Goal: Task Accomplishment & Management: Manage account settings

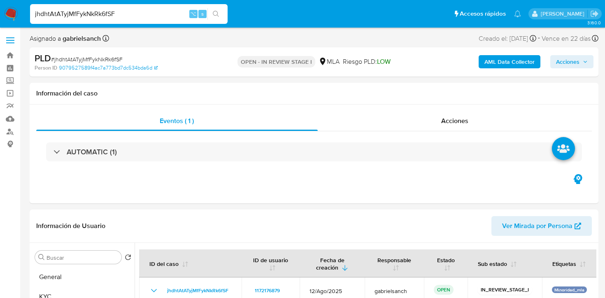
select select "10"
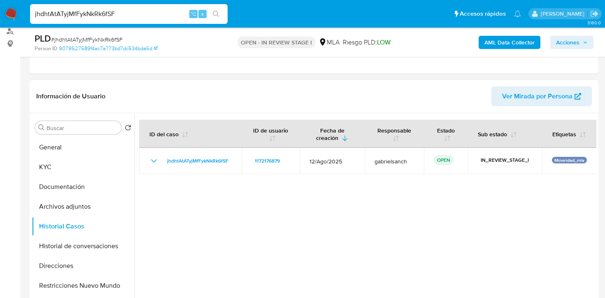
scroll to position [106, 0]
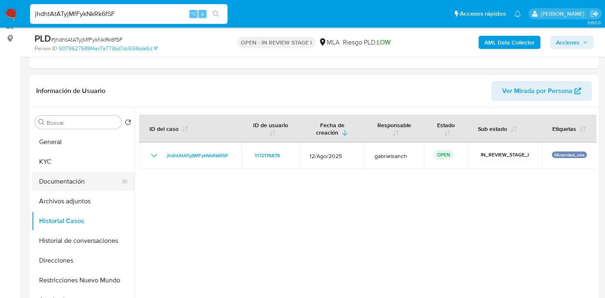
click at [72, 181] on button "Documentación" at bounding box center [80, 181] width 96 height 20
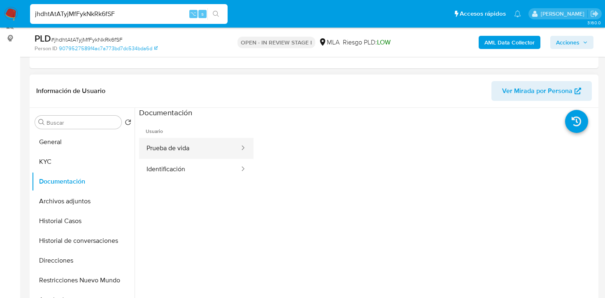
click at [194, 149] on button "Prueba de vida" at bounding box center [189, 148] width 101 height 21
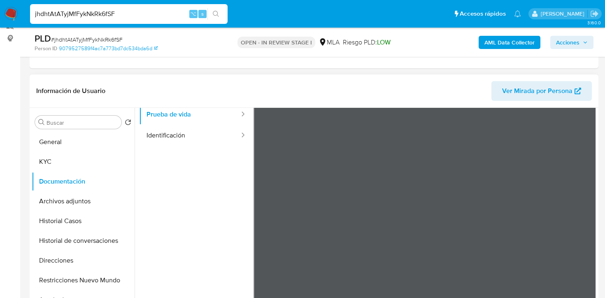
scroll to position [33, 0]
click at [169, 131] on button "Identificación" at bounding box center [189, 135] width 101 height 21
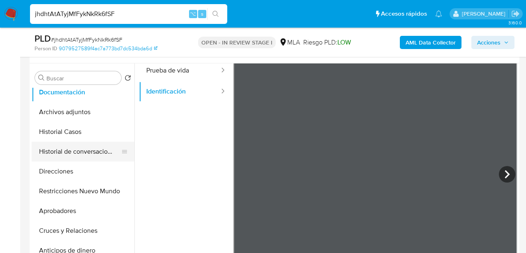
scroll to position [56, 0]
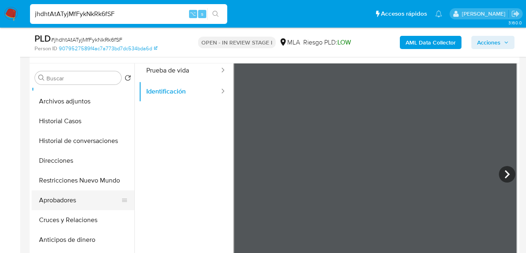
click at [84, 201] on button "Aprobadores" at bounding box center [80, 200] width 96 height 20
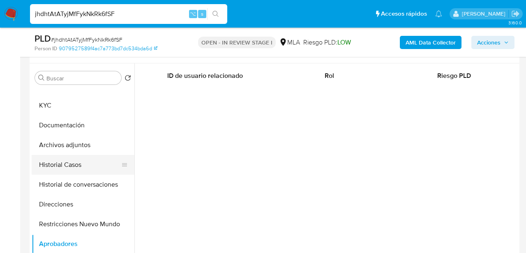
scroll to position [11, 0]
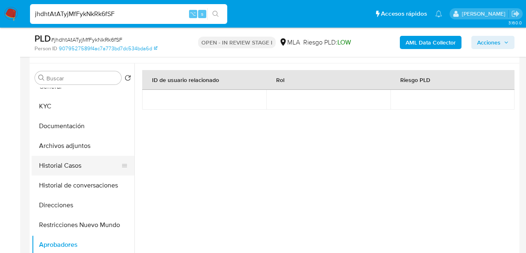
click at [69, 121] on button "Documentación" at bounding box center [83, 126] width 103 height 20
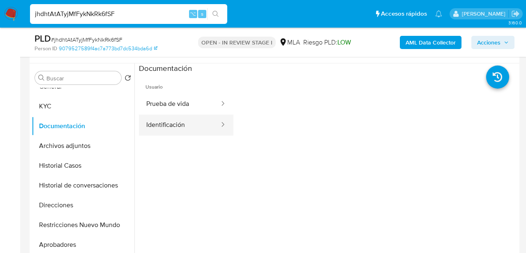
click at [182, 129] on button "Identificación" at bounding box center [179, 124] width 81 height 21
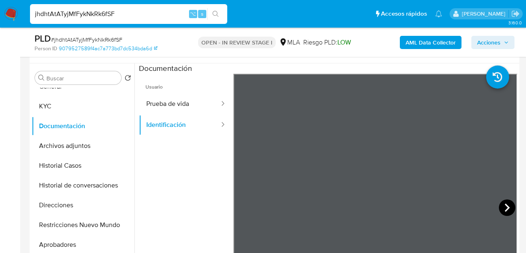
click at [510, 208] on icon at bounding box center [507, 207] width 16 height 16
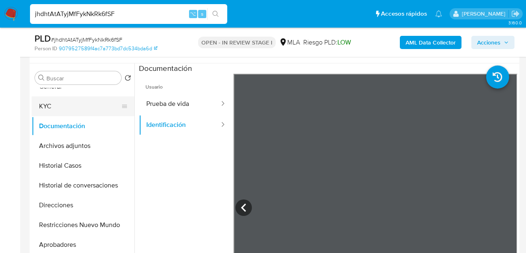
click at [51, 111] on button "KYC" at bounding box center [80, 106] width 96 height 20
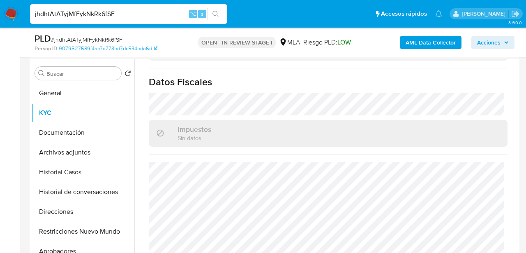
scroll to position [158, 0]
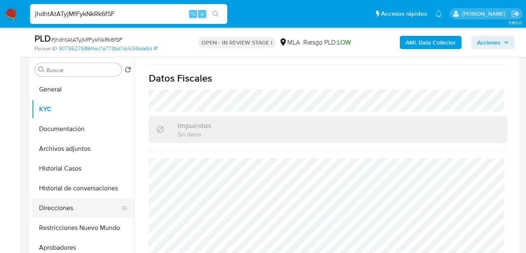
click at [71, 211] on button "Direcciones" at bounding box center [80, 208] width 96 height 20
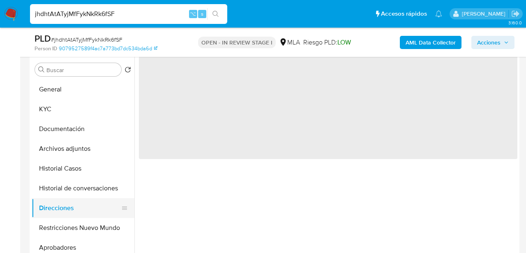
scroll to position [0, 0]
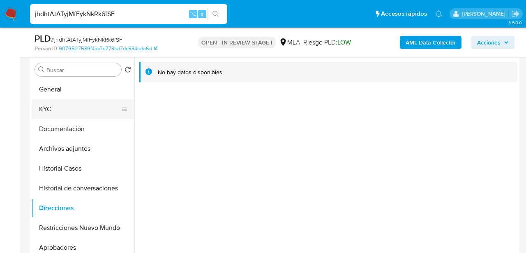
click at [65, 104] on button "KYC" at bounding box center [80, 109] width 96 height 20
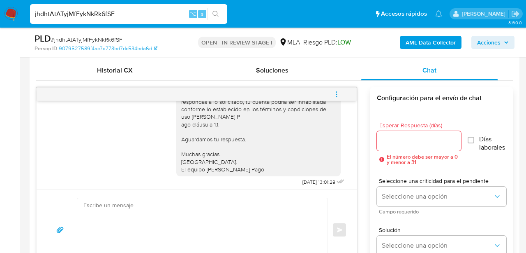
scroll to position [469, 0]
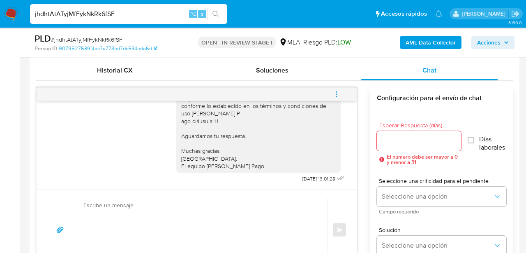
click at [332, 95] on button "menu-action" at bounding box center [336, 94] width 27 height 20
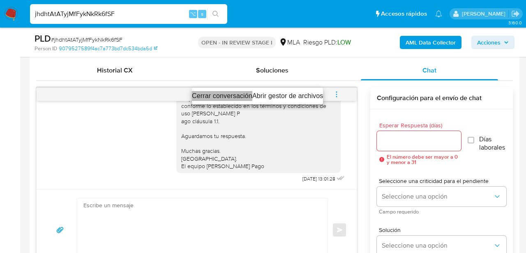
click at [229, 93] on li "Cerrar conversación" at bounding box center [222, 96] width 60 height 10
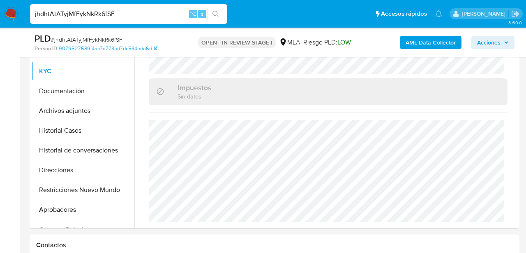
scroll to position [197, 0]
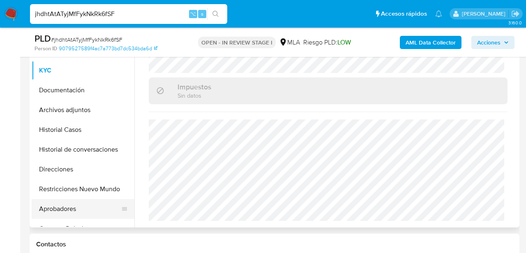
click at [64, 208] on button "Aprobadores" at bounding box center [80, 209] width 96 height 20
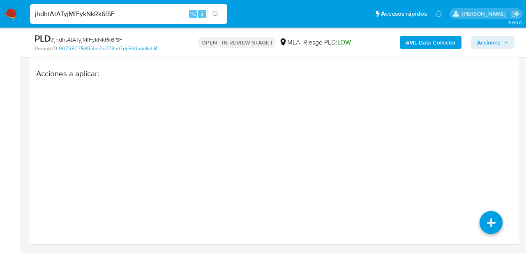
scroll to position [1283, 0]
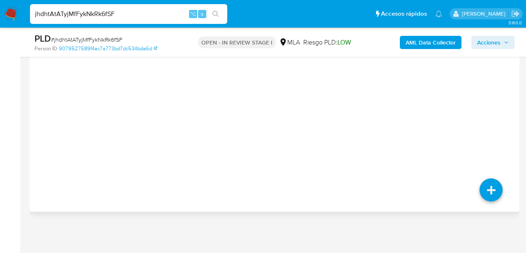
click at [496, 130] on div "Acciones a aplicar :" at bounding box center [274, 102] width 477 height 132
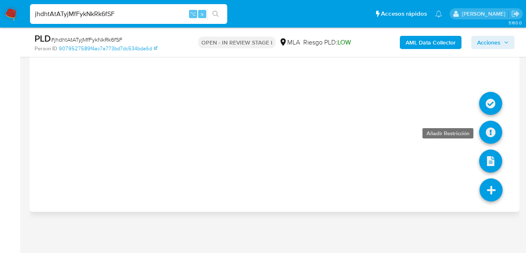
click at [495, 136] on icon at bounding box center [491, 131] width 23 height 23
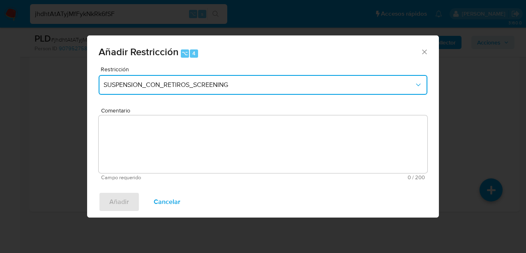
click at [209, 83] on span "SUSPENSION_CON_RETIROS_SCREENING" at bounding box center [259, 85] width 311 height 8
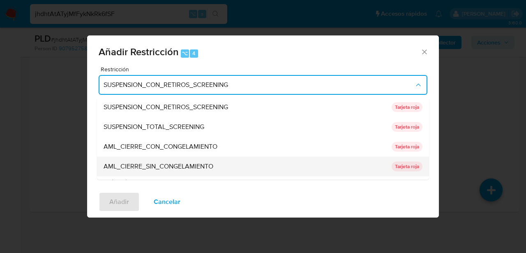
scroll to position [174, 0]
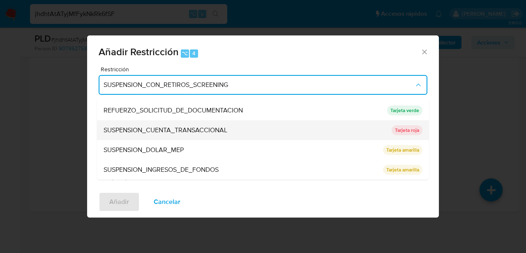
click at [189, 132] on span "SUSPENSION_CUENTA_TRANSACCIONAL" at bounding box center [166, 130] width 124 height 8
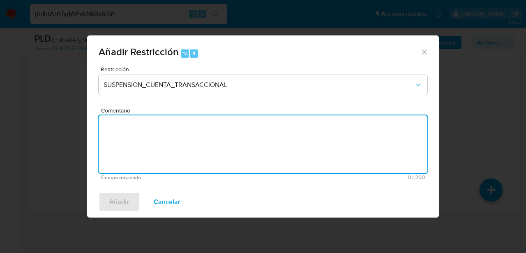
click at [189, 132] on textarea "Comentario" at bounding box center [263, 144] width 329 height 58
type textarea "AML"
click at [130, 193] on button "Añadir" at bounding box center [119, 202] width 41 height 20
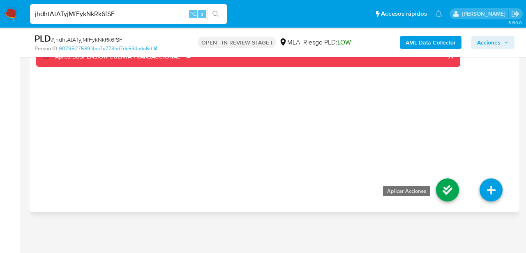
click at [438, 192] on icon at bounding box center [447, 189] width 23 height 23
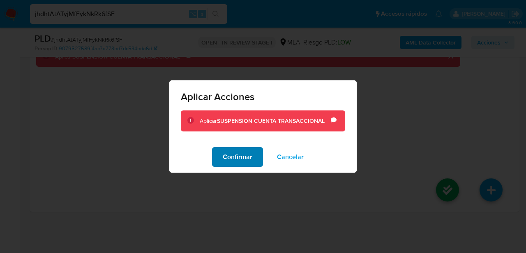
click at [229, 158] on span "Confirmar" at bounding box center [238, 157] width 30 height 18
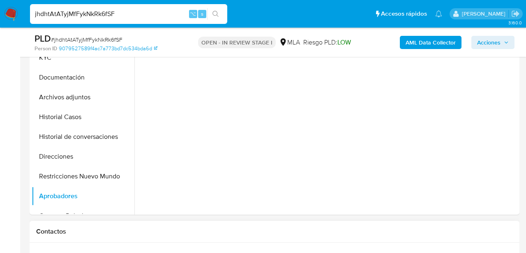
scroll to position [208, 0]
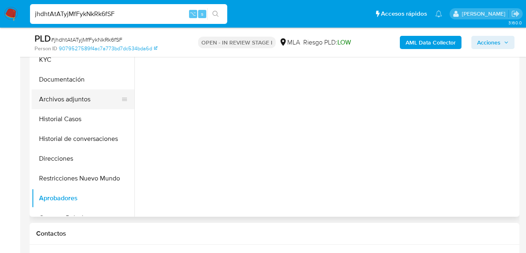
click at [85, 100] on button "Archivos adjuntos" at bounding box center [80, 99] width 96 height 20
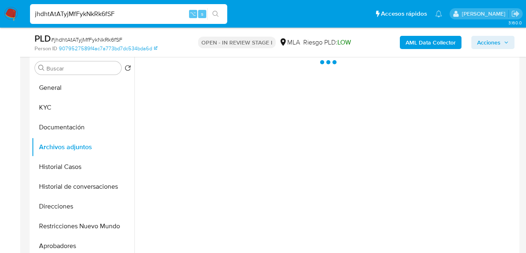
scroll to position [142, 0]
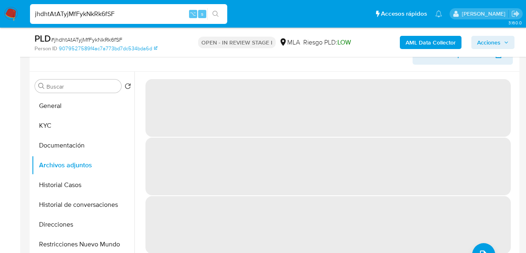
click at [437, 47] on b "AML Data Collector" at bounding box center [431, 42] width 50 height 13
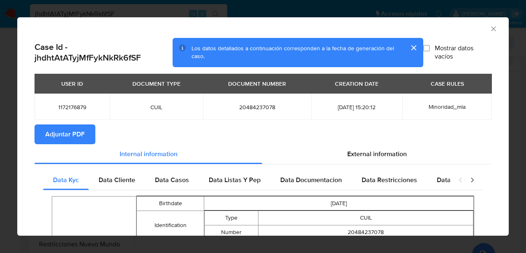
click at [76, 131] on span "Adjuntar PDF" at bounding box center [64, 134] width 39 height 18
click at [498, 32] on div "AML Data Collector" at bounding box center [263, 27] width 492 height 21
click at [490, 30] on icon "Cerrar ventana" at bounding box center [494, 29] width 8 height 8
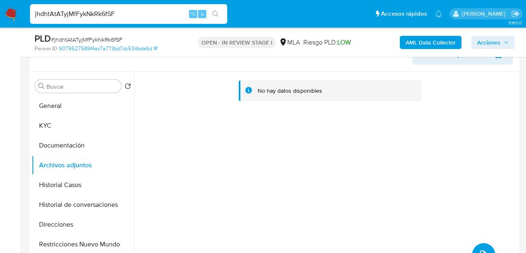
click at [478, 242] on div "No hay datos disponibles" at bounding box center [325, 177] width 383 height 211
click at [479, 246] on button "upload-file" at bounding box center [484, 254] width 23 height 23
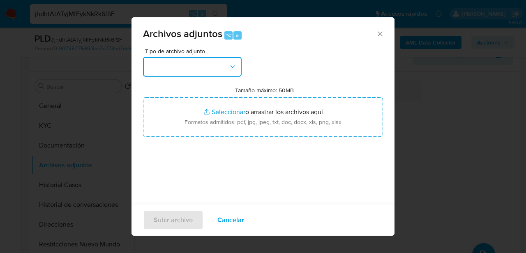
click at [211, 66] on button "button" at bounding box center [192, 67] width 99 height 20
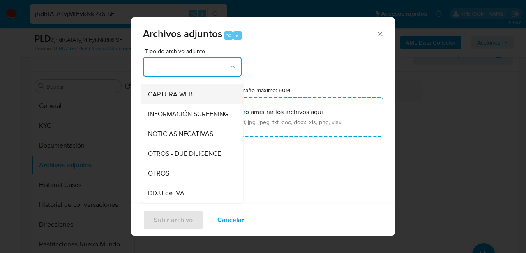
scroll to position [77, 0]
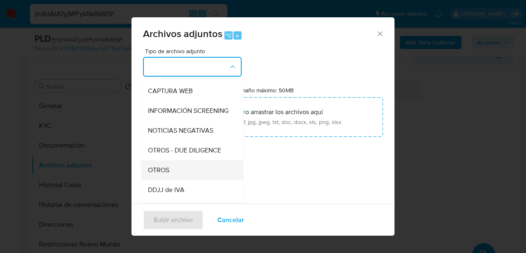
click at [184, 170] on div "OTROS" at bounding box center [190, 170] width 84 height 20
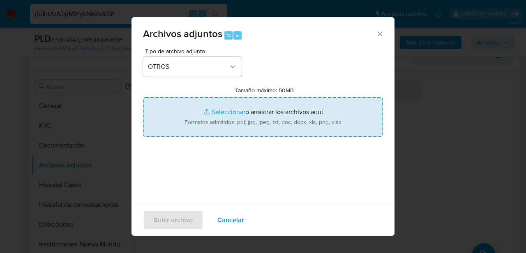
click at [241, 114] on input "Tamaño máximo: 50MB Seleccionar archivos" at bounding box center [263, 116] width 240 height 39
type input "C:\fakepath\Caselog jhdhtAtATyjMfFykNkRk6fSF_2025_08_18_20_23_11.docx"
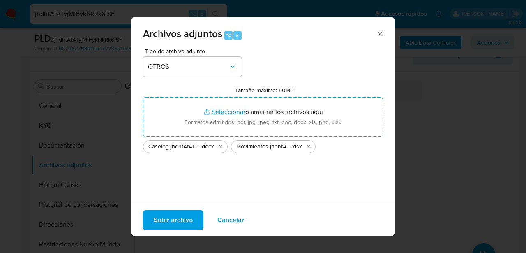
click at [164, 216] on span "Subir archivo" at bounding box center [173, 220] width 39 height 18
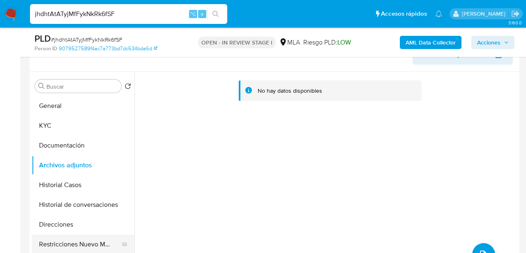
click at [94, 237] on button "Restricciones Nuevo Mundo" at bounding box center [80, 244] width 96 height 20
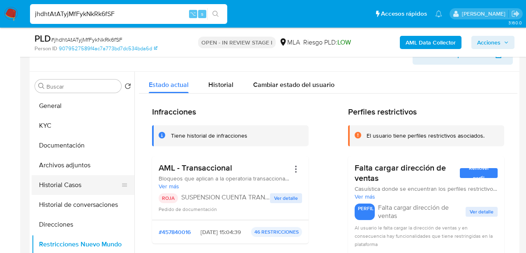
click at [86, 193] on button "Historial Casos" at bounding box center [80, 185] width 96 height 20
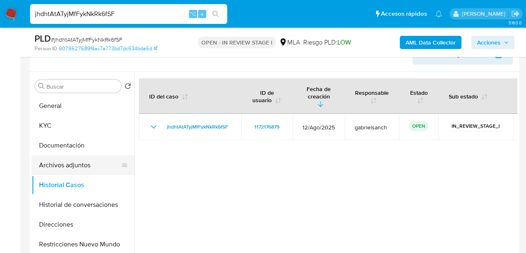
click at [77, 165] on button "Archivos adjuntos" at bounding box center [80, 165] width 96 height 20
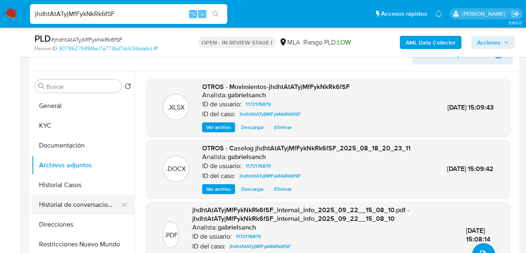
click at [62, 200] on button "Historial de conversaciones" at bounding box center [80, 205] width 96 height 20
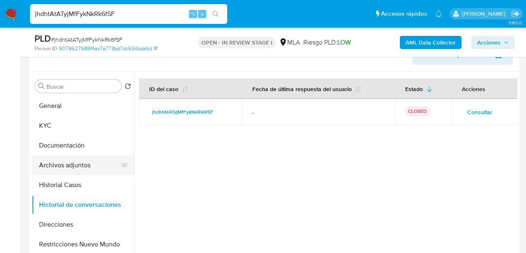
click at [61, 165] on button "Archivos adjuntos" at bounding box center [80, 165] width 96 height 20
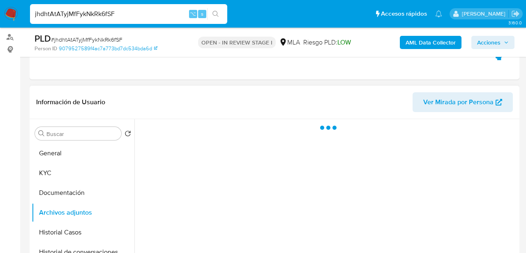
scroll to position [0, 0]
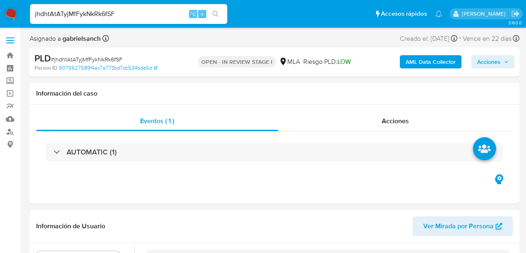
click at [487, 62] on span "Acciones" at bounding box center [488, 61] width 23 height 13
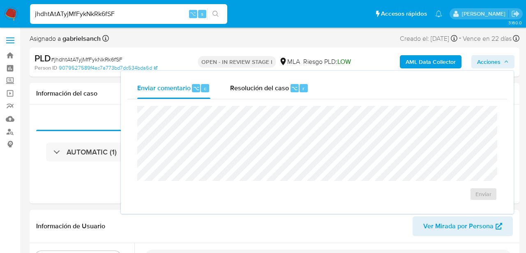
click at [290, 77] on div "Enviar comentario ⌥ c Resolución del caso ⌥ r Enviar" at bounding box center [317, 142] width 393 height 143
click at [289, 88] on div "Resolución del caso ⌥ r" at bounding box center [269, 87] width 79 height 21
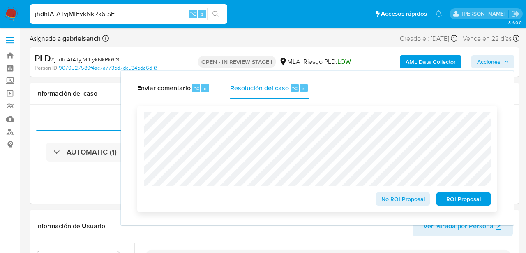
click at [452, 202] on span "ROI Proposal" at bounding box center [464, 199] width 43 height 12
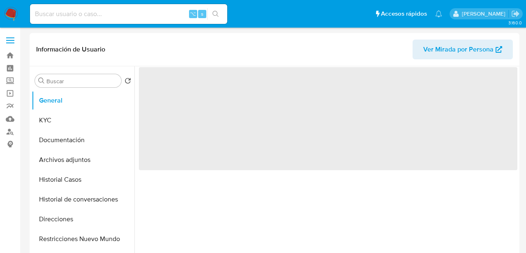
select select "10"
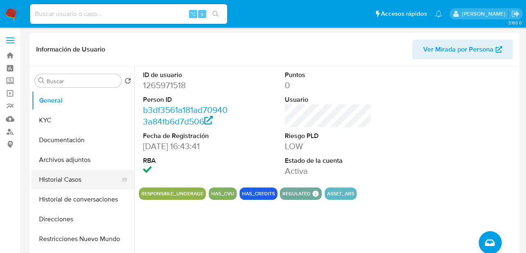
click at [76, 180] on button "Historial Casos" at bounding box center [80, 179] width 96 height 20
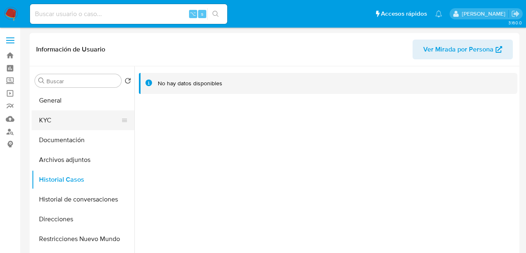
click at [55, 120] on button "KYC" at bounding box center [80, 120] width 96 height 20
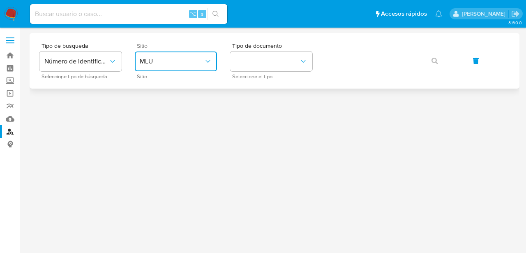
click at [170, 66] on button "MLU" at bounding box center [176, 61] width 82 height 20
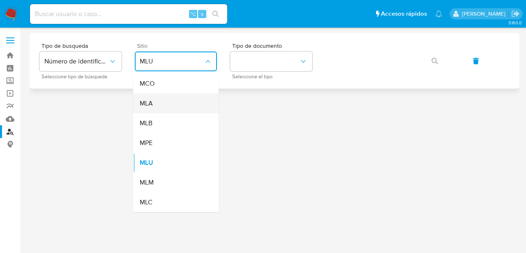
click at [171, 106] on div "MLA" at bounding box center [173, 103] width 67 height 20
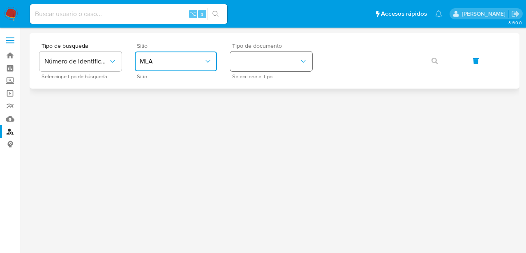
click at [255, 65] on button "identificationType" at bounding box center [271, 61] width 82 height 20
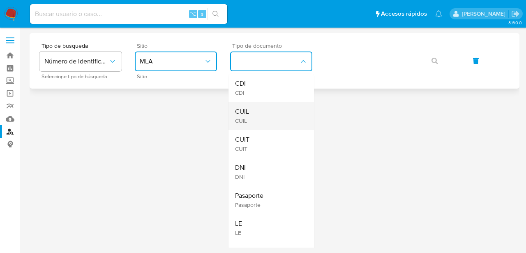
click at [262, 115] on div "CUIL CUIL" at bounding box center [268, 116] width 67 height 28
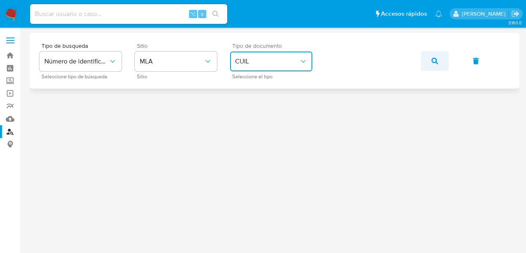
click at [427, 65] on button "button" at bounding box center [435, 61] width 28 height 20
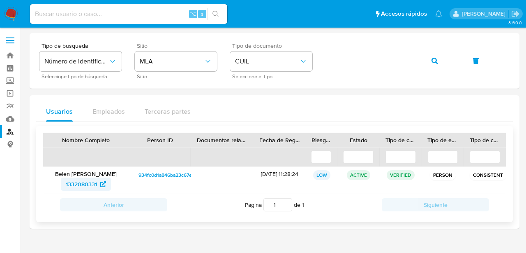
click at [91, 182] on span "1332080331" at bounding box center [81, 183] width 31 height 13
click at [439, 63] on button "button" at bounding box center [435, 61] width 28 height 20
click at [83, 179] on span "1620756410" at bounding box center [81, 183] width 31 height 13
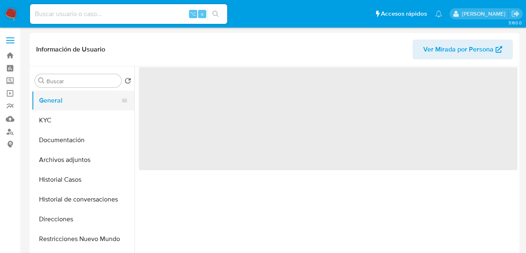
select select "10"
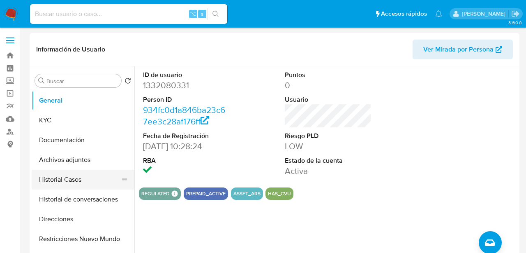
click at [65, 181] on button "Historial Casos" at bounding box center [80, 179] width 96 height 20
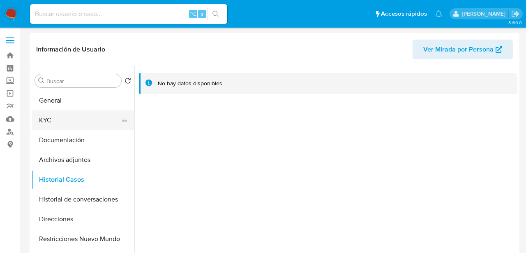
click at [58, 121] on button "KYC" at bounding box center [80, 120] width 96 height 20
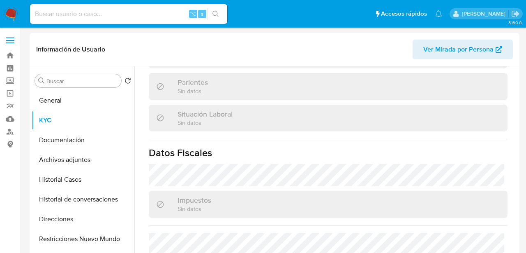
scroll to position [465, 0]
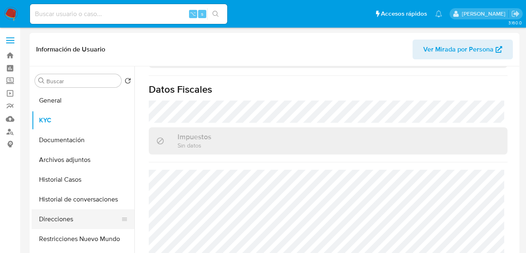
click at [74, 220] on button "Direcciones" at bounding box center [80, 219] width 96 height 20
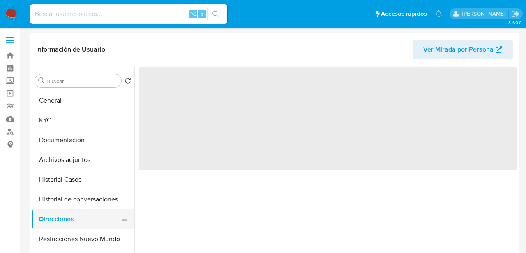
scroll to position [0, 0]
select select "10"
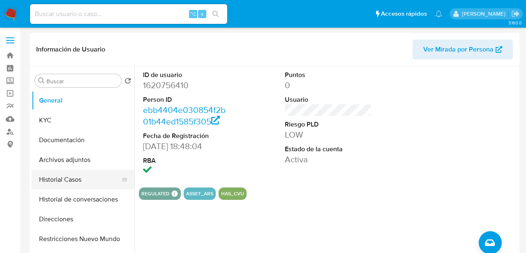
click at [74, 174] on button "Historial Casos" at bounding box center [80, 179] width 96 height 20
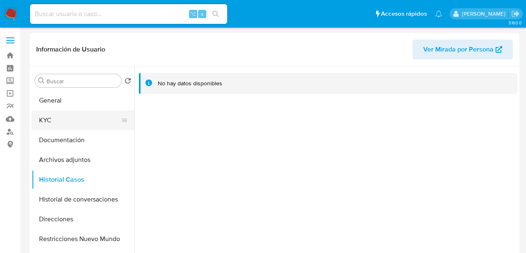
click at [65, 123] on button "KYC" at bounding box center [80, 120] width 96 height 20
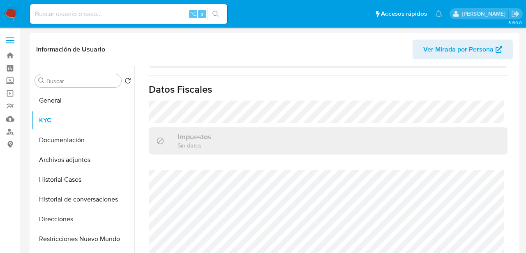
scroll to position [465, 0]
click at [75, 215] on button "Direcciones" at bounding box center [80, 219] width 96 height 20
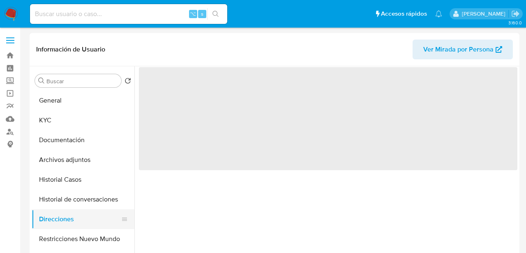
scroll to position [0, 0]
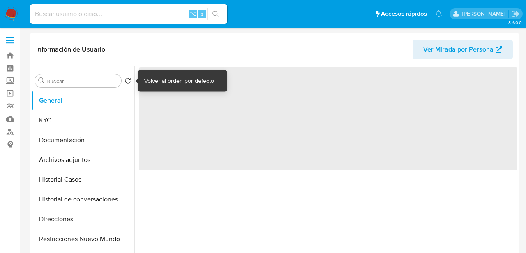
select select "10"
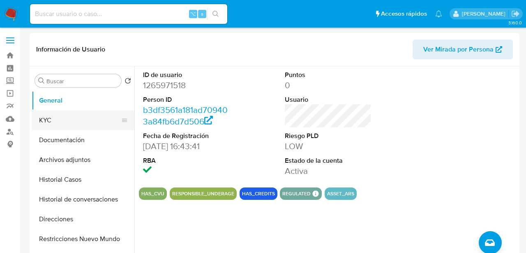
click at [43, 117] on button "KYC" at bounding box center [80, 120] width 96 height 20
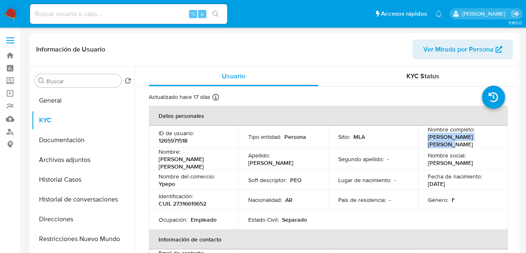
drag, startPoint x: 426, startPoint y: 138, endPoint x: 485, endPoint y: 139, distance: 59.2
click at [485, 139] on div "Nombre completo : [PERSON_NAME] [PERSON_NAME]" at bounding box center [463, 136] width 70 height 22
copy p "[PERSON_NAME] [PERSON_NAME]"
click at [192, 199] on p "CUIL 27316619652" at bounding box center [183, 202] width 48 height 7
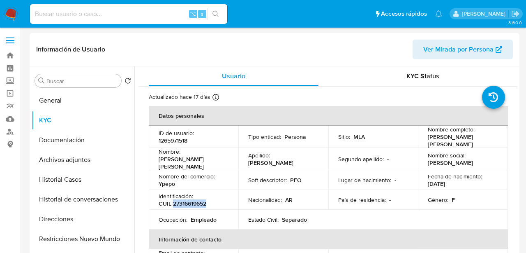
copy p "27316619652"
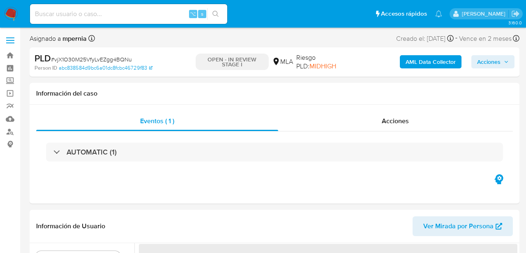
select select "10"
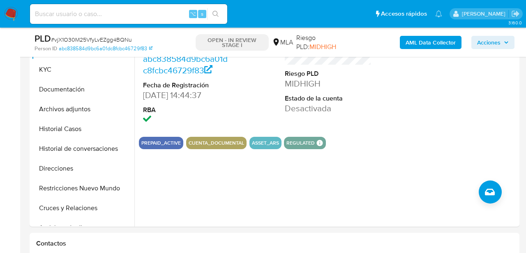
scroll to position [191, 0]
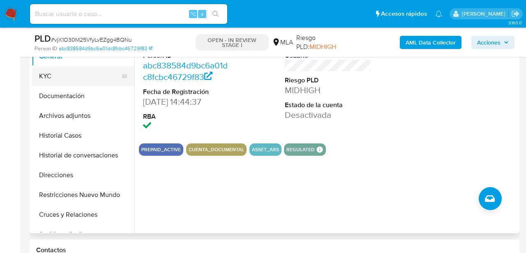
click at [63, 77] on button "KYC" at bounding box center [80, 76] width 96 height 20
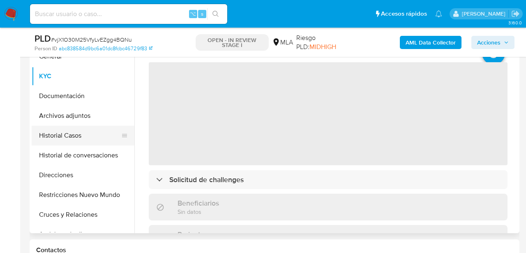
click at [66, 130] on button "Historial Casos" at bounding box center [80, 135] width 96 height 20
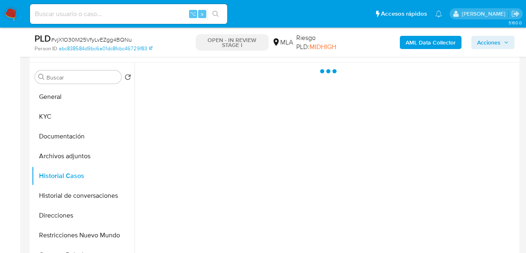
scroll to position [151, 0]
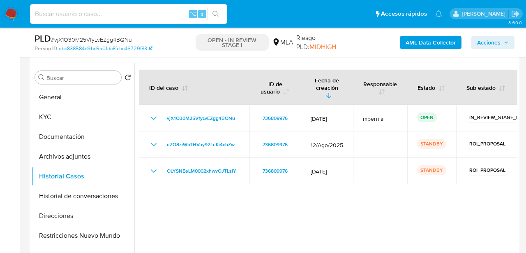
click at [116, 16] on input at bounding box center [128, 14] width 197 height 11
paste input "M2qvxI3yEwYtZcyYDc3o2LVe"
type input "M2qvxI3yEwYtZcyYDc3o2LVe"
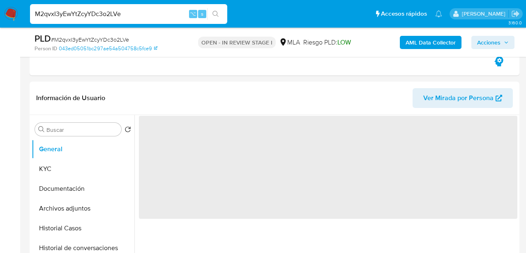
scroll to position [196, 0]
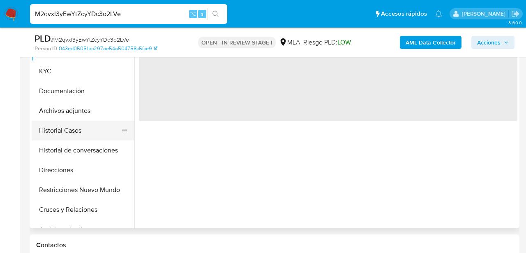
select select "10"
click at [60, 136] on button "Historial Casos" at bounding box center [80, 130] width 96 height 20
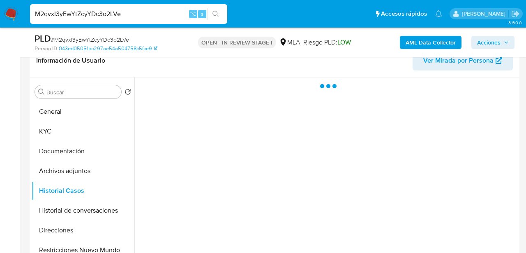
scroll to position [135, 0]
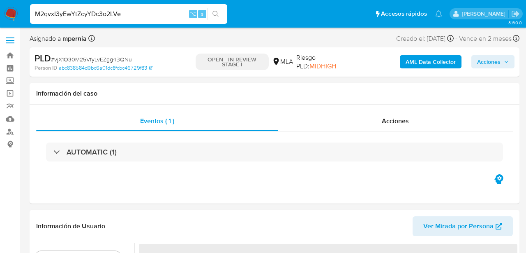
select select "10"
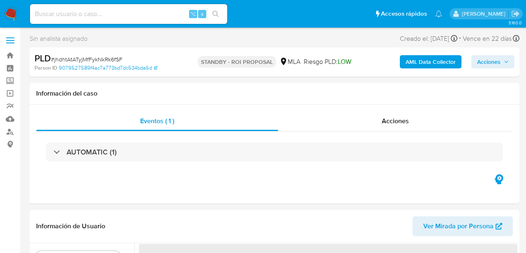
select select "10"
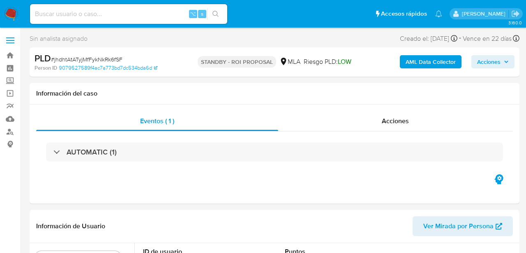
click at [129, 16] on input at bounding box center [128, 14] width 197 height 11
paste input "LEAhITSm9vCUxDpaMJZ6ib7v"
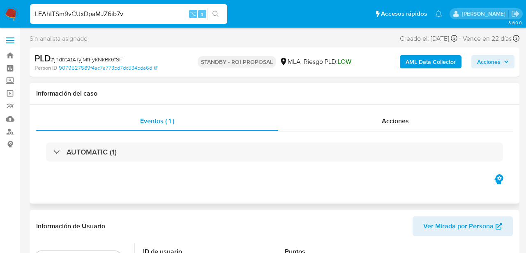
type input "LEAhITSm9vCUxDpaMJZ6ib7v"
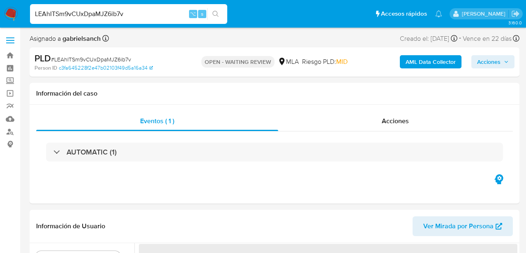
select select "10"
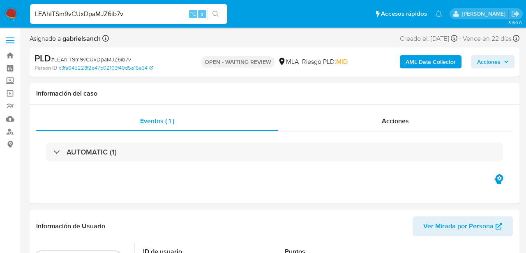
click at [111, 16] on input "LEAhITSm9vCUxDpaMJZ6ib7v" at bounding box center [128, 14] width 197 height 11
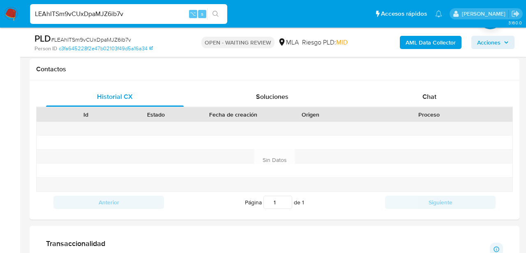
scroll to position [374, 0]
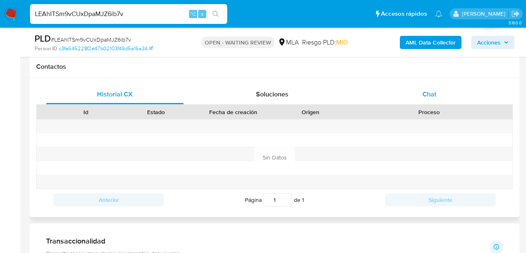
click at [422, 101] on div "Chat" at bounding box center [430, 94] width 138 height 20
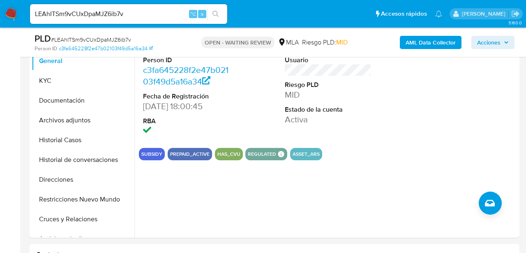
scroll to position [185, 0]
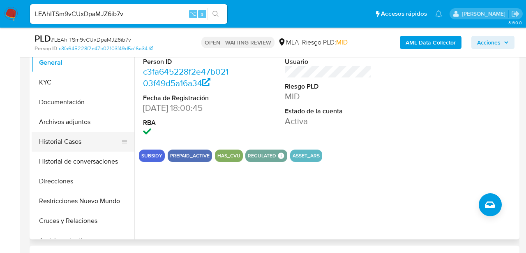
click at [60, 134] on button "Historial Casos" at bounding box center [80, 142] width 96 height 20
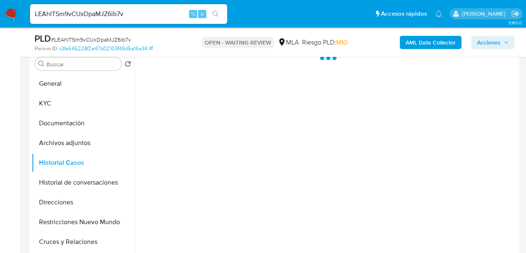
scroll to position [162, 0]
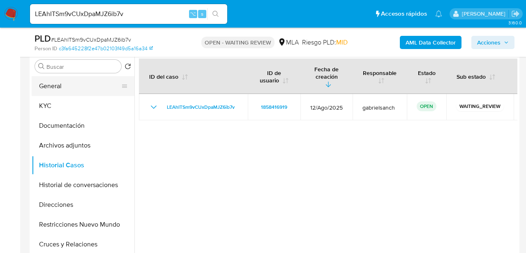
click at [55, 95] on button "General" at bounding box center [80, 86] width 96 height 20
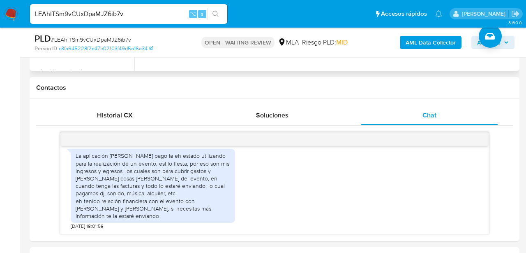
scroll to position [364, 0]
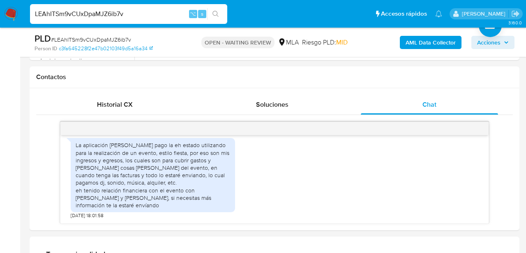
click at [84, 16] on input "LEAhITSm9vCUxDpaMJZ6ib7v" at bounding box center [128, 14] width 197 height 11
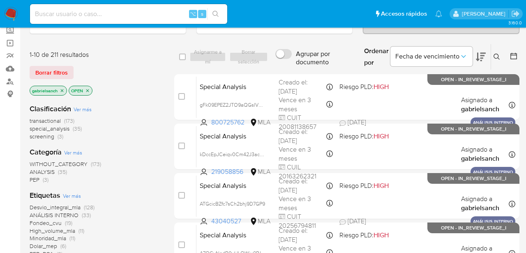
scroll to position [53, 0]
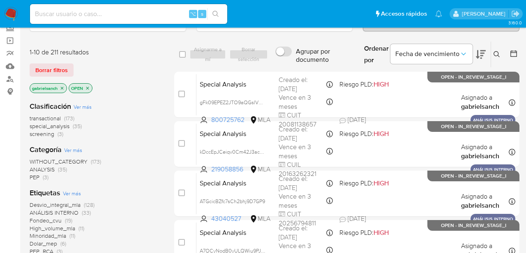
click at [498, 56] on icon at bounding box center [497, 54] width 7 height 7
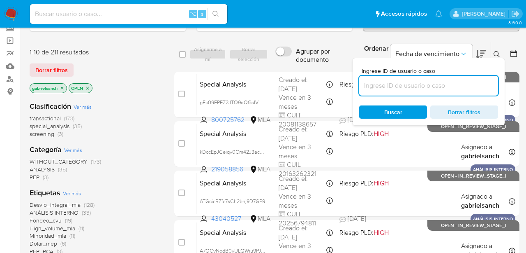
click at [415, 82] on input at bounding box center [428, 85] width 139 height 11
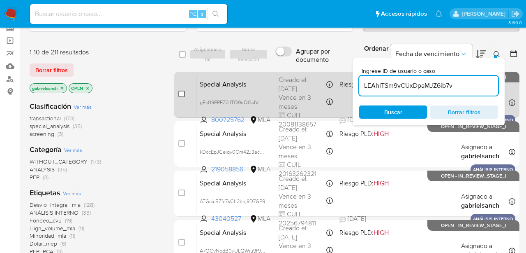
type input "LEAhITSm9vCUxDpaMJZ6ib7v"
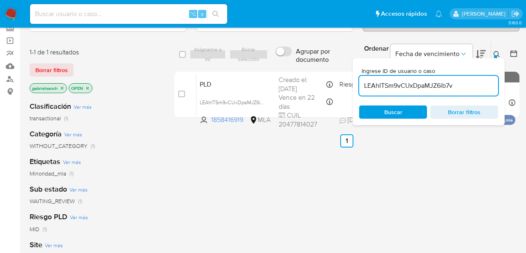
click at [182, 92] on input "checkbox" at bounding box center [181, 93] width 7 height 7
checkbox input "true"
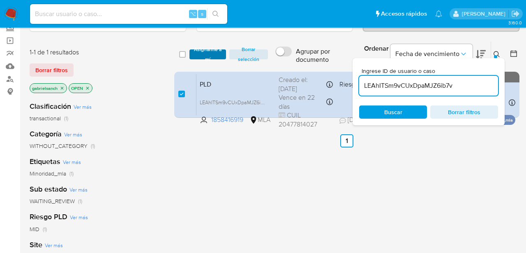
click at [202, 51] on span "Asignarme a mí" at bounding box center [208, 54] width 28 height 8
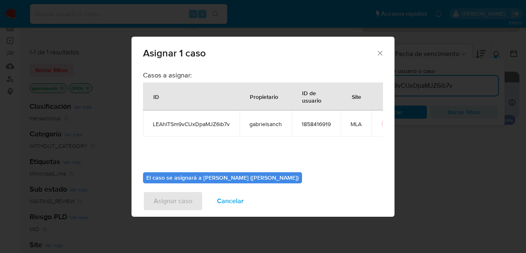
scroll to position [42, 0]
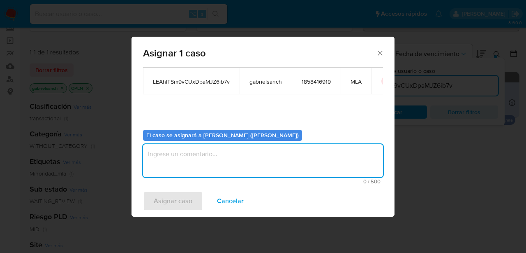
click at [212, 155] on textarea "assign-modal" at bounding box center [263, 160] width 240 height 33
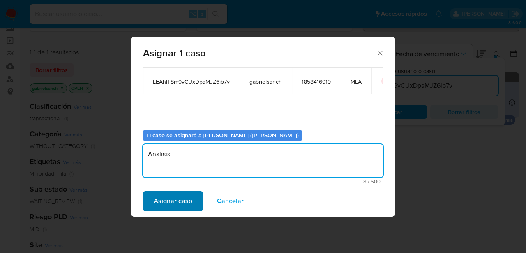
type textarea "Análisis"
click at [182, 193] on span "Asignar caso" at bounding box center [173, 201] width 39 height 18
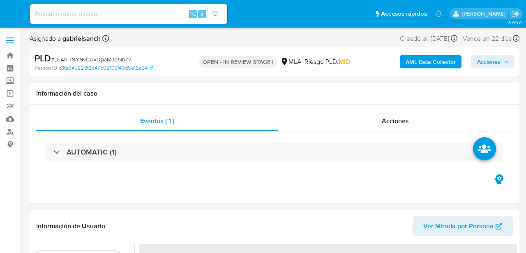
select select "10"
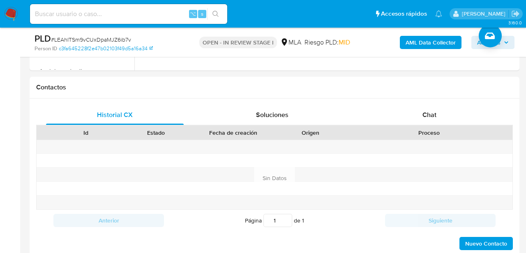
scroll to position [352, 0]
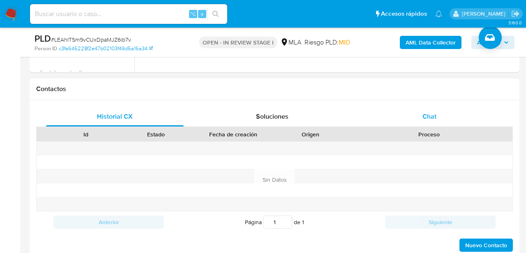
click at [438, 114] on div "Chat" at bounding box center [430, 117] width 138 height 20
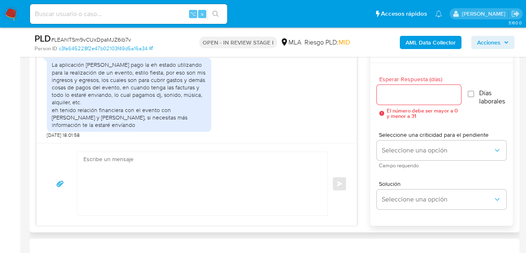
scroll to position [449, 0]
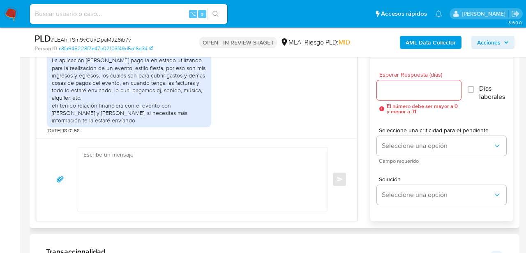
click at [160, 169] on textarea at bounding box center [200, 178] width 234 height 63
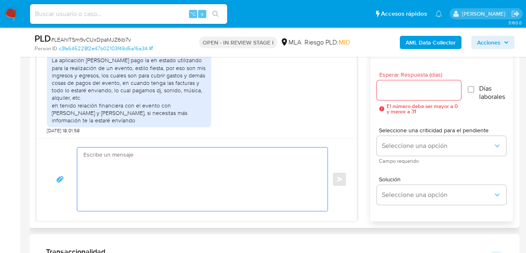
paste textarea "Hola, muchas gracias por tu respuesta. En función de las operaciones registrada…"
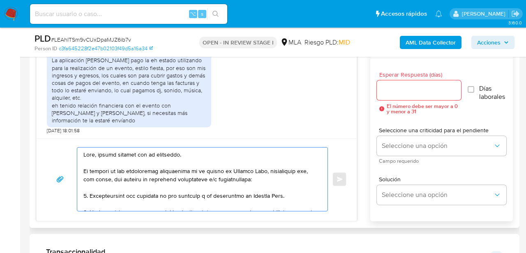
scroll to position [167, 0]
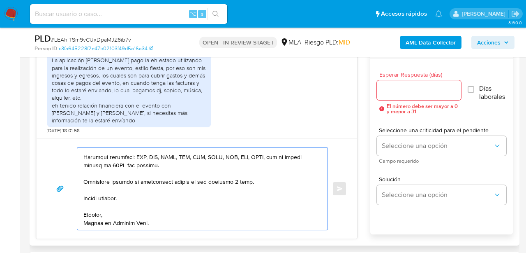
type textarea "Hola, muchas gracias por tu respuesta. En función de las operaciones registrada…"
click at [386, 92] on input "Esperar Respuesta (días)" at bounding box center [419, 90] width 84 height 11
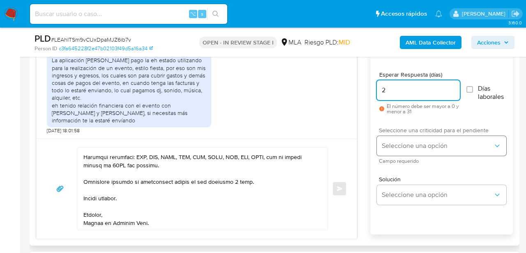
type input "2"
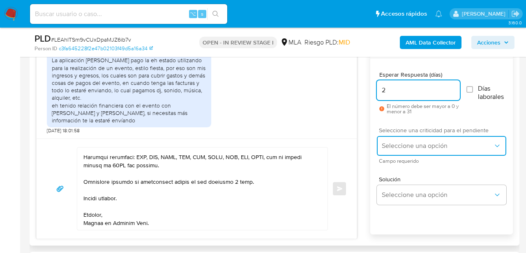
click at [380, 141] on button "Seleccione una opción" at bounding box center [442, 146] width 130 height 20
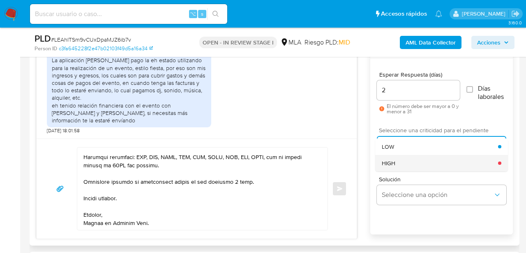
click at [391, 158] on div "HIGH" at bounding box center [440, 163] width 116 height 16
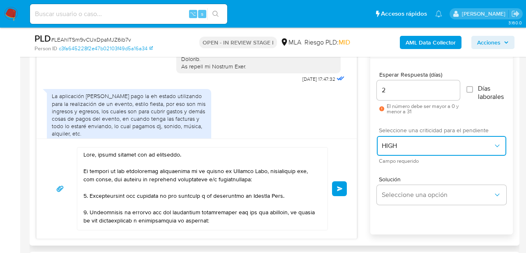
scroll to position [336, 0]
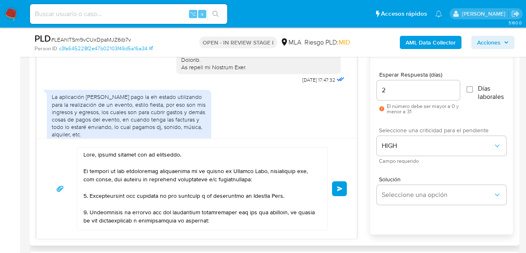
click at [335, 197] on div "Enviar" at bounding box center [196, 188] width 301 height 83
click at [340, 189] on span "Enviar" at bounding box center [340, 188] width 6 height 5
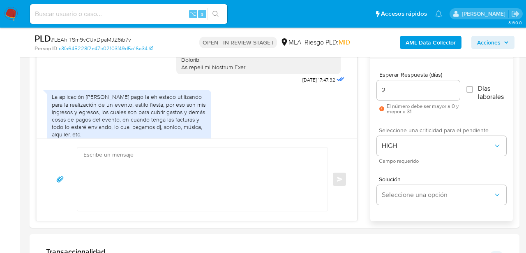
scroll to position [658, 0]
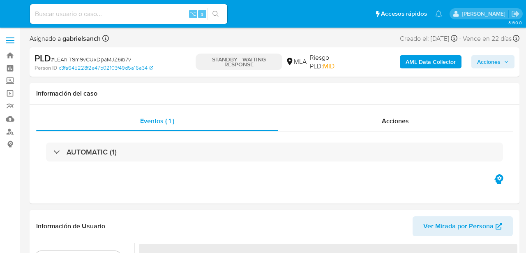
select select "10"
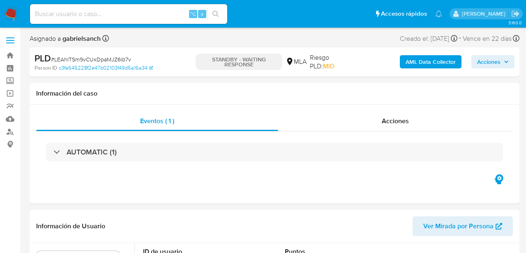
click at [99, 17] on input at bounding box center [128, 14] width 197 height 11
paste input "BlodkoEOgKDMAAZV2CSEQ0BE"
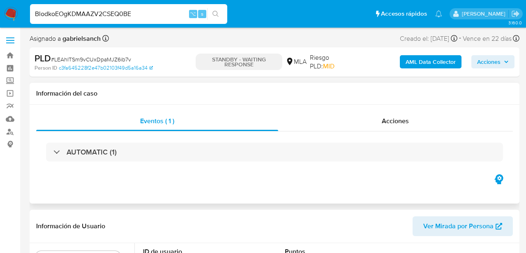
type input "BlodkoEOgKDMAAZV2CSEQ0BE"
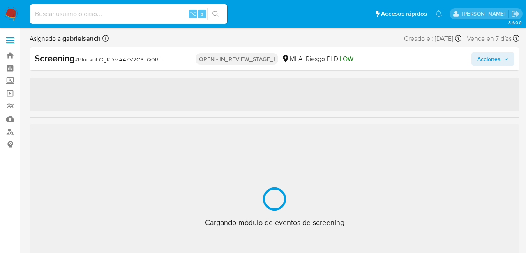
select select "10"
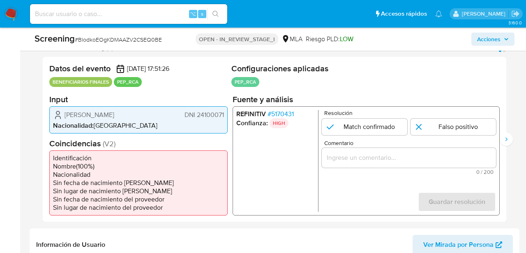
scroll to position [159, 0]
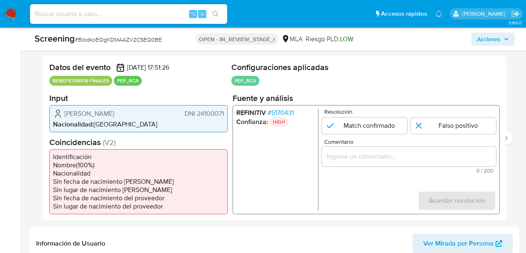
click at [277, 111] on span "# 5170431" at bounding box center [281, 112] width 26 height 8
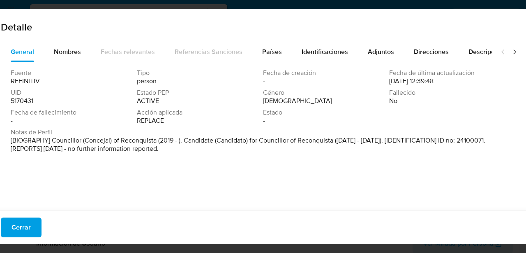
drag, startPoint x: 7, startPoint y: 140, endPoint x: 177, endPoint y: 152, distance: 170.3
click at [178, 152] on div "Fuente REFINITIV Tipo person Fecha de creación - Fecha de última actualización …" at bounding box center [263, 134] width 525 height 144
click at [70, 51] on span "Nombres" at bounding box center [67, 51] width 27 height 9
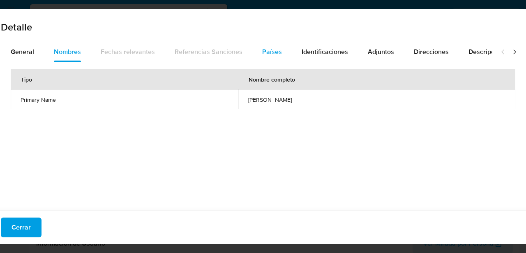
click at [273, 58] on div "Países" at bounding box center [272, 52] width 20 height 20
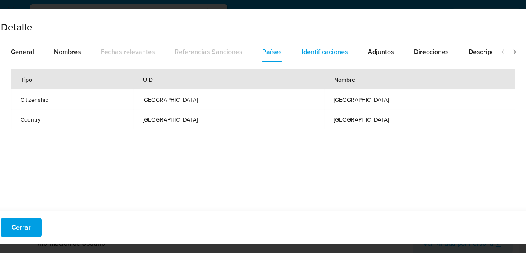
click at [324, 54] on span "Identificaciones" at bounding box center [325, 51] width 46 height 9
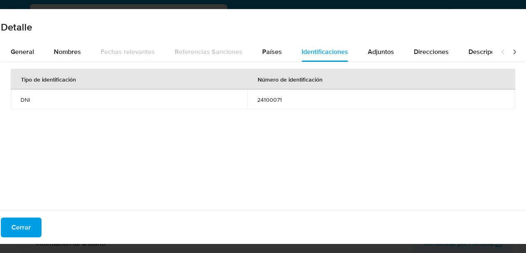
click at [269, 99] on span "24100071" at bounding box center [381, 99] width 248 height 7
click at [17, 68] on div "Tipo de identificación Número de identificación DNI 24100071" at bounding box center [263, 134] width 525 height 144
click at [17, 61] on div "General" at bounding box center [22, 52] width 23 height 20
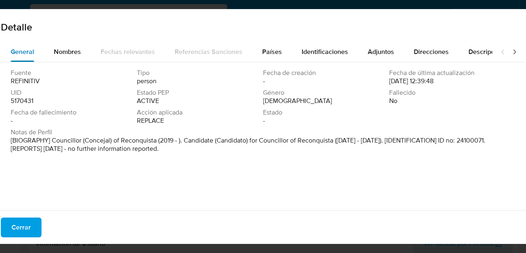
click at [17, 61] on div "General" at bounding box center [22, 52] width 23 height 20
click at [21, 228] on span "Cerrar" at bounding box center [21, 227] width 19 height 18
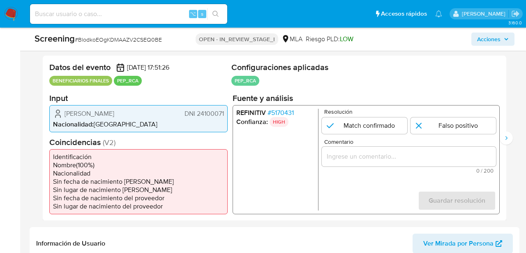
drag, startPoint x: 63, startPoint y: 112, endPoint x: 140, endPoint y: 111, distance: 76.5
click at [140, 111] on div "Ignacio Mariano Correa DNI 24100071" at bounding box center [138, 113] width 171 height 10
click at [215, 115] on span "DNI 24100071" at bounding box center [204, 113] width 39 height 8
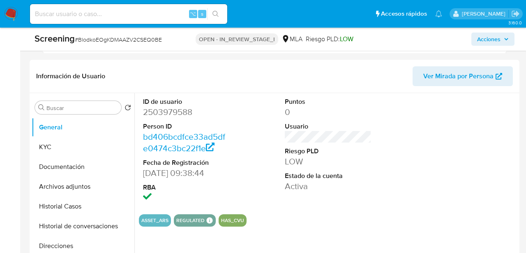
scroll to position [336, 0]
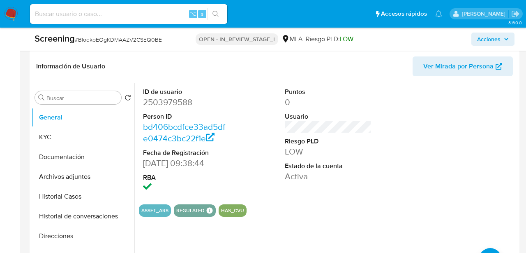
click at [167, 102] on dd "2503979588" at bounding box center [186, 102] width 86 height 12
copy dd "2503979588"
drag, startPoint x: 144, startPoint y: 163, endPoint x: 188, endPoint y: 165, distance: 44.0
click at [189, 165] on dd "17/06/2025 09:38:44" at bounding box center [186, 163] width 86 height 12
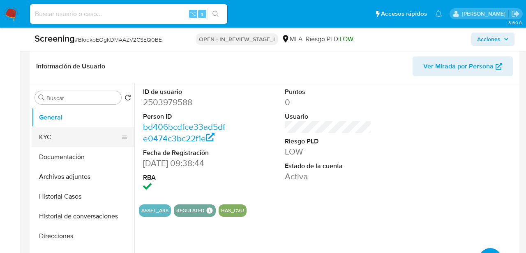
click at [50, 138] on button "KYC" at bounding box center [80, 137] width 96 height 20
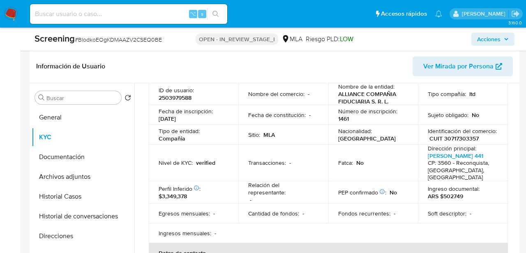
scroll to position [0, 0]
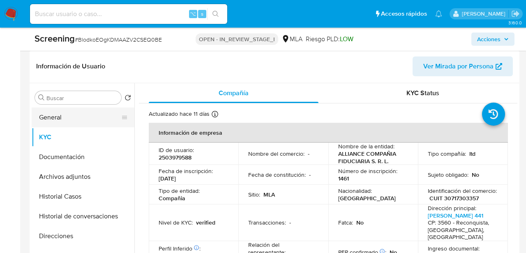
click at [88, 117] on button "General" at bounding box center [80, 117] width 96 height 20
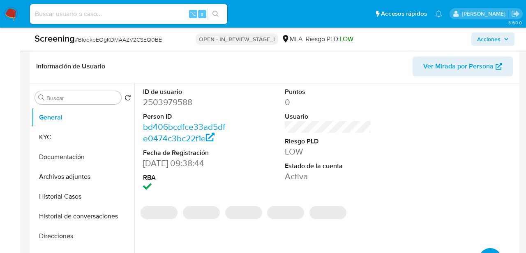
drag, startPoint x: 144, startPoint y: 164, endPoint x: 186, endPoint y: 165, distance: 42.0
click at [186, 165] on dd "17/06/2025 09:38:44" at bounding box center [186, 163] width 86 height 12
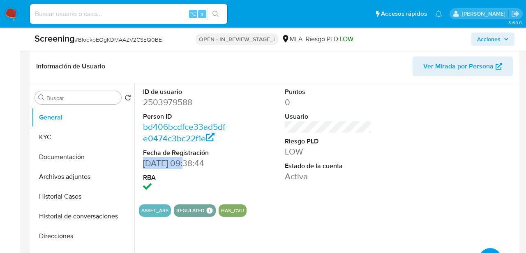
drag, startPoint x: 186, startPoint y: 165, endPoint x: 142, endPoint y: 164, distance: 44.4
click at [142, 164] on div "ID de usuario 2503979588 Person ID bd406bcdfce33ad5dfe0474c3bc22f1e Fecha de Re…" at bounding box center [186, 140] width 95 height 114
copy dd "17/06/2025"
click at [63, 137] on button "KYC" at bounding box center [80, 137] width 96 height 20
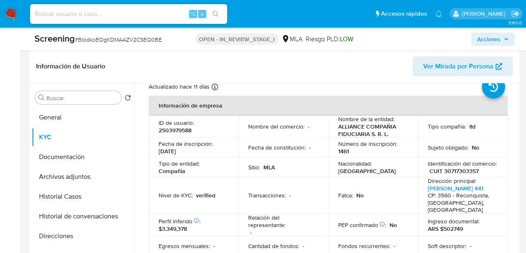
scroll to position [33, 0]
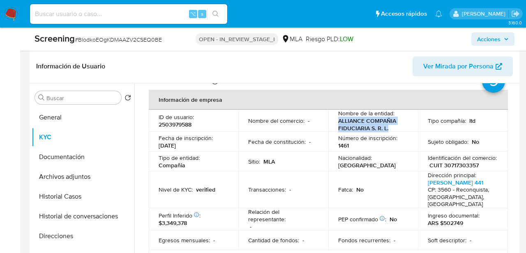
drag, startPoint x: 336, startPoint y: 121, endPoint x: 389, endPoint y: 127, distance: 53.8
click at [389, 127] on td "Nombre de la entidad : ALLIANCE COMPAÑIA FIDUCIARIA S. R. L." at bounding box center [374, 120] width 90 height 22
copy p "ALLIANCE COMPAÑIA FIDUCIARIA S. R. L."
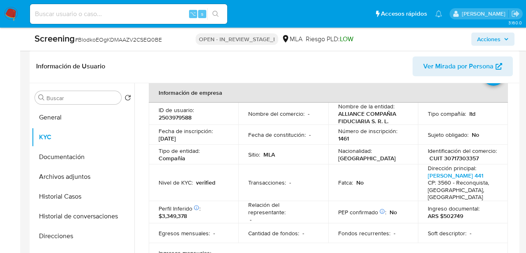
click at [464, 158] on p "CUIT 30717303357" at bounding box center [454, 157] width 49 height 7
copy p "30717303357"
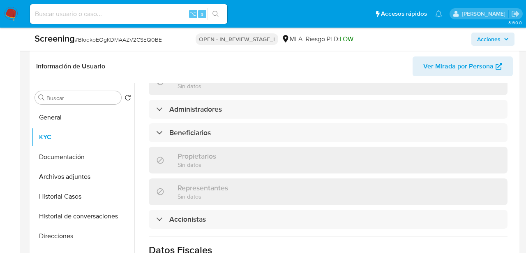
scroll to position [477, 0]
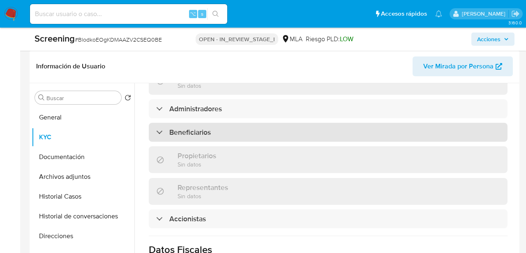
click at [224, 123] on div "Beneficiarios" at bounding box center [328, 132] width 359 height 19
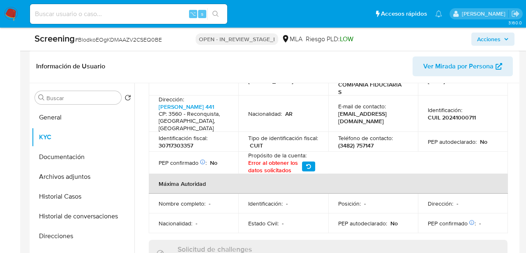
scroll to position [304, 0]
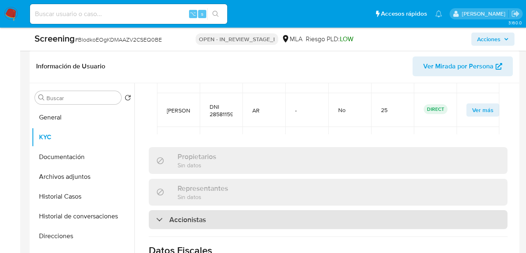
click at [196, 215] on h3 "Accionistas" at bounding box center [187, 219] width 37 height 9
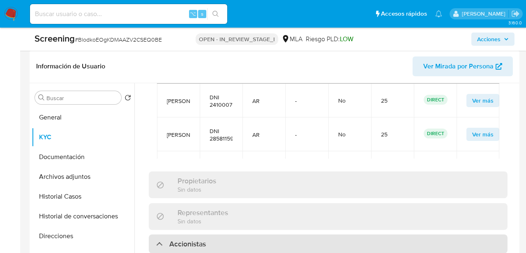
scroll to position [568, 0]
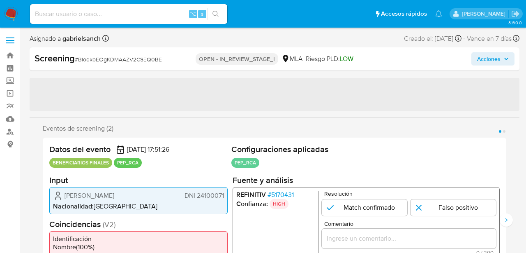
select select "10"
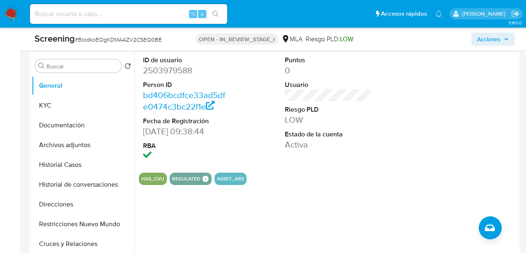
scroll to position [364, 0]
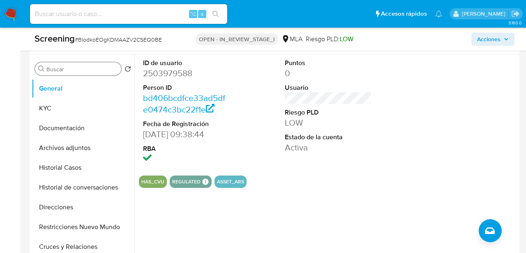
click at [67, 72] on input "Buscar" at bounding box center [82, 68] width 72 height 7
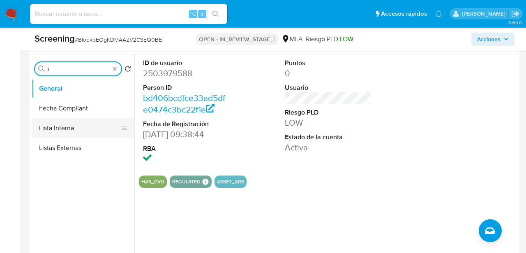
type input "li"
click at [79, 129] on button "Lista Interna" at bounding box center [80, 128] width 96 height 20
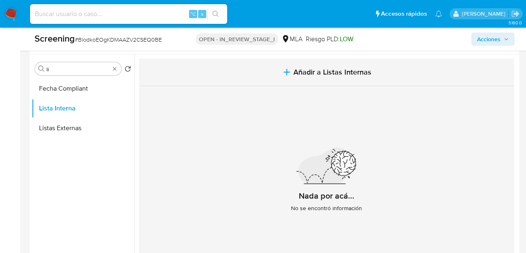
click at [286, 75] on icon "button" at bounding box center [287, 72] width 10 height 10
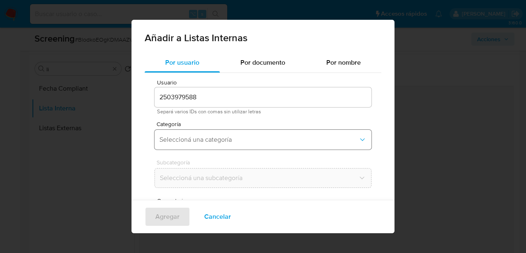
click at [239, 137] on span "Seleccioná una categoría" at bounding box center [259, 139] width 199 height 8
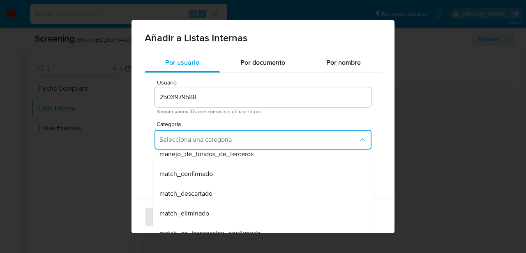
scroll to position [63, 0]
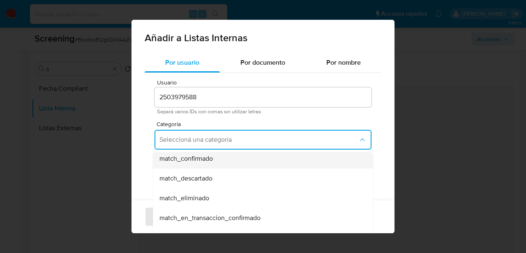
click at [205, 160] on span "match_confirmado" at bounding box center [186, 158] width 53 height 8
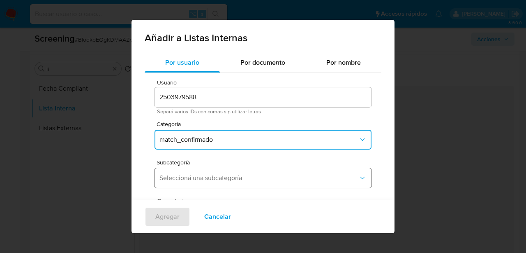
click at [206, 176] on span "Seleccioná una subcategoría" at bounding box center [259, 178] width 199 height 8
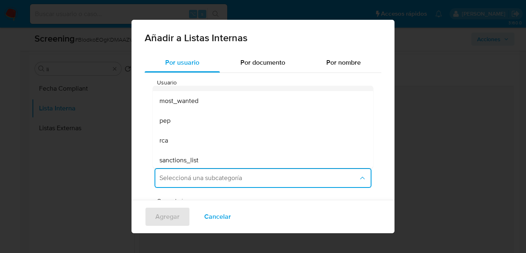
scroll to position [56, 0]
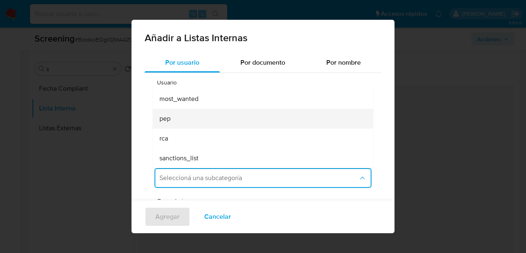
click at [185, 116] on div "pep" at bounding box center [261, 119] width 202 height 20
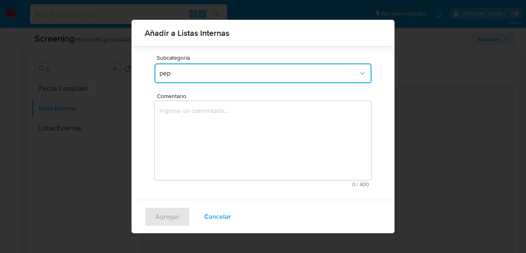
scroll to position [104, 0]
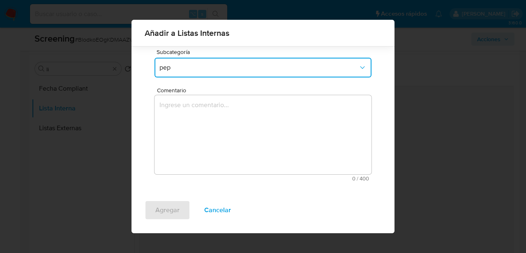
click at [204, 148] on textarea "Comentario" at bounding box center [263, 134] width 217 height 79
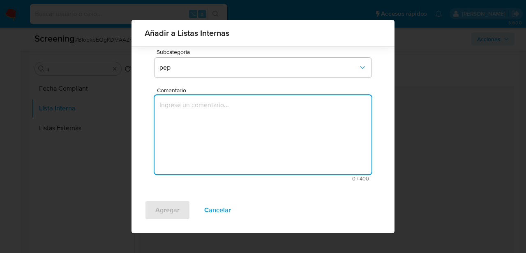
click at [188, 118] on textarea "Comentario" at bounding box center [263, 134] width 217 height 79
paste textarea "Se confirma match dado que se valida que el integrante de la PJ ([PERSON_NAME] …"
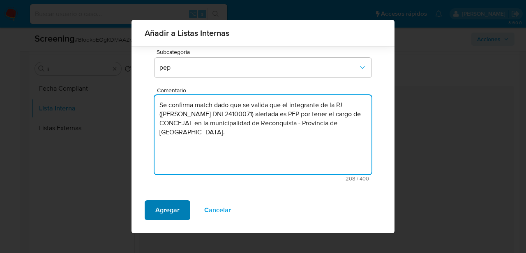
type textarea "Se confirma match dado que se valida que el integrante de la PJ ([PERSON_NAME] …"
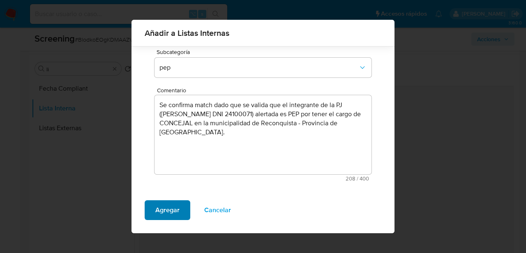
click at [163, 215] on span "Agregar" at bounding box center [167, 210] width 24 height 18
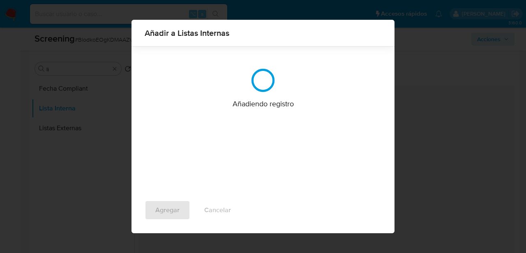
scroll to position [0, 0]
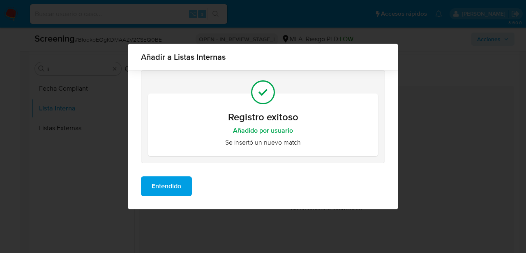
click at [184, 185] on button "Entendido" at bounding box center [166, 186] width 51 height 20
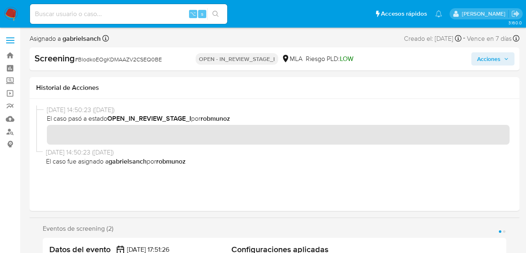
click at [482, 61] on span "Acciones" at bounding box center [488, 58] width 23 height 13
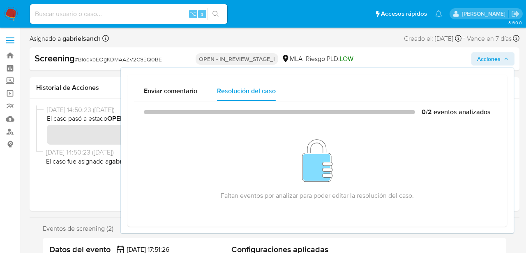
click at [476, 62] on button "Acciones" at bounding box center [493, 58] width 43 height 13
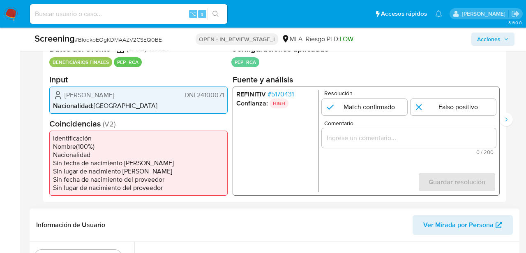
scroll to position [179, 0]
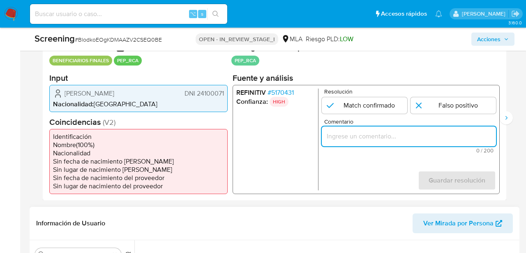
click at [385, 135] on input "Comentario" at bounding box center [409, 135] width 174 height 11
paste input "Se confirma match dado que se valida que el integrante de la PJ (Ignacio Marian…"
type input "Se confirma match dado que se valida que el integrante de la PJ ([PERSON_NAME] …"
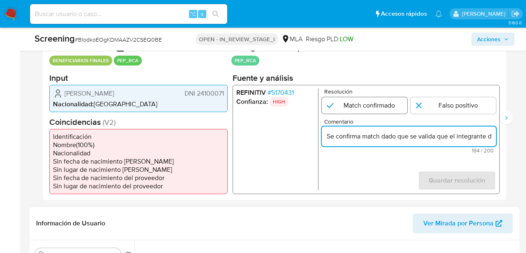
click at [385, 100] on input "1 de 2" at bounding box center [365, 105] width 86 height 16
radio input "true"
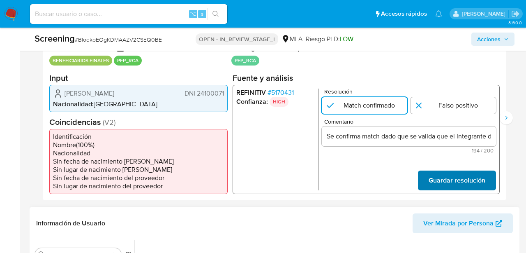
click at [444, 185] on span "Guardar resolución" at bounding box center [457, 180] width 57 height 18
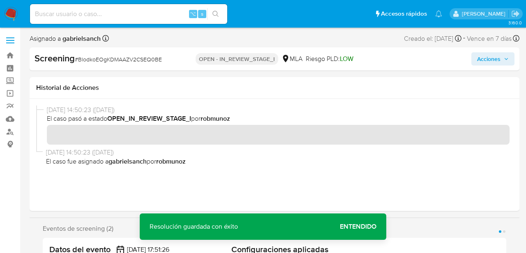
scroll to position [1, 0]
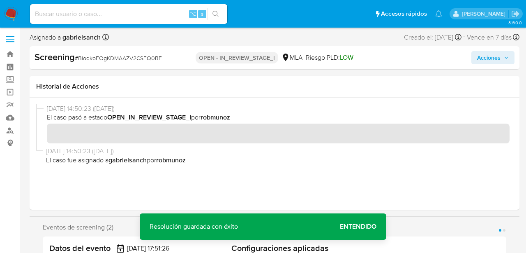
click at [488, 58] on span "Acciones" at bounding box center [488, 57] width 23 height 13
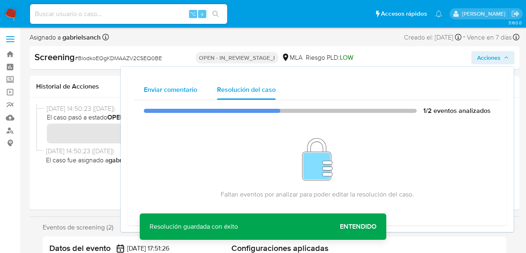
click at [185, 90] on span "Enviar comentario" at bounding box center [170, 89] width 53 height 9
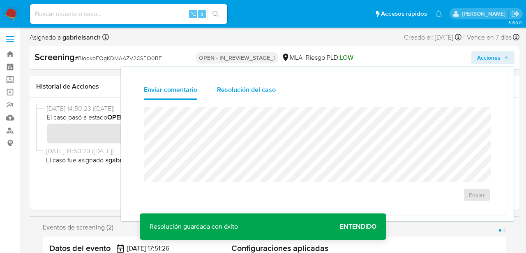
click at [248, 94] on span "Resolución del caso" at bounding box center [246, 89] width 59 height 9
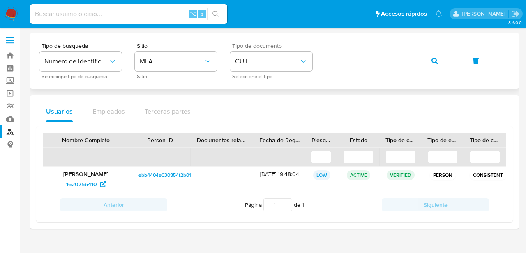
click at [277, 74] on div "Tipo de documento CUIL Seleccione el tipo" at bounding box center [271, 61] width 82 height 36
click at [276, 58] on span "CUIL" at bounding box center [267, 61] width 64 height 8
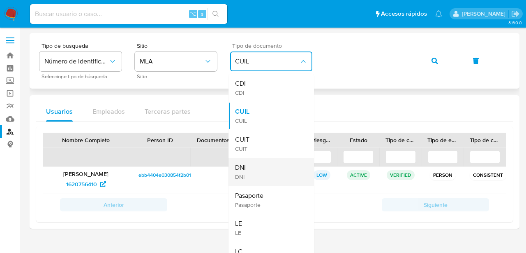
click at [262, 170] on div "DNI DNI" at bounding box center [268, 172] width 67 height 28
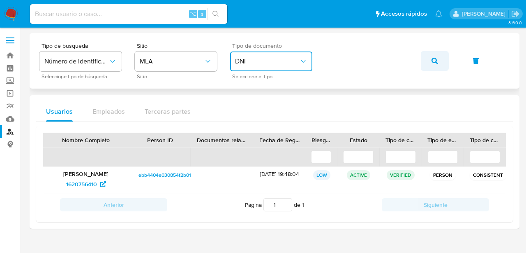
click at [428, 59] on button "button" at bounding box center [435, 61] width 28 height 20
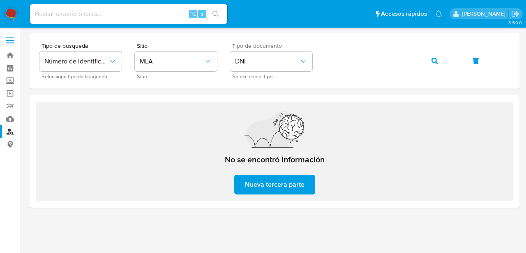
click at [122, 17] on input at bounding box center [128, 14] width 197 height 11
paste input "zgqw22XkrnNOGeDkhNQWSq2v"
type input "zgqw22XkrnNOGeDkhNQWSq2v"
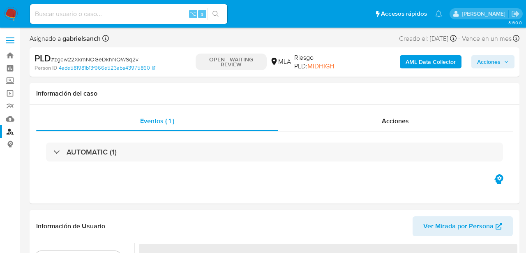
select select "10"
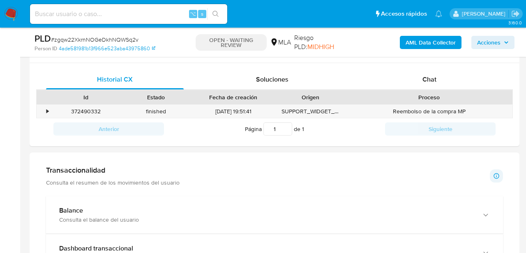
scroll to position [379, 0]
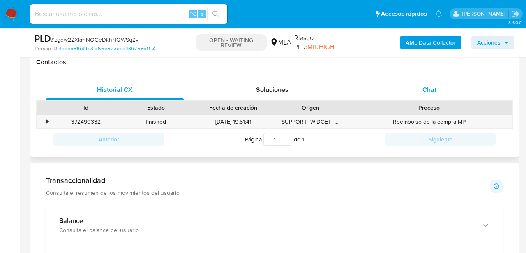
click at [409, 91] on div "Chat" at bounding box center [430, 90] width 138 height 20
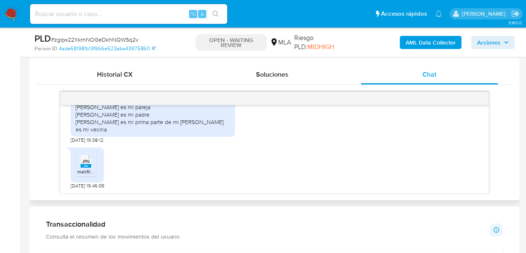
scroll to position [978, 0]
click at [92, 163] on div "JPG JPG" at bounding box center [85, 160] width 17 height 16
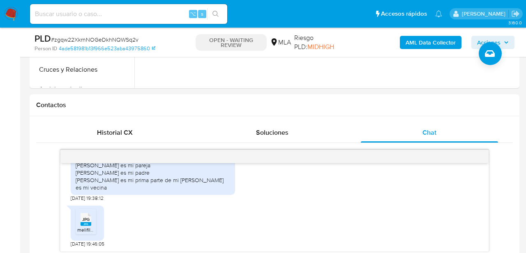
click at [137, 13] on input at bounding box center [128, 14] width 197 height 11
paste input "uASN8XDB9EKMVihzrvDsjssW"
type input "uASN8XDB9EKMVihzrvDsjssW"
click at [218, 16] on icon "search-icon" at bounding box center [216, 14] width 6 height 6
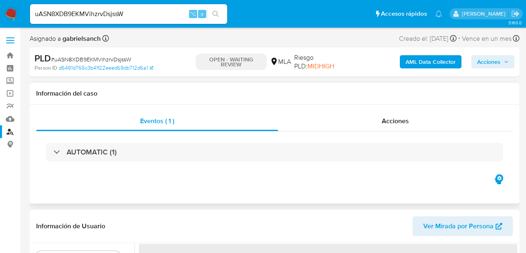
select select "10"
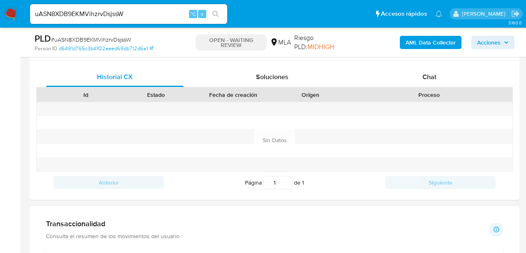
scroll to position [391, 0]
click at [355, 86] on button "Chat" at bounding box center [430, 77] width 158 height 20
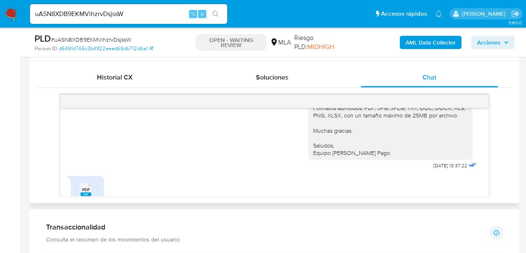
scroll to position [237, 0]
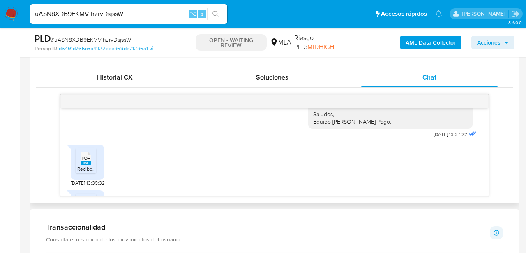
click at [86, 155] on span "PDF" at bounding box center [86, 157] width 8 height 5
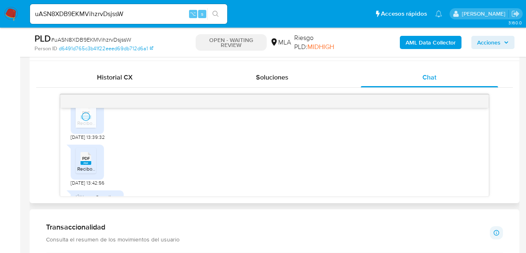
click at [86, 155] on span "PDF" at bounding box center [86, 157] width 8 height 5
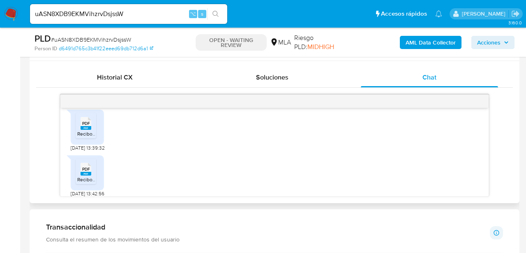
scroll to position [909, 0]
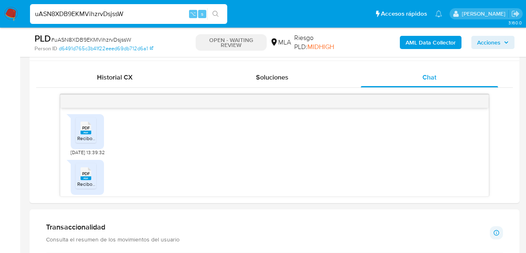
click at [93, 16] on input "uASN8XDB9EKMVihzrvDsjssW" at bounding box center [128, 14] width 197 height 11
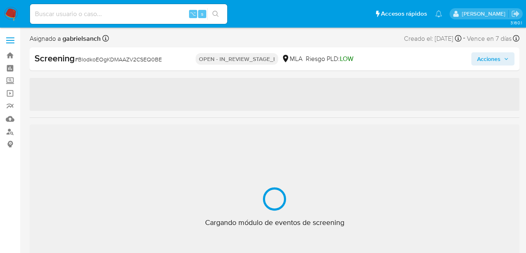
select select "10"
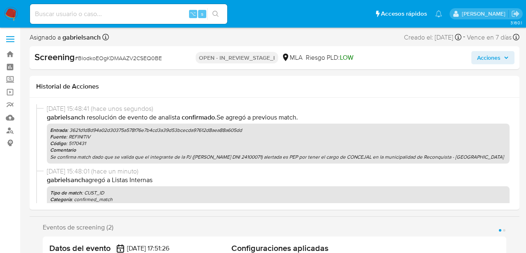
scroll to position [1, 0]
click at [476, 56] on button "Acciones" at bounding box center [493, 57] width 43 height 13
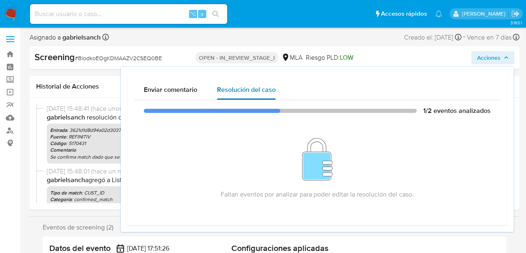
click at [260, 99] on div "Resolución del caso" at bounding box center [246, 90] width 59 height 20
click at [473, 56] on button "Acciones" at bounding box center [493, 57] width 43 height 13
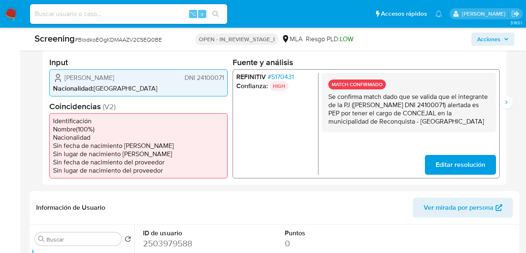
scroll to position [193, 0]
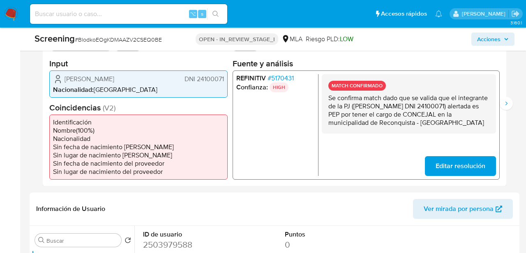
click at [280, 74] on span "# 5170431" at bounding box center [281, 78] width 26 height 8
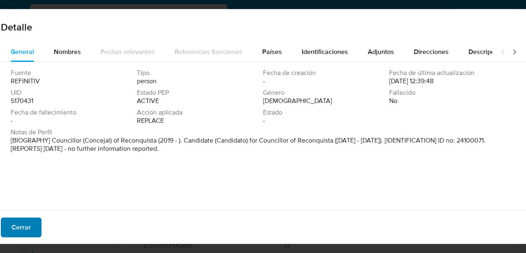
click at [27, 225] on span "Cerrar" at bounding box center [21, 227] width 19 height 18
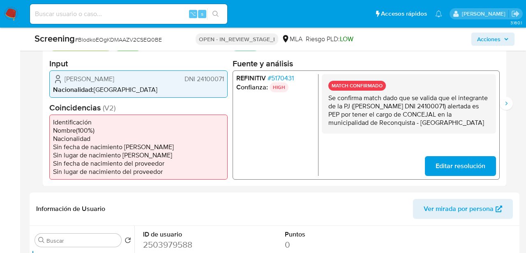
scroll to position [180, 0]
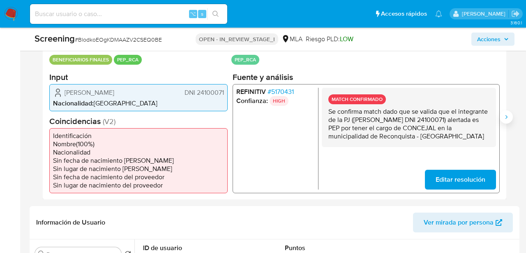
click at [508, 117] on icon "Siguiente" at bounding box center [506, 117] width 7 height 7
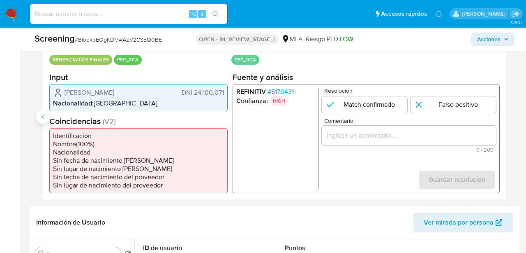
click at [46, 118] on button "Anterior" at bounding box center [42, 116] width 13 height 13
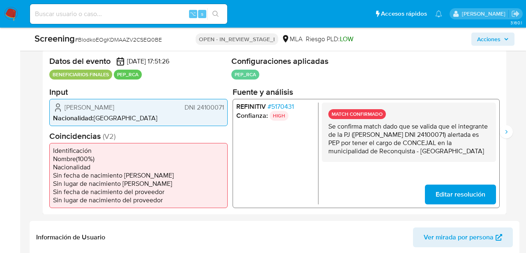
scroll to position [160, 0]
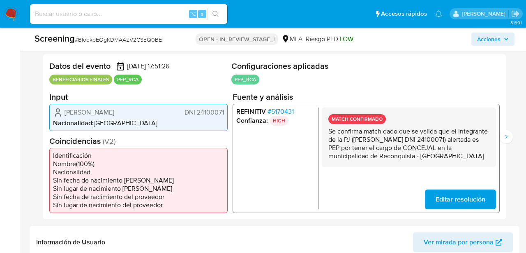
click at [365, 145] on p "Se confirma match dado que se valida que el integrante de la PJ ([PERSON_NAME] …" at bounding box center [409, 143] width 161 height 33
click at [509, 137] on icon "Siguiente" at bounding box center [506, 136] width 7 height 7
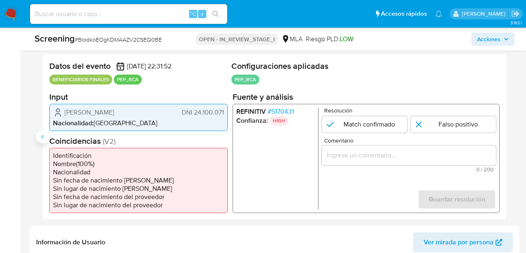
click at [40, 136] on icon "Anterior" at bounding box center [42, 136] width 7 height 7
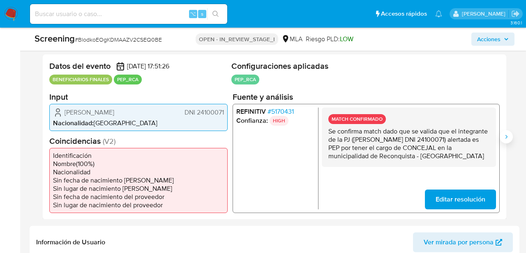
click at [505, 137] on icon "Siguiente" at bounding box center [506, 136] width 7 height 7
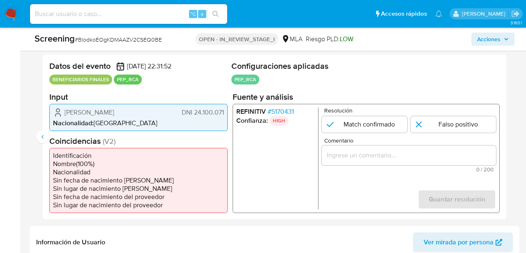
click at [278, 109] on span "# 5170431" at bounding box center [281, 111] width 26 height 8
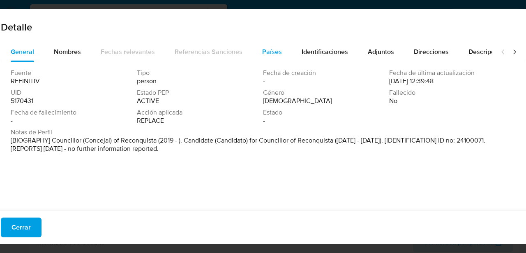
click at [280, 54] on button "Países" at bounding box center [272, 52] width 39 height 20
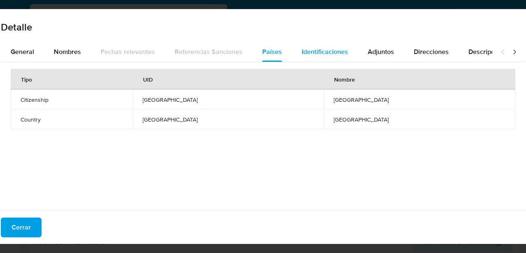
click at [339, 54] on span "Identificaciones" at bounding box center [325, 51] width 46 height 9
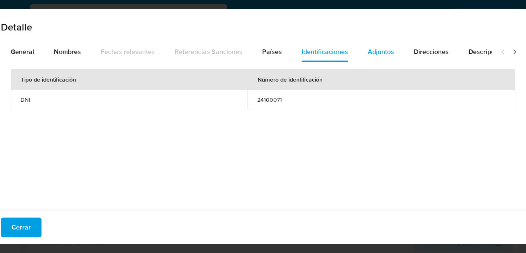
click at [368, 56] on span "Adjuntos" at bounding box center [381, 51] width 26 height 9
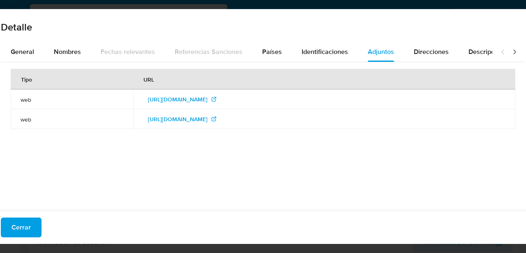
click at [374, 8] on div "Detalle General Nombres Fechas relevantes Referencias Sanciones Países Identifi…" at bounding box center [263, 126] width 526 height 253
click at [19, 233] on span "Cerrar" at bounding box center [21, 227] width 19 height 18
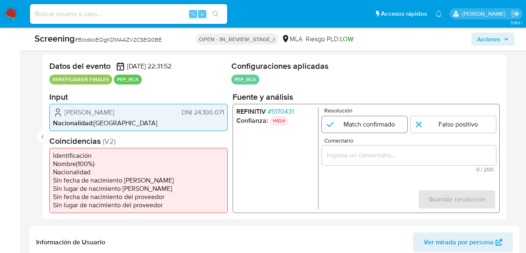
click at [384, 124] on input "2 de 2" at bounding box center [365, 124] width 86 height 16
radio input "true"
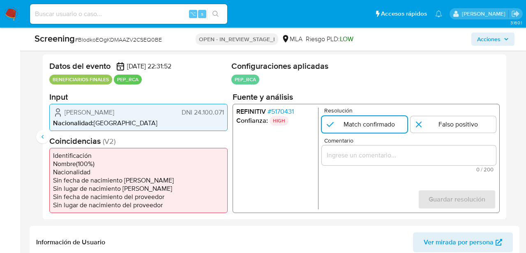
click at [372, 146] on div "2 de 2" at bounding box center [409, 155] width 174 height 20
click at [340, 148] on div "2 de 2" at bounding box center [409, 155] width 174 height 20
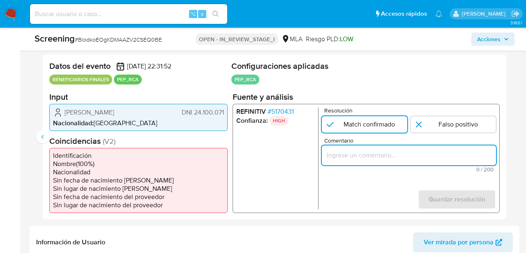
click at [341, 152] on input "Comentario" at bounding box center [409, 154] width 174 height 11
paste input "Se confirma match dado que se valida que el integrante de la PJ ([PERSON_NAME] …"
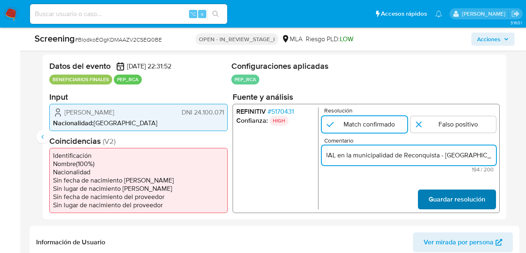
type input "Se confirma match dado que se valida que el integrante de la PJ ([PERSON_NAME] …"
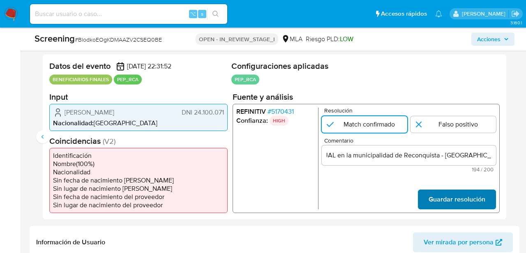
scroll to position [0, 0]
click at [447, 190] on span "Guardar resolución" at bounding box center [457, 199] width 57 height 18
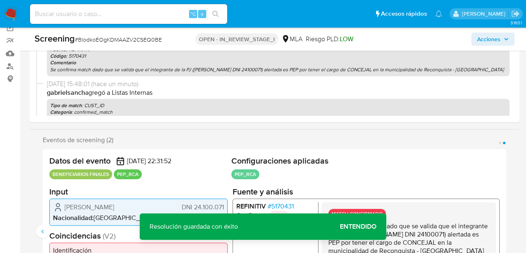
click at [490, 38] on span "Acciones" at bounding box center [488, 38] width 23 height 13
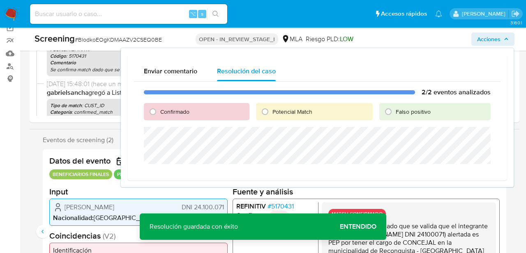
click at [201, 116] on div "Confirmado" at bounding box center [197, 111] width 106 height 17
click at [153, 118] on input "Confirmado" at bounding box center [152, 111] width 13 height 13
radio input "true"
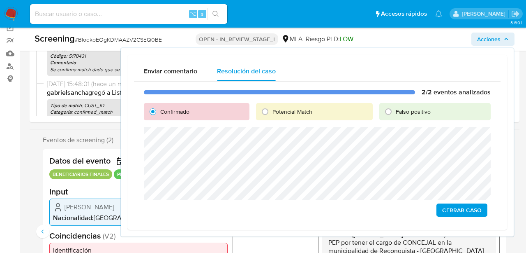
click at [470, 215] on span "Cerrar Caso" at bounding box center [462, 210] width 39 height 12
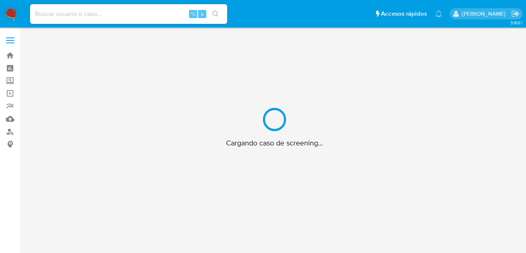
scroll to position [30, 0]
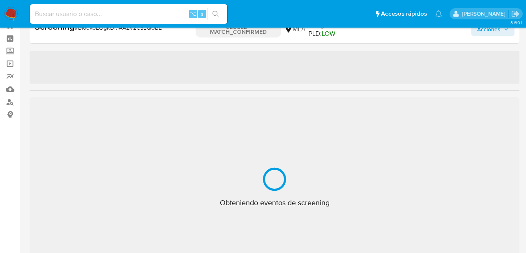
select select "10"
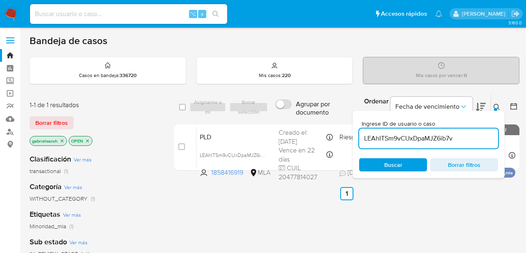
scroll to position [53, 0]
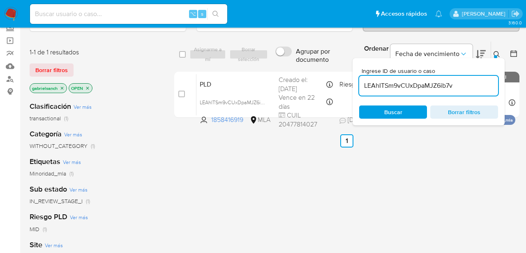
click at [414, 84] on input "LEAhITSm9vCUxDpaMJZ6ib7v" at bounding box center [428, 85] width 139 height 11
paste input "uASN8XDB9EKMVihzrvDsjssW"
type input "uASN8XDB9EKMVihzrvDsjssW"
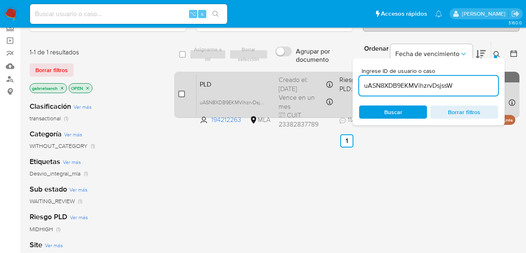
click at [181, 94] on input "checkbox" at bounding box center [181, 93] width 7 height 7
checkbox input "true"
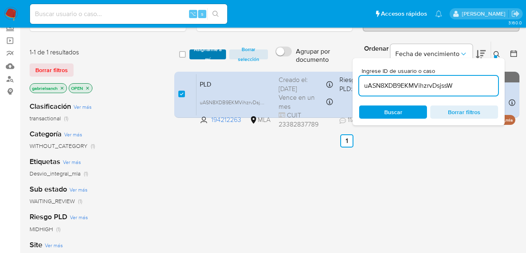
click at [200, 50] on span "Asignarme a mí" at bounding box center [208, 54] width 28 height 8
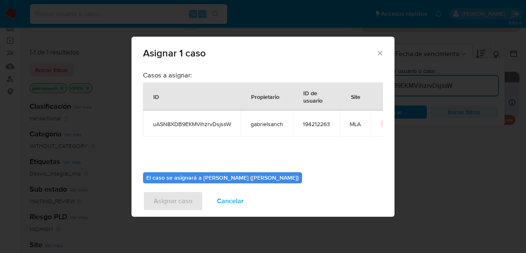
scroll to position [42, 0]
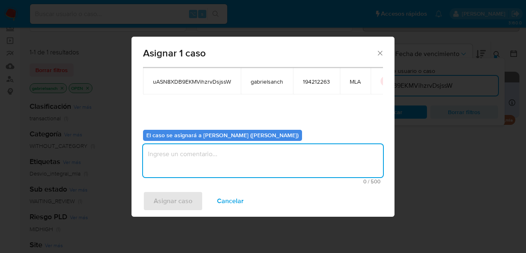
click at [221, 155] on textarea "assign-modal" at bounding box center [263, 160] width 240 height 33
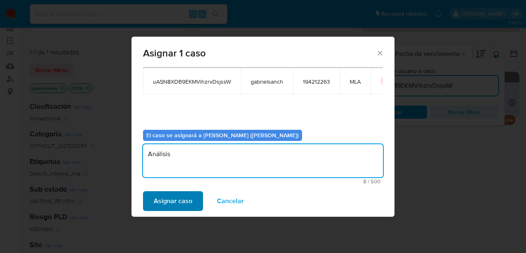
type textarea "Análisis"
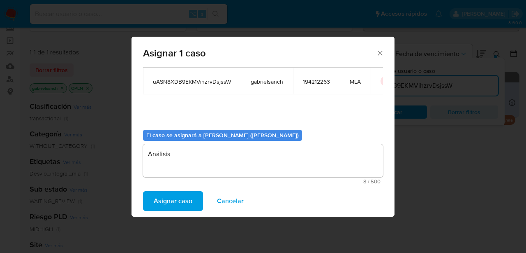
click at [163, 206] on span "Asignar caso" at bounding box center [173, 201] width 39 height 18
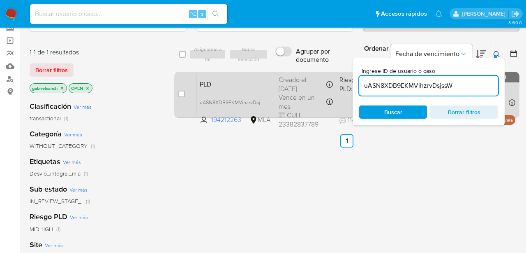
click at [178, 94] on div "case-item-checkbox No es posible asignar el caso PLD uASN8XDB9EKMVihzrvDsjssW 1…" at bounding box center [346, 95] width 345 height 46
click at [178, 94] on input "checkbox" at bounding box center [181, 93] width 7 height 7
checkbox input "true"
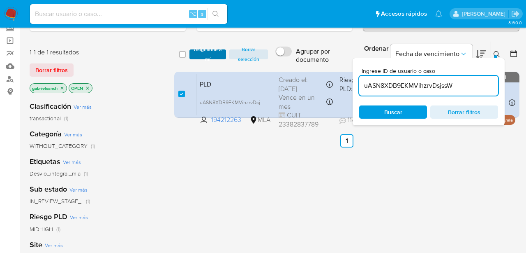
click at [213, 50] on span "Asignarme a mí" at bounding box center [208, 54] width 28 height 8
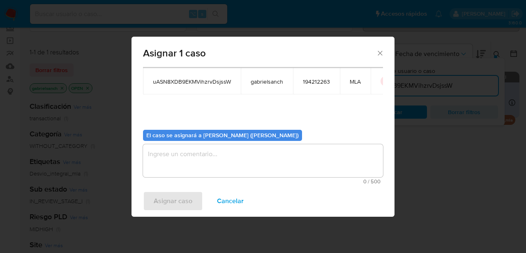
click at [205, 145] on textarea "assign-modal" at bounding box center [263, 160] width 240 height 33
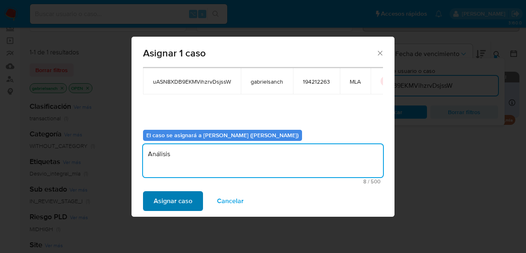
type textarea "Análisis"
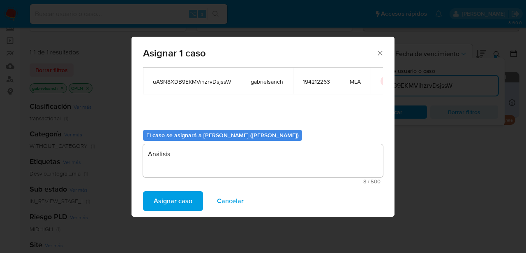
click at [171, 198] on span "Asignar caso" at bounding box center [173, 201] width 39 height 18
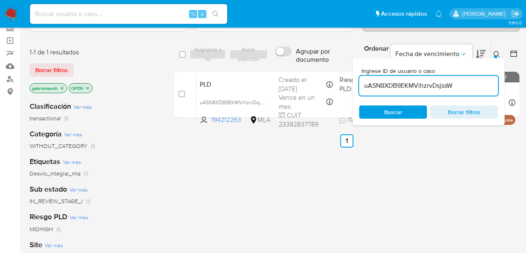
click at [425, 88] on input "uASN8XDB9EKMVihzrvDsjssW" at bounding box center [428, 85] width 139 height 11
paste input "oJ4p9QortKI2KtMXxgpCCj4e"
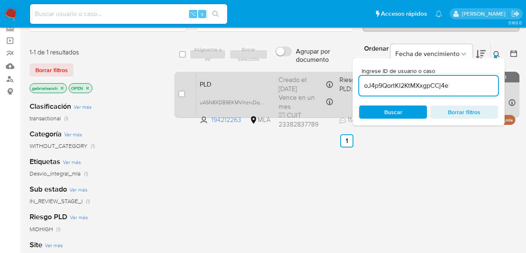
type input "oJ4p9QortKI2KtMXxgpCCj4e"
click at [182, 94] on input "checkbox" at bounding box center [181, 93] width 7 height 7
checkbox input "true"
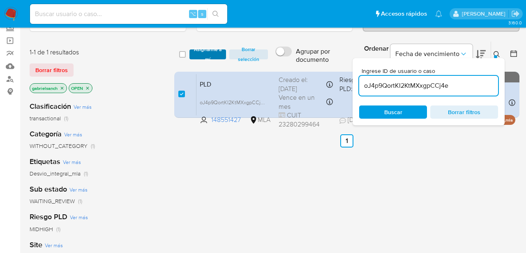
click at [198, 50] on span "Asignarme a mí" at bounding box center [208, 54] width 28 height 8
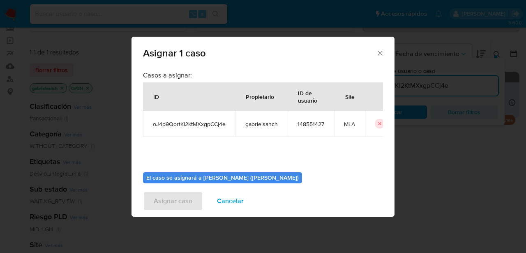
scroll to position [42, 0]
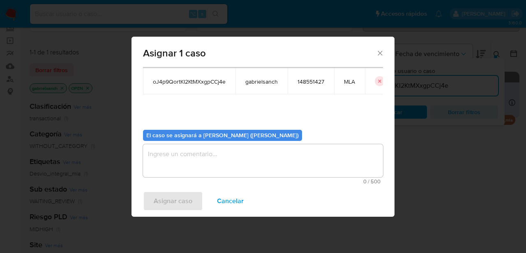
click at [247, 156] on textarea "assign-modal" at bounding box center [263, 160] width 240 height 33
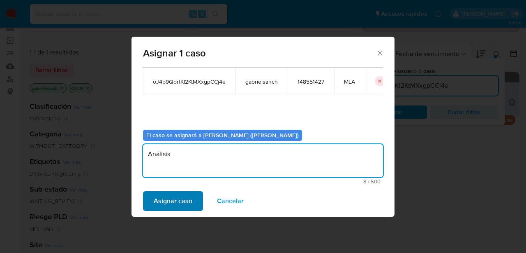
type textarea "Análisis"
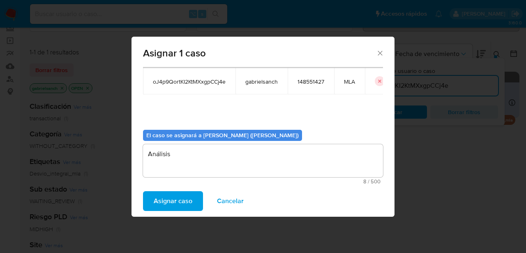
click at [190, 199] on span "Asignar caso" at bounding box center [173, 201] width 39 height 18
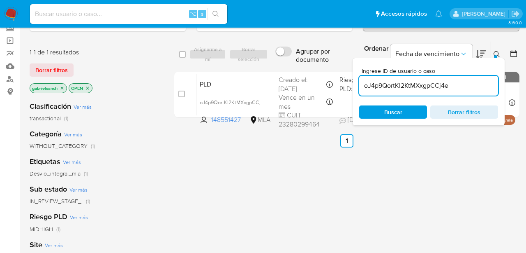
click at [420, 83] on input "oJ4p9QortKI2KtMXxgpCCj4e" at bounding box center [428, 85] width 139 height 11
paste input "Nic43579hWFSh9wjMi2WXd56"
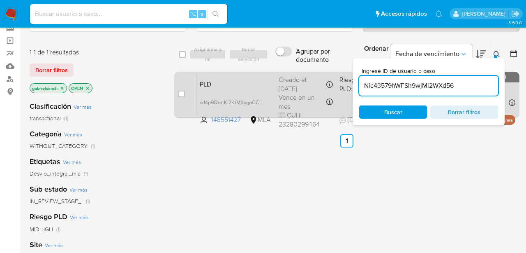
type input "Nic43579hWFSh9wjMi2WXd56"
click at [183, 96] on input "checkbox" at bounding box center [181, 93] width 7 height 7
checkbox input "true"
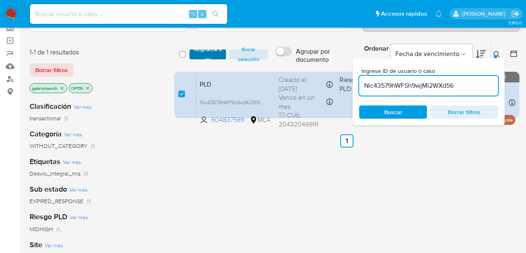
click at [208, 53] on span "Asignarme a mí" at bounding box center [208, 54] width 28 height 8
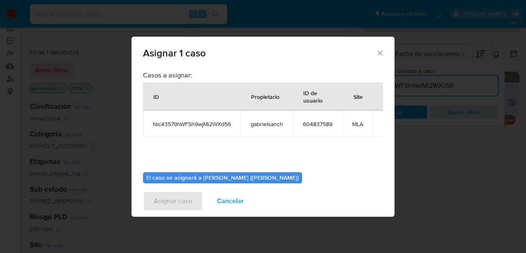
scroll to position [42, 0]
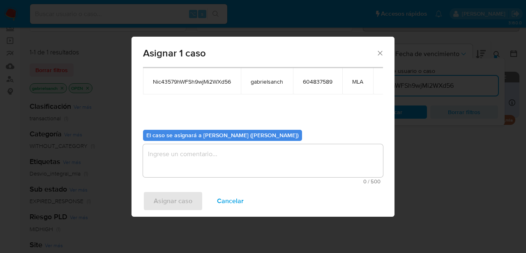
click at [211, 159] on textarea "assign-modal" at bounding box center [263, 160] width 240 height 33
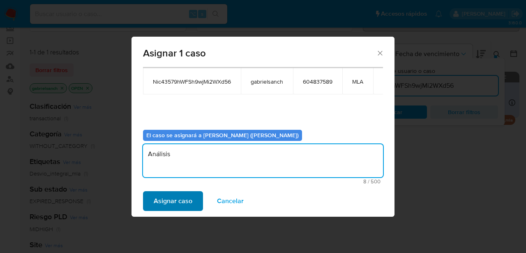
type textarea "Análisis"
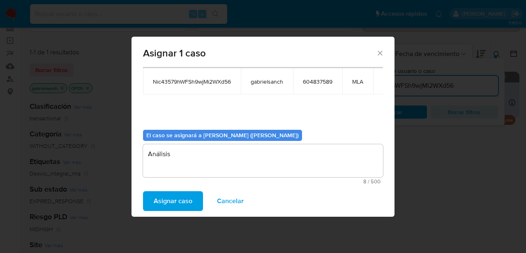
click at [167, 192] on span "Asignar caso" at bounding box center [173, 201] width 39 height 18
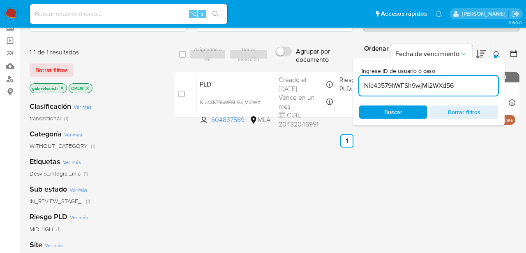
click at [393, 86] on input "Nic43579hWFSh9wjMi2WXd56" at bounding box center [428, 85] width 139 height 11
paste input "l6oKK1TWxnHfR3iTt4YPma3f"
type input "l6oKK1TWxnHfR3iTt4YPma3f"
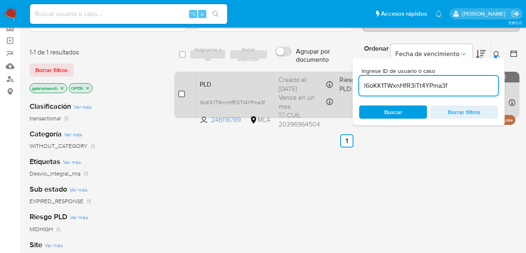
click at [182, 93] on input "checkbox" at bounding box center [181, 93] width 7 height 7
checkbox input "true"
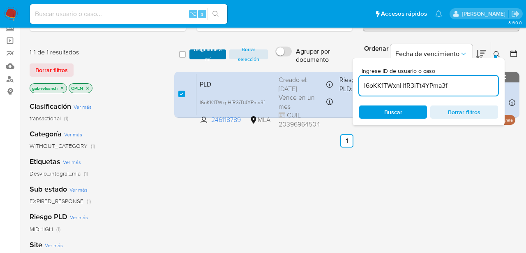
click at [207, 51] on span "Asignarme a mí" at bounding box center [208, 54] width 28 height 8
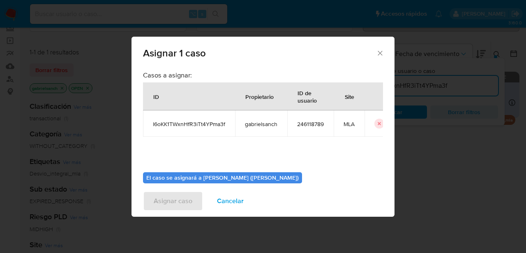
scroll to position [42, 0]
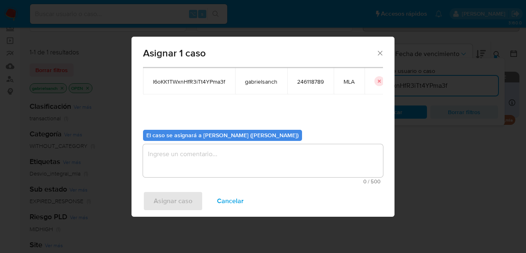
click at [204, 176] on textarea "assign-modal" at bounding box center [263, 160] width 240 height 33
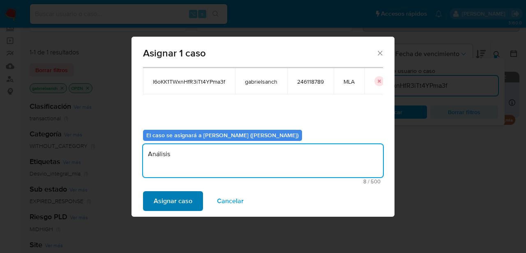
type textarea "Análisis"
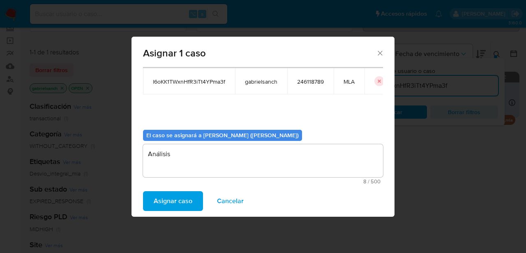
click at [184, 193] on span "Asignar caso" at bounding box center [173, 201] width 39 height 18
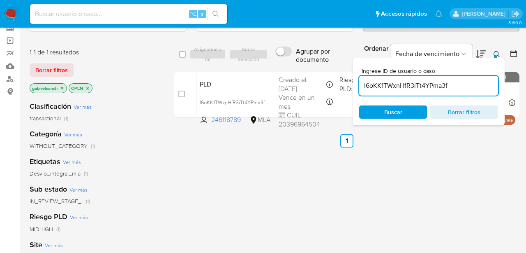
click at [415, 84] on input "l6oKK1TWxnHfR3iTt4YPma3f" at bounding box center [428, 85] width 139 height 11
paste input "jnEhVvZJV51g6pzt5vMXAyv"
type input "jnEhVvZJV51g6pzt5vMXAyvf"
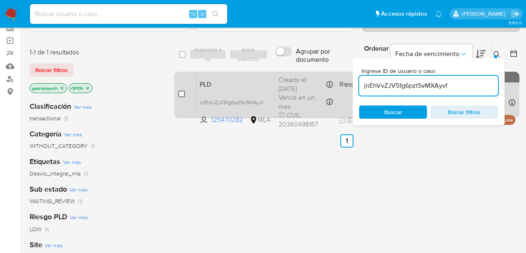
click at [183, 92] on input "checkbox" at bounding box center [181, 93] width 7 height 7
checkbox input "true"
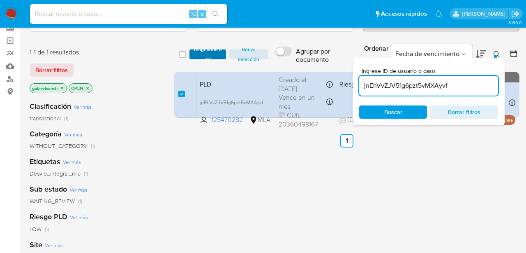
click at [214, 54] on span "Asignarme a mí" at bounding box center [208, 54] width 28 height 8
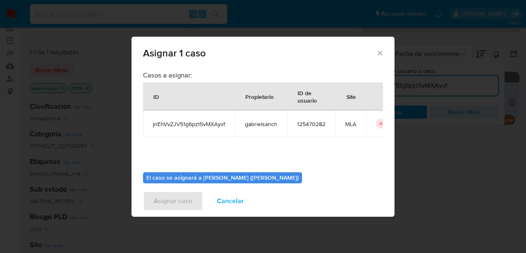
scroll to position [42, 0]
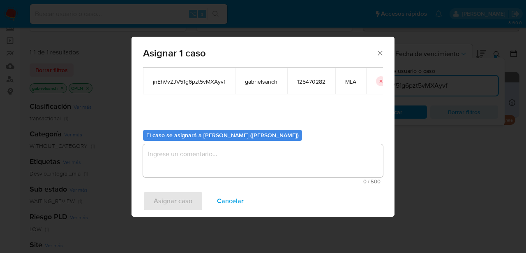
click at [212, 158] on textarea "assign-modal" at bounding box center [263, 160] width 240 height 33
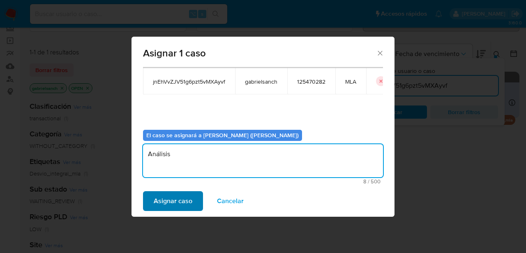
type textarea "Análisis"
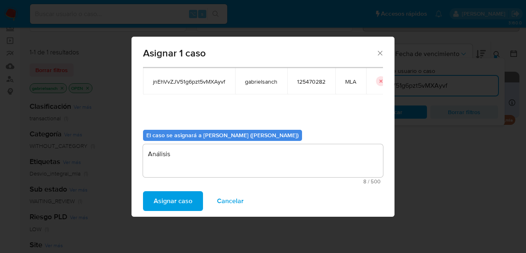
click at [166, 195] on span "Asignar caso" at bounding box center [173, 201] width 39 height 18
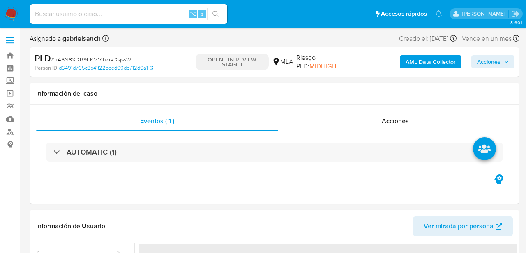
select select "10"
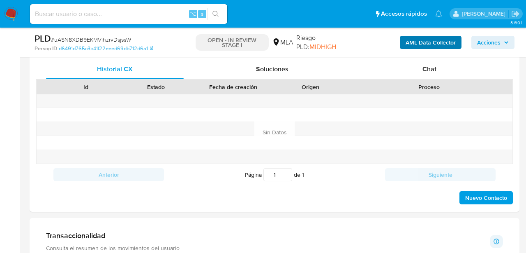
scroll to position [401, 0]
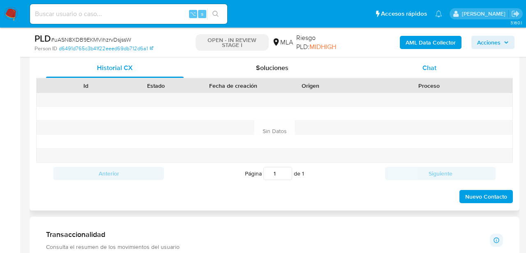
click at [430, 74] on div "Chat" at bounding box center [430, 68] width 138 height 20
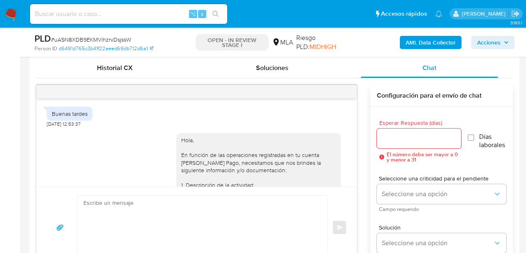
scroll to position [426, 0]
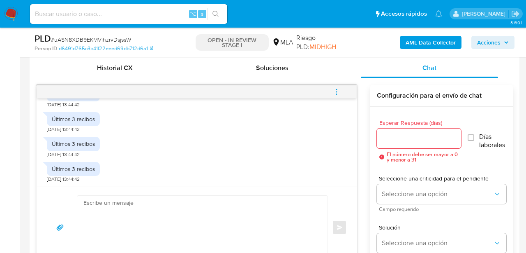
click at [212, 217] on textarea at bounding box center [200, 226] width 234 height 63
paste textarea "Hola, ¡Muchas gracias por tu respuesta! Confirmamos la recepción de la document…"
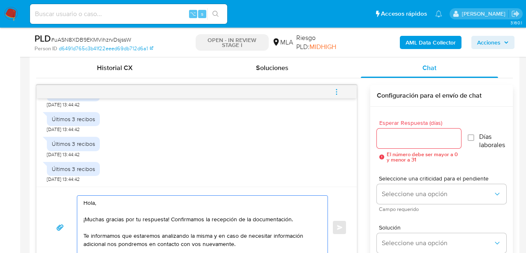
scroll to position [420, 0]
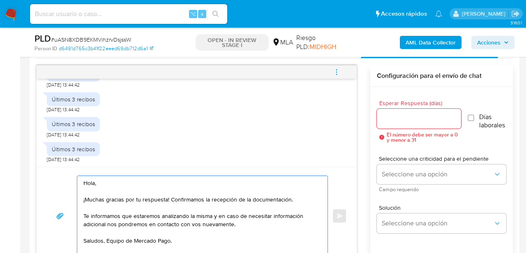
type textarea "Hola, ¡Muchas gracias por tu respuesta! Confirmamos la recepción de la document…"
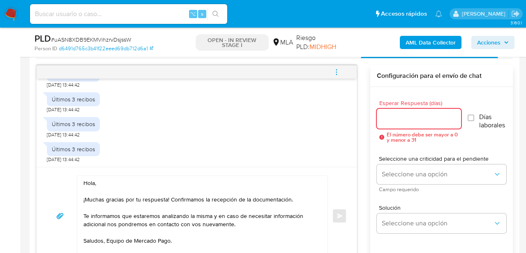
click at [404, 117] on input "Esperar Respuesta (días)" at bounding box center [419, 118] width 84 height 11
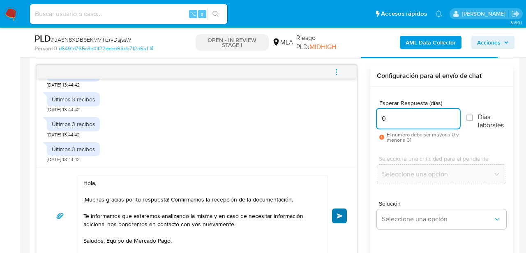
type input "0"
click at [341, 212] on button "Enviar" at bounding box center [339, 215] width 15 height 15
click at [337, 77] on span "menu-action" at bounding box center [336, 72] width 7 height 20
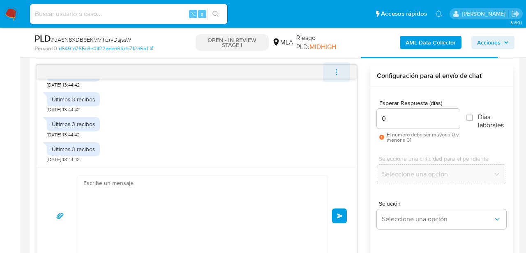
scroll to position [525, 0]
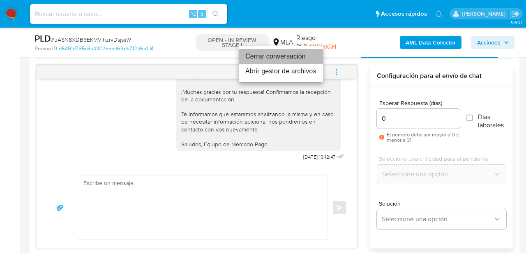
click at [283, 62] on li "Cerrar conversación" at bounding box center [281, 56] width 84 height 15
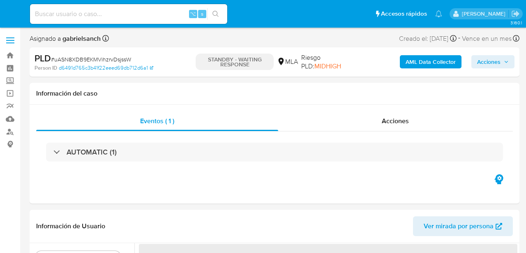
select select "10"
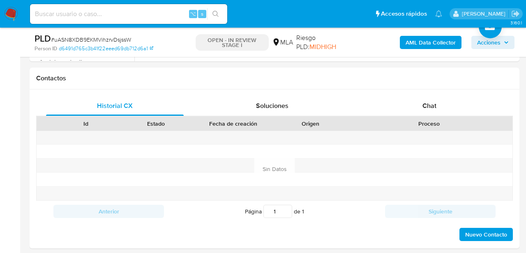
scroll to position [364, 0]
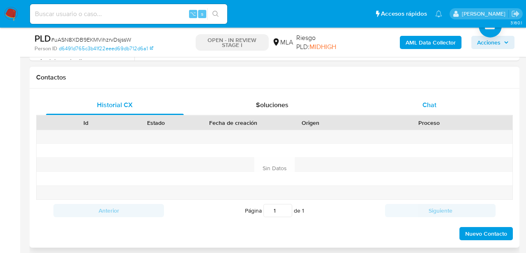
click at [378, 103] on div "Chat" at bounding box center [430, 105] width 138 height 20
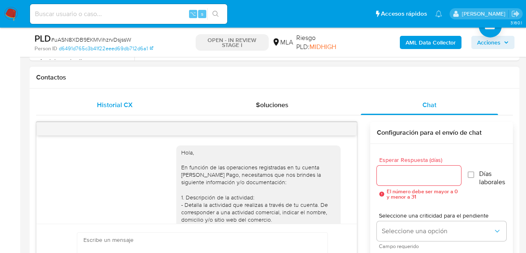
scroll to position [500, 0]
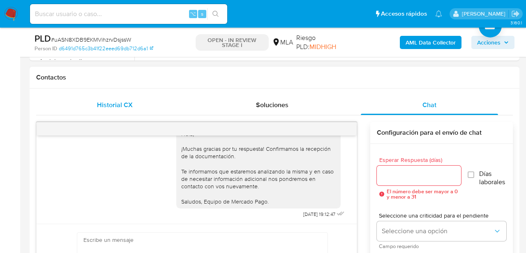
click at [123, 102] on span "Historial CX" at bounding box center [115, 104] width 36 height 9
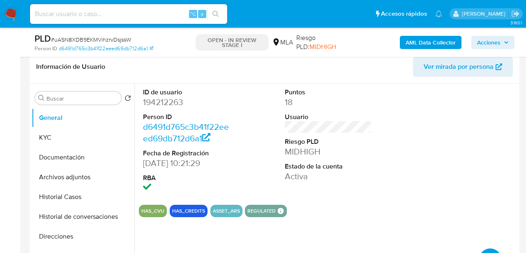
scroll to position [141, 0]
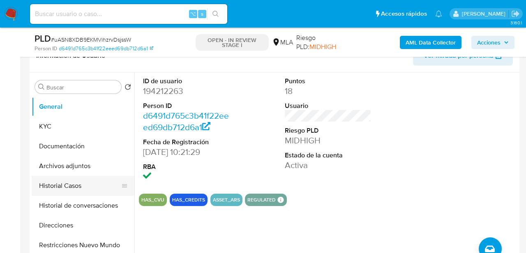
click at [63, 195] on button "Historial Casos" at bounding box center [80, 186] width 96 height 20
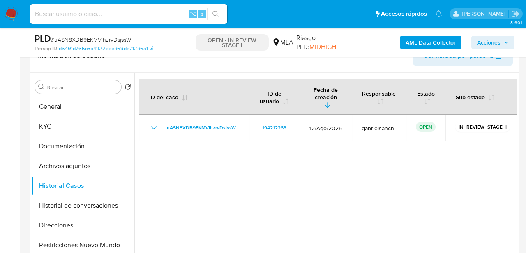
click at [421, 40] on b "AML Data Collector" at bounding box center [431, 42] width 50 height 13
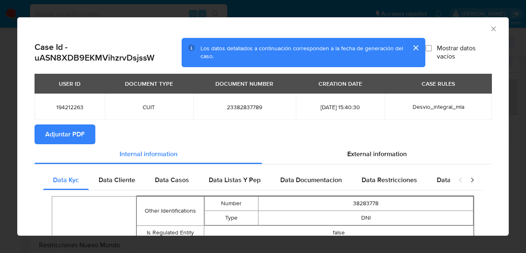
click at [68, 134] on span "Adjuntar PDF" at bounding box center [64, 134] width 39 height 18
click at [494, 30] on icon "Cerrar ventana" at bounding box center [494, 29] width 8 height 8
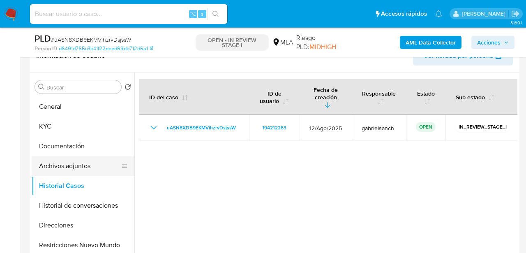
click at [79, 167] on button "Archivos adjuntos" at bounding box center [80, 166] width 96 height 20
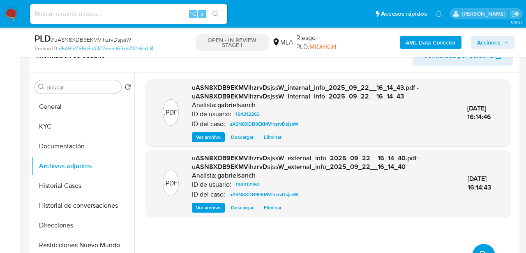
click at [484, 246] on button "upload-file" at bounding box center [484, 254] width 23 height 23
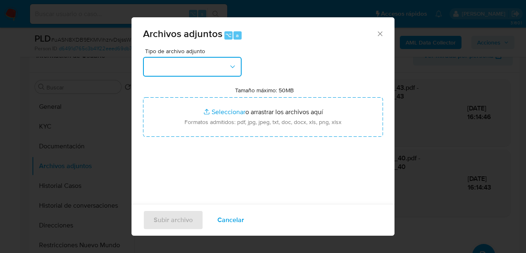
click at [189, 70] on button "button" at bounding box center [192, 67] width 99 height 20
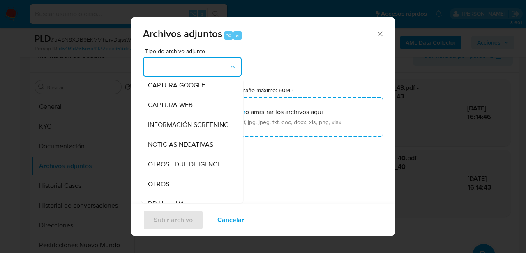
scroll to position [81, 0]
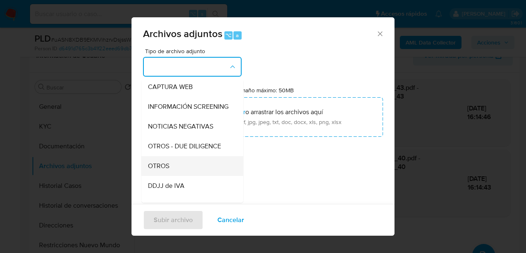
click at [170, 165] on div "OTROS" at bounding box center [190, 166] width 84 height 20
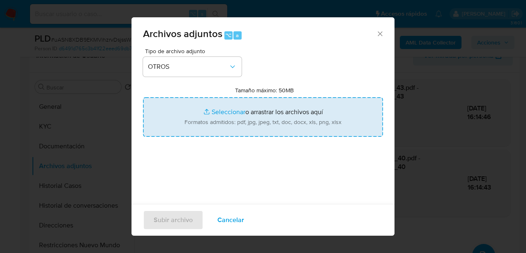
click at [223, 114] on input "Tamaño máximo: 50MB Seleccionar archivos" at bounding box center [263, 116] width 240 height 39
type input "C:\fakepath\Recibo de sueldo.pdf"
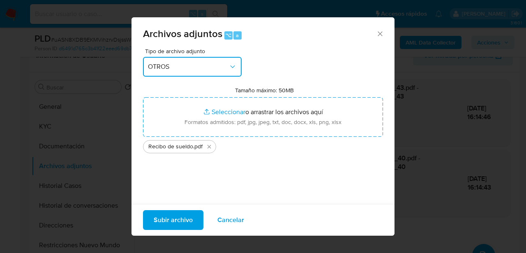
click at [220, 60] on button "OTROS" at bounding box center [192, 67] width 99 height 20
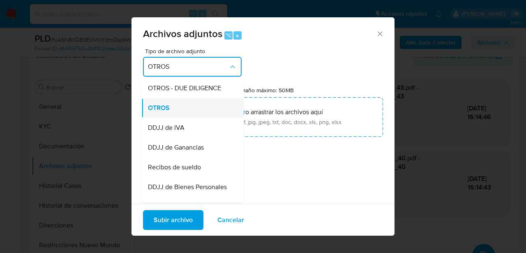
scroll to position [139, 0]
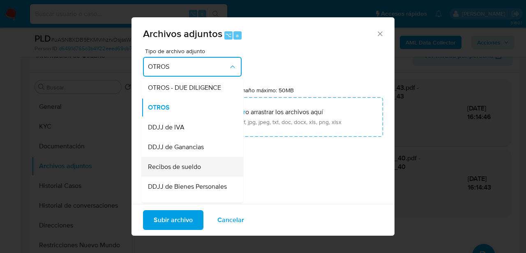
click at [198, 161] on div "Recibos de sueldo" at bounding box center [190, 167] width 84 height 20
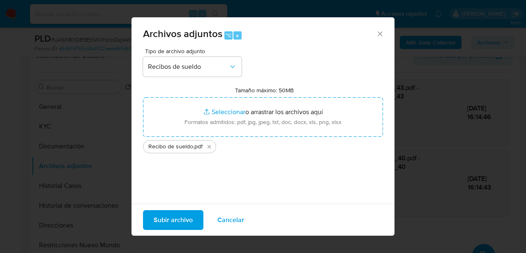
click at [187, 215] on span "Subir archivo" at bounding box center [173, 220] width 39 height 18
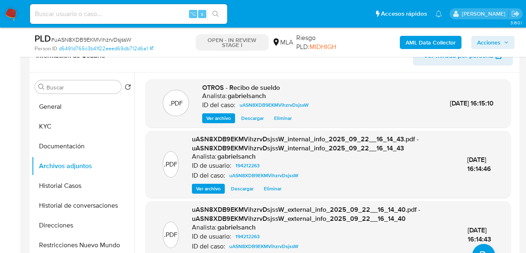
click at [478, 243] on div "22/Sep/2025 16:14:43" at bounding box center [481, 234] width 26 height 18
click at [483, 245] on button "upload-file" at bounding box center [484, 254] width 23 height 23
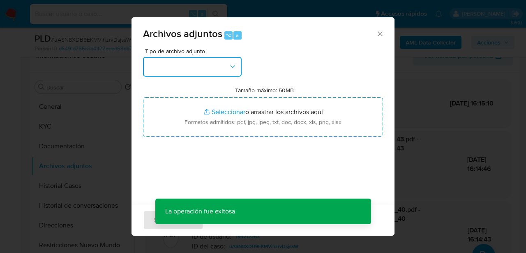
click at [219, 70] on button "button" at bounding box center [192, 67] width 99 height 20
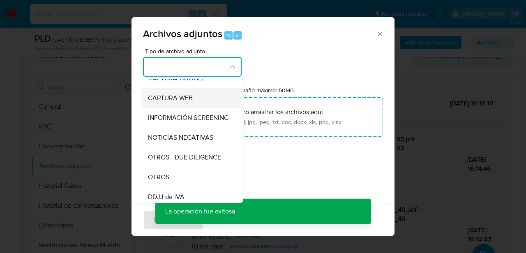
scroll to position [71, 0]
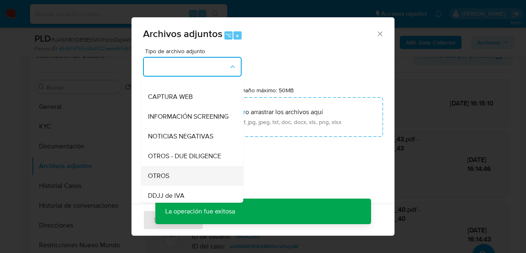
click at [180, 168] on div "OTROS" at bounding box center [190, 176] width 84 height 20
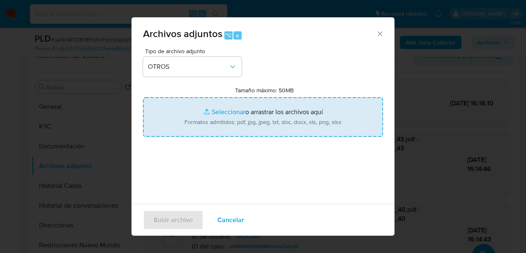
click at [222, 108] on input "Tamaño máximo: 50MB Seleccionar archivos" at bounding box center [263, 116] width 240 height 39
type input "C:\fakepath\Caselog uASN8XDB9EKMVihzrvDsjssW_2025_08_19_16_56_42.docx"
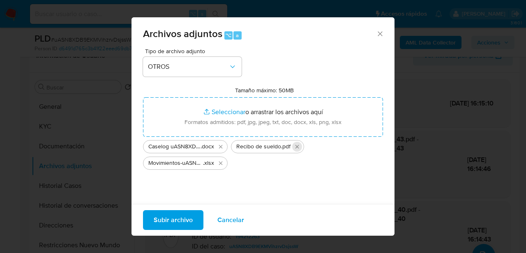
click at [297, 148] on icon "Eliminar Recibo de sueldo.pdf" at bounding box center [297, 146] width 7 height 7
click at [185, 215] on span "Subir archivo" at bounding box center [173, 220] width 39 height 18
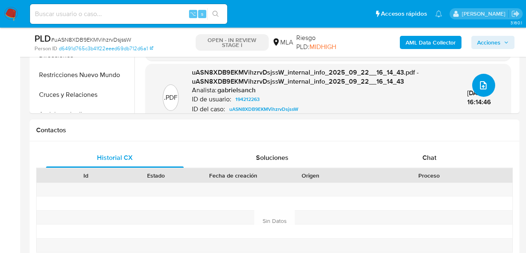
scroll to position [317, 0]
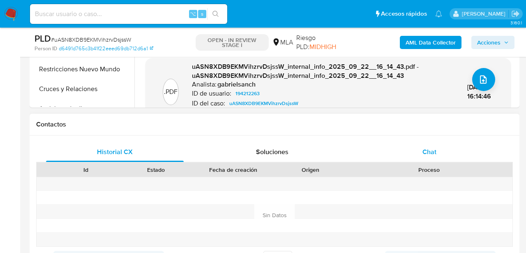
click at [424, 155] on span "Chat" at bounding box center [430, 151] width 14 height 9
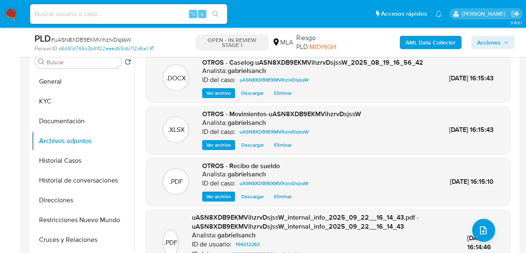
scroll to position [167, 0]
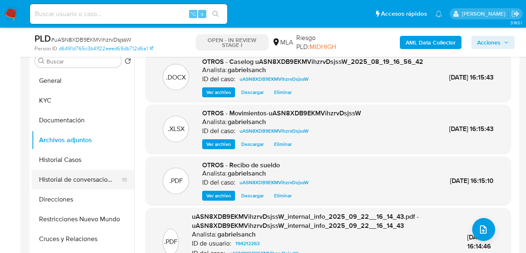
click at [63, 180] on button "Historial de conversaciones" at bounding box center [80, 179] width 96 height 20
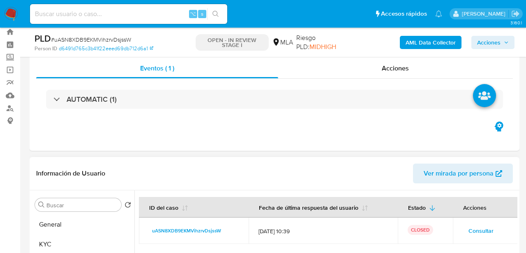
scroll to position [0, 0]
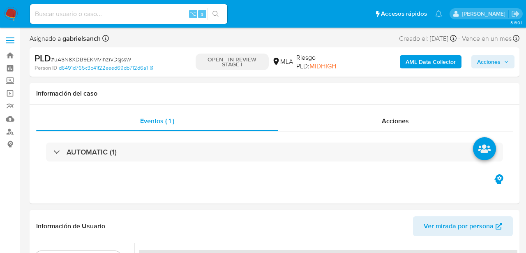
click at [482, 58] on span "Acciones" at bounding box center [488, 61] width 23 height 13
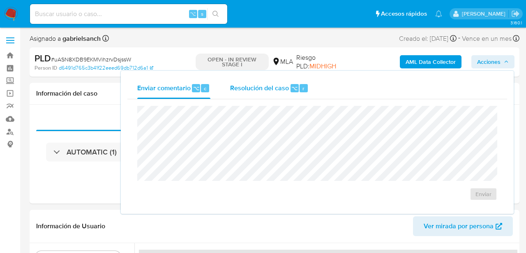
click at [257, 95] on div "Resolución del caso ⌥ r" at bounding box center [269, 87] width 79 height 21
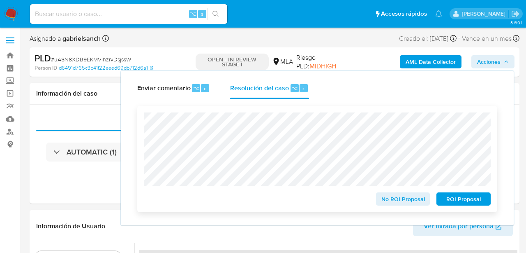
click at [390, 197] on span "No ROI Proposal" at bounding box center [403, 199] width 43 height 12
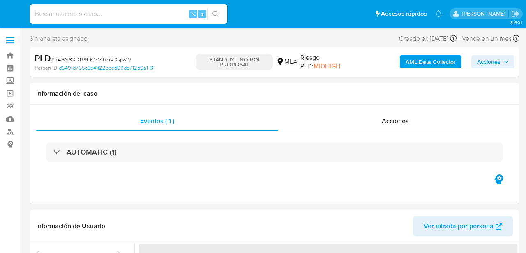
select select "10"
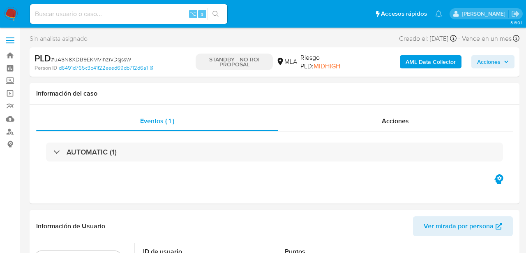
click at [123, 19] on div "⌥ s" at bounding box center [128, 14] width 197 height 20
click at [119, 11] on input at bounding box center [128, 14] width 197 height 11
paste input "oJ4p9QortKI2KtMXxgpCCj4e"
type input "oJ4p9QortKI2KtMXxgpCCj4e"
click at [217, 13] on icon "search-icon" at bounding box center [216, 14] width 6 height 6
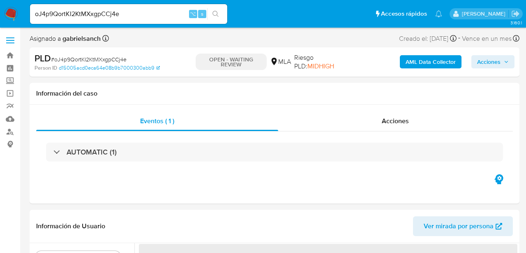
select select "10"
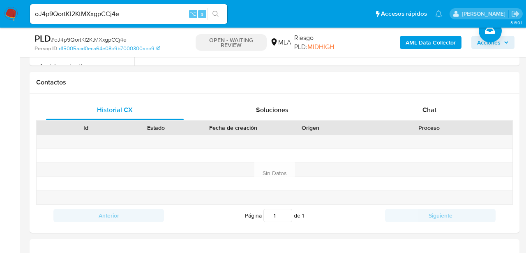
scroll to position [344, 0]
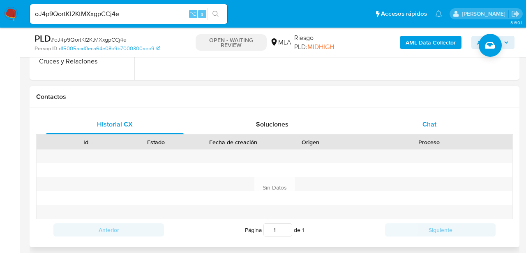
click at [428, 126] on span "Chat" at bounding box center [430, 123] width 14 height 9
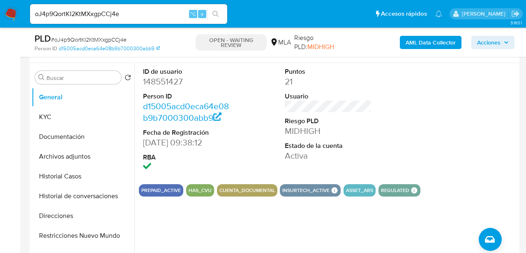
scroll to position [155, 0]
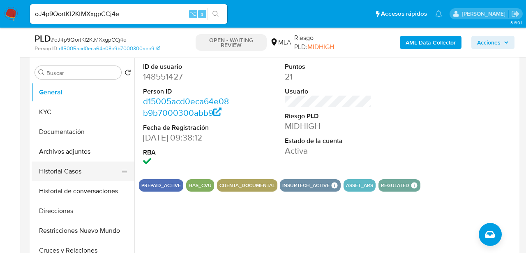
click at [71, 176] on button "Historial Casos" at bounding box center [80, 171] width 96 height 20
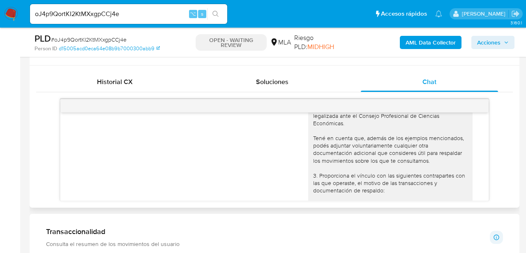
scroll to position [800, 0]
click at [388, 107] on link "https://www.mercadopago.com.ar/ayuda/30181." at bounding box center [385, 102] width 58 height 8
click at [98, 14] on input "oJ4p9QortKI2KtMXxgpCCj4e" at bounding box center [128, 14] width 197 height 11
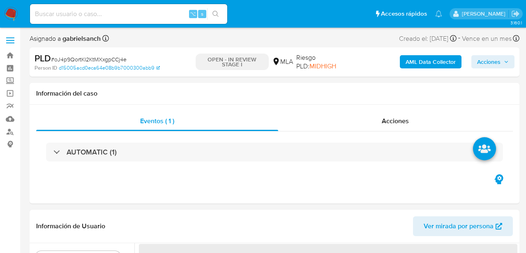
select select "10"
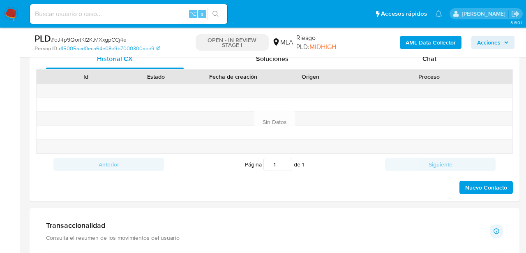
scroll to position [386, 0]
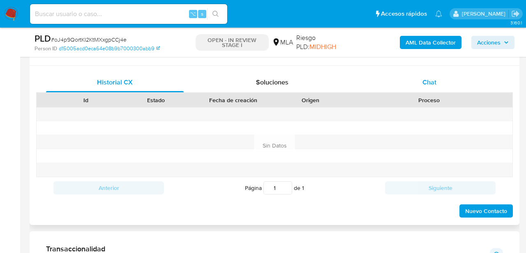
click at [417, 84] on div "Chat" at bounding box center [430, 82] width 138 height 20
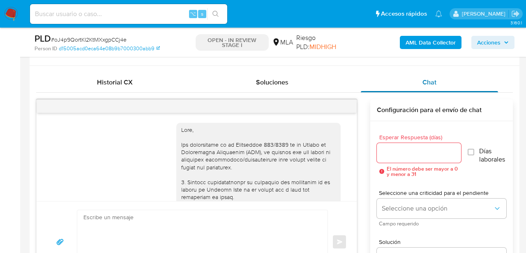
scroll to position [989, 0]
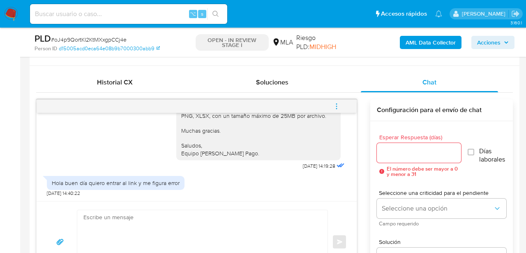
click at [208, 217] on textarea at bounding box center [200, 241] width 234 height 63
paste textarea "Lore, Ip dolorsi am con adipiscinge seddoeiusmo te in utlabo et Dolorem Aliq, e…"
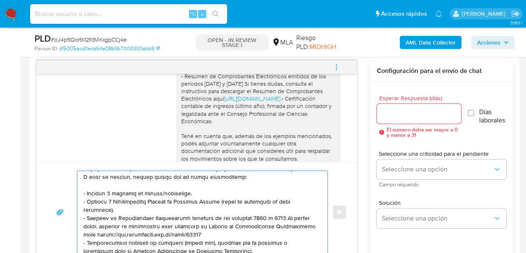
scroll to position [760, 0]
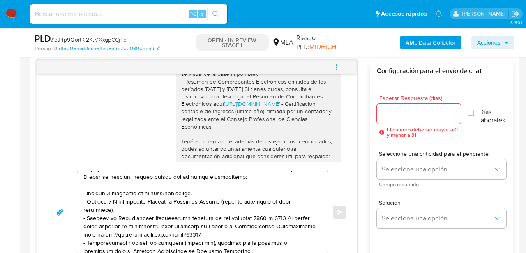
type textarea "Lore, Ip dolorsi am con adipiscinge seddoeiusmo te in utlabo et Dolorem Aliq, e…"
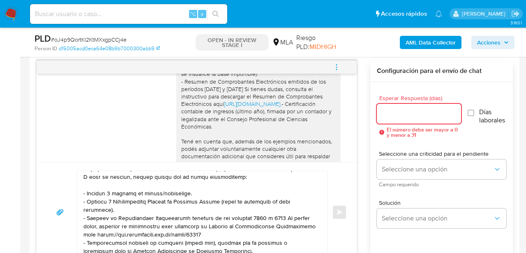
click at [384, 112] on input "Esperar Respuesta (días)" at bounding box center [419, 113] width 84 height 11
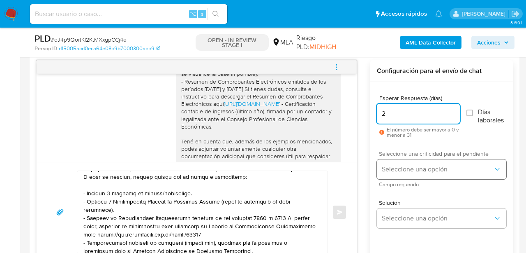
type input "2"
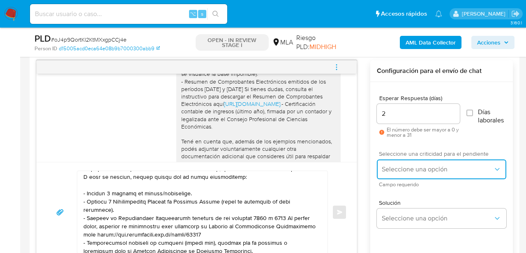
click at [386, 171] on span "Seleccione una opción" at bounding box center [437, 169] width 111 height 8
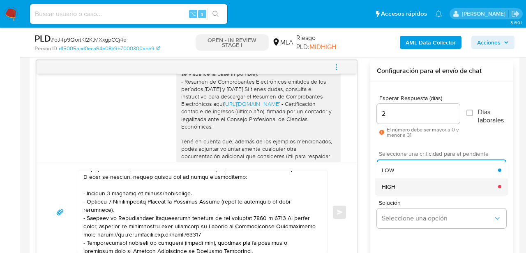
click at [394, 190] on div "HIGH" at bounding box center [440, 186] width 116 height 16
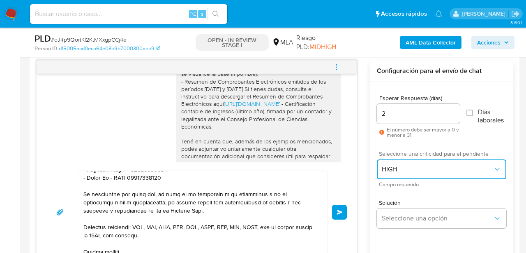
scroll to position [277, 0]
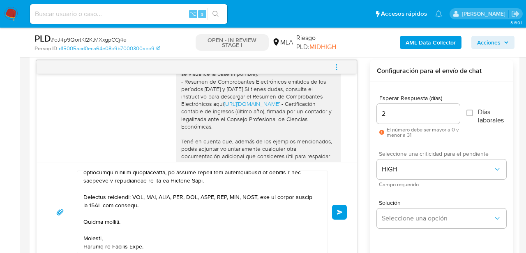
click at [342, 215] on button "Enviar" at bounding box center [339, 211] width 15 height 15
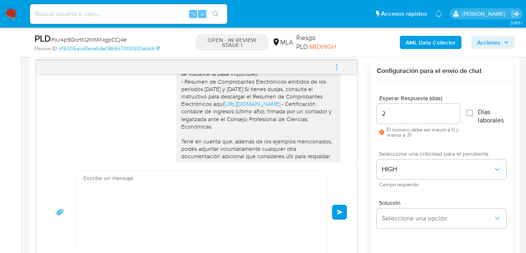
scroll to position [1394, 0]
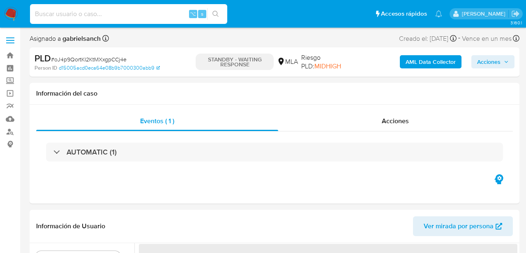
click at [114, 14] on input at bounding box center [128, 14] width 197 height 11
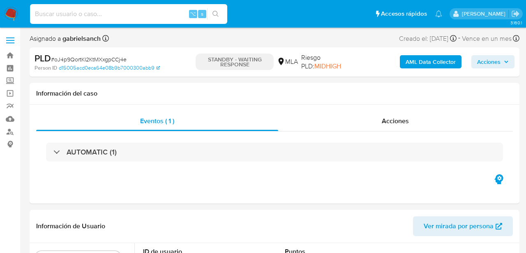
select select "10"
paste input "Nic43579hWFSh9wjMi2WXd56"
type input "Nic43579hWFSh9wjMi2WXd56"
click at [215, 15] on icon "search-icon" at bounding box center [216, 14] width 6 height 6
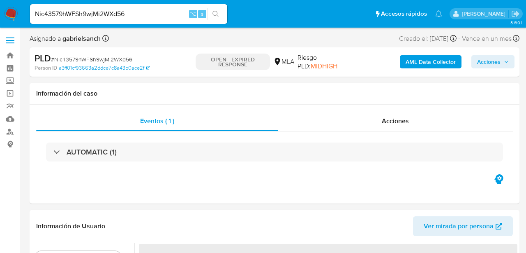
select select "10"
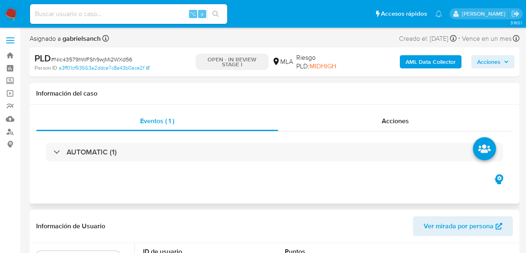
select select "10"
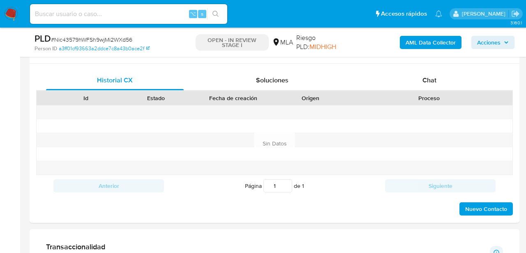
click at [412, 84] on div "Chat" at bounding box center [430, 80] width 138 height 20
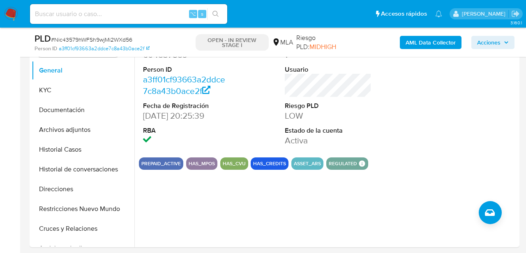
scroll to position [177, 0]
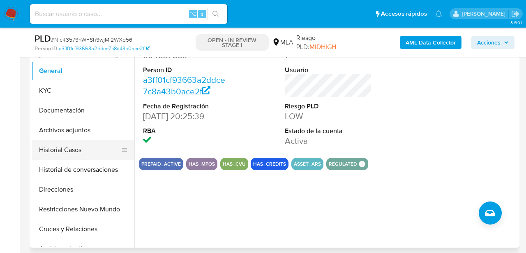
click at [81, 149] on button "Historial Casos" at bounding box center [80, 150] width 96 height 20
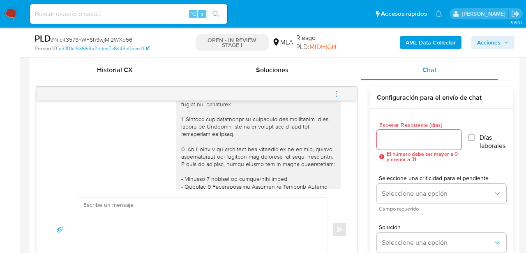
scroll to position [34, 0]
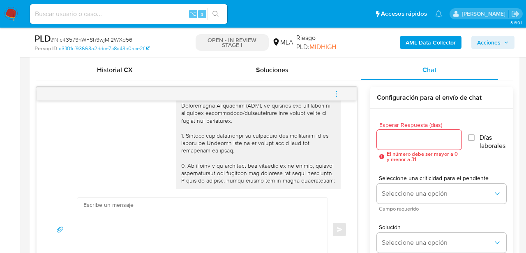
click at [336, 89] on span "menu-action" at bounding box center [336, 94] width 7 height 20
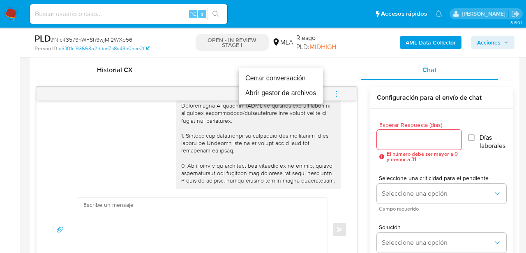
click at [279, 80] on li "Cerrar conversación" at bounding box center [281, 78] width 84 height 15
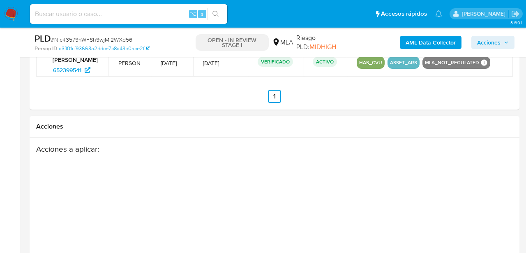
scroll to position [1311, 0]
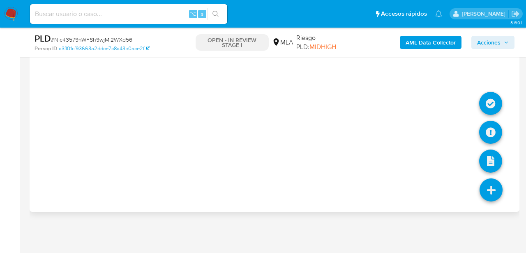
click at [492, 191] on icon at bounding box center [491, 189] width 23 height 23
click at [487, 134] on icon at bounding box center [491, 131] width 23 height 23
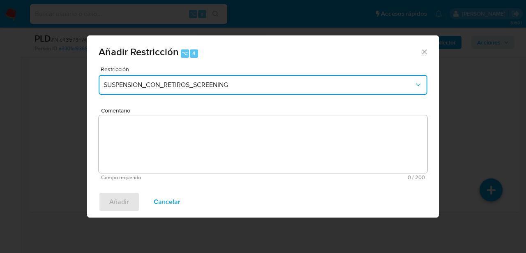
click at [241, 75] on button "SUSPENSION_CON_RETIROS_SCREENING" at bounding box center [263, 85] width 329 height 20
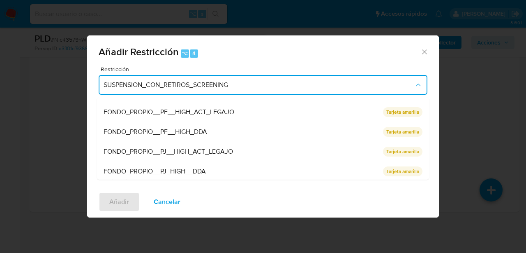
scroll to position [174, 0]
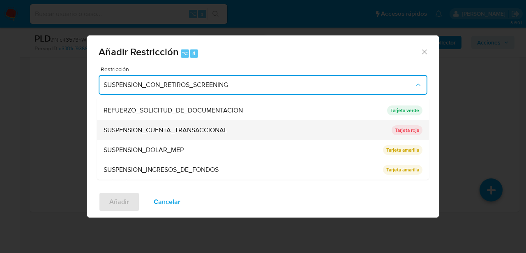
click at [206, 129] on span "SUSPENSION_CUENTA_TRANSACCIONAL" at bounding box center [166, 130] width 124 height 8
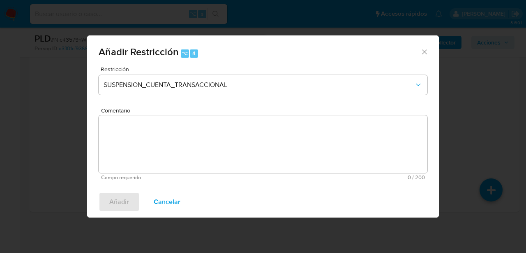
click at [206, 129] on textarea "Comentario" at bounding box center [263, 144] width 329 height 58
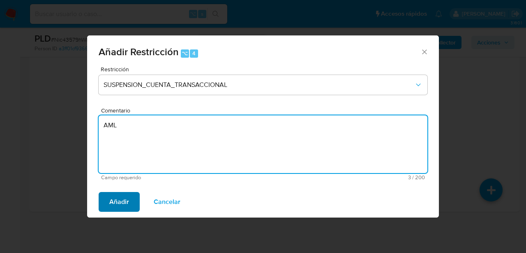
type textarea "AML"
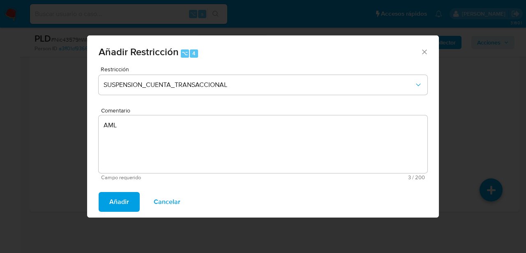
click at [110, 198] on span "Añadir" at bounding box center [119, 201] width 20 height 18
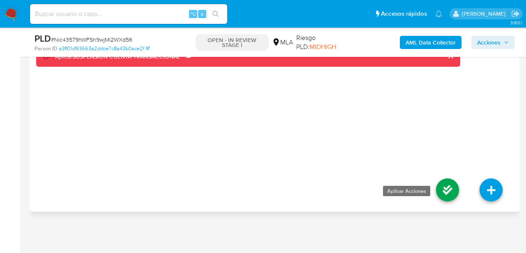
click at [442, 188] on icon at bounding box center [447, 189] width 23 height 23
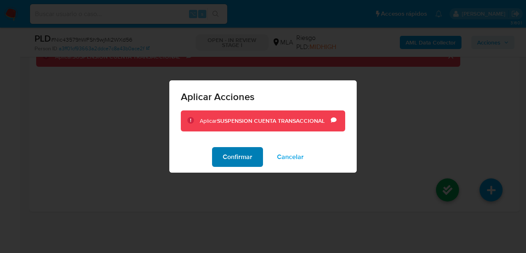
click at [241, 156] on span "Confirmar" at bounding box center [238, 157] width 30 height 18
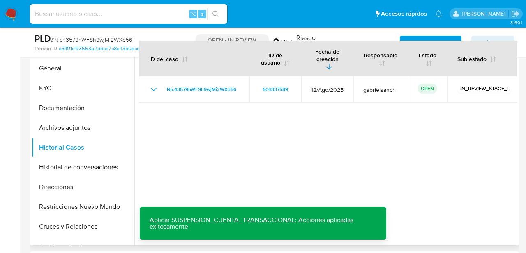
scroll to position [179, 0]
click at [63, 130] on button "Archivos adjuntos" at bounding box center [80, 128] width 96 height 20
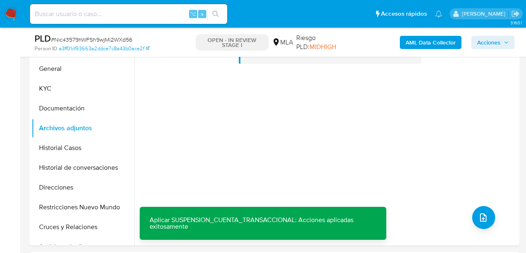
click at [429, 44] on b "AML Data Collector" at bounding box center [431, 42] width 50 height 13
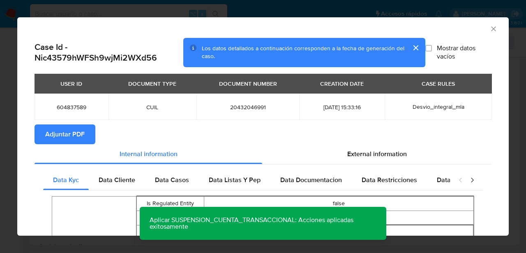
click at [80, 138] on span "Adjuntar PDF" at bounding box center [64, 134] width 39 height 18
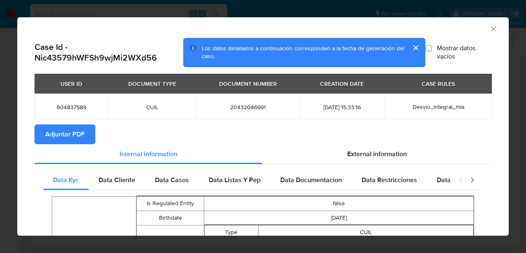
click at [494, 28] on icon "Cerrar ventana" at bounding box center [493, 28] width 5 height 5
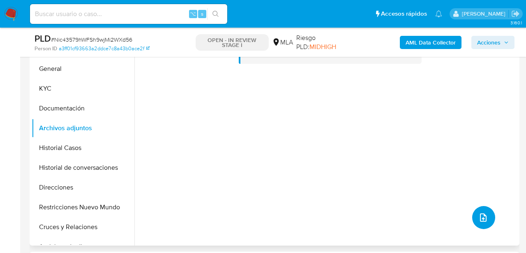
click at [484, 213] on icon "upload-file" at bounding box center [484, 217] width 10 height 10
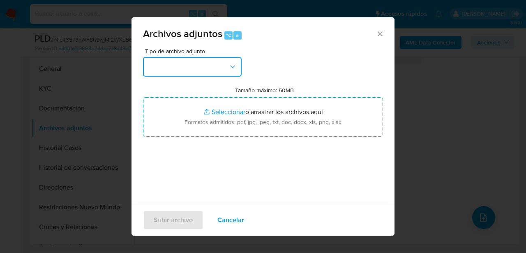
click at [206, 59] on button "button" at bounding box center [192, 67] width 99 height 20
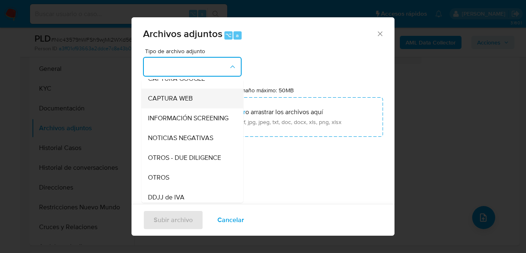
scroll to position [86, 0]
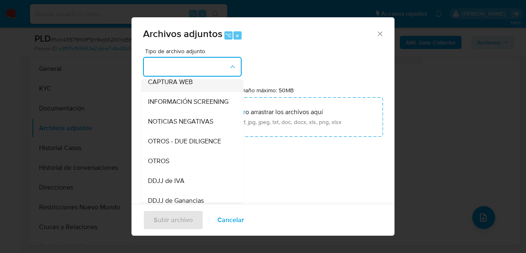
click at [204, 160] on div "OTROS" at bounding box center [190, 161] width 84 height 20
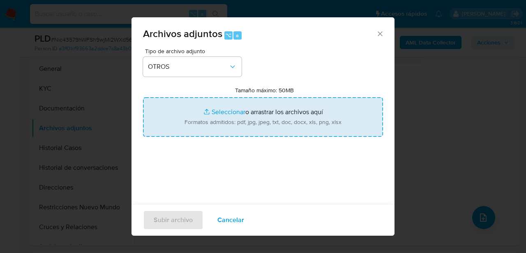
click at [251, 118] on input "Tamaño máximo: 50MB Seleccionar archivos" at bounding box center [263, 116] width 240 height 39
type input "C:\fakepath\Caselog Nic43579hWFSh9wjMi2WXd56_2025_08_19_03_58_19.docx"
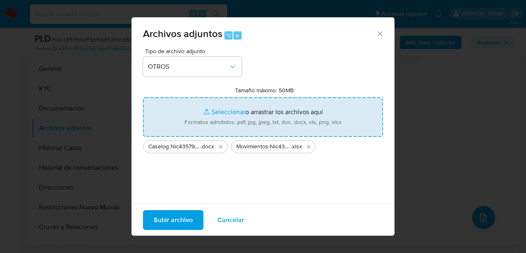
click at [170, 218] on span "Subir archivo" at bounding box center [173, 220] width 39 height 18
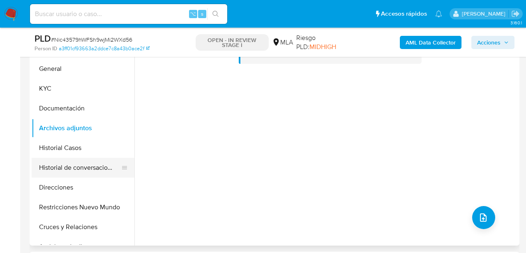
click at [76, 165] on button "Historial de conversaciones" at bounding box center [80, 168] width 96 height 20
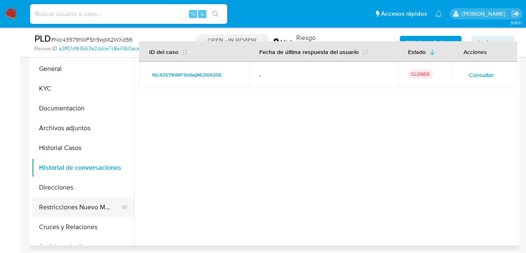
click at [63, 198] on button "Restricciones Nuevo Mundo" at bounding box center [80, 207] width 96 height 20
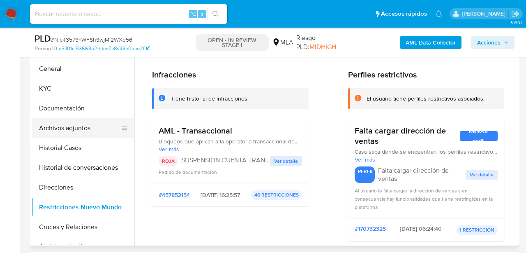
click at [78, 128] on button "Archivos adjuntos" at bounding box center [80, 128] width 96 height 20
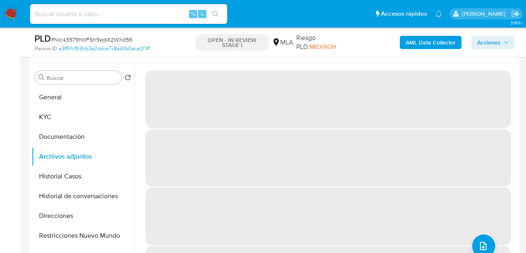
scroll to position [127, 0]
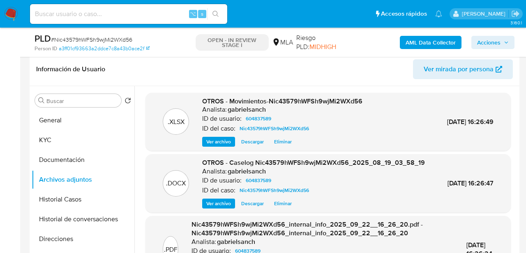
click at [488, 44] on span "Acciones" at bounding box center [488, 42] width 23 height 13
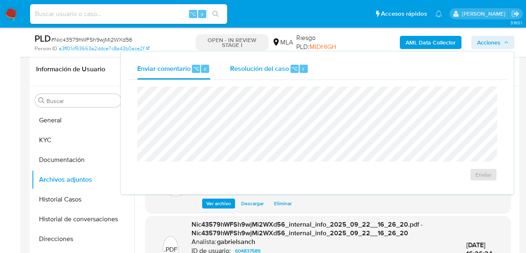
click at [284, 69] on span "Resolución del caso" at bounding box center [259, 67] width 59 height 9
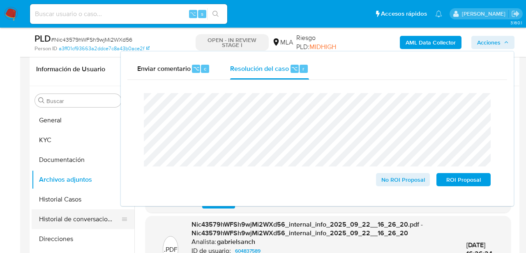
click at [88, 214] on button "Historial de conversaciones" at bounding box center [80, 219] width 96 height 20
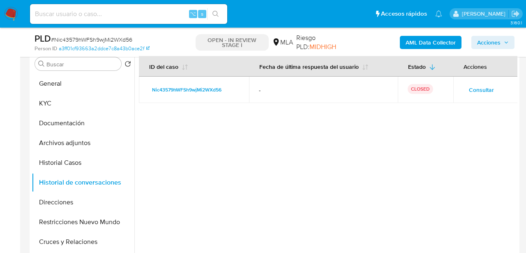
scroll to position [168, 0]
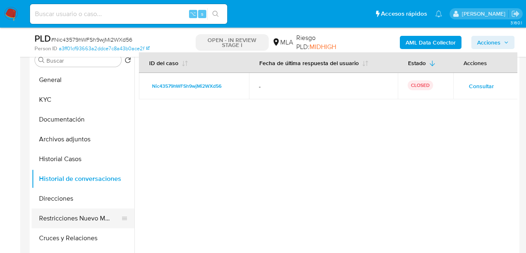
click at [61, 222] on button "Restricciones Nuevo Mundo" at bounding box center [80, 218] width 96 height 20
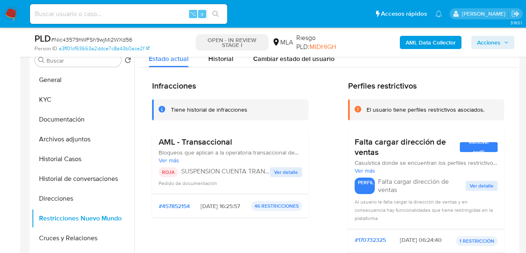
click at [503, 38] on span "Acciones" at bounding box center [493, 43] width 32 height 12
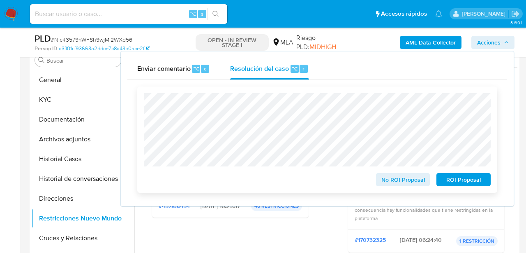
click at [445, 183] on span "ROI Proposal" at bounding box center [464, 180] width 43 height 12
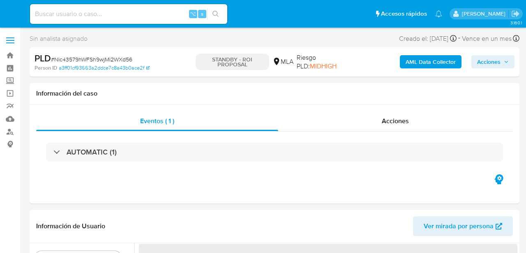
select select "10"
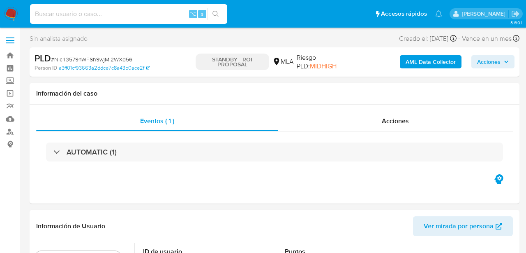
click at [99, 13] on input at bounding box center [128, 14] width 197 height 11
paste input "l6oKK1TWxnHfR3iTt4YPma3f"
type input "l6oKK1TWxnHfR3iTt4YPma3f"
click at [220, 13] on button "search-icon" at bounding box center [215, 14] width 17 height 12
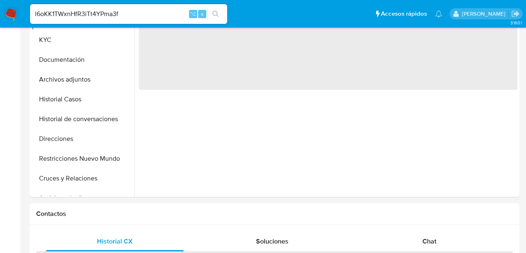
select select "10"
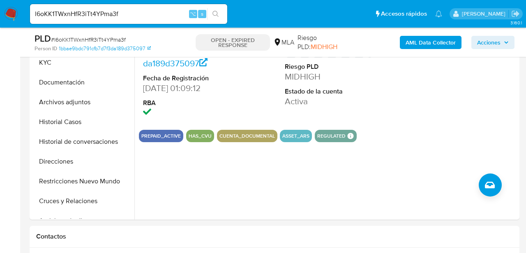
scroll to position [191, 0]
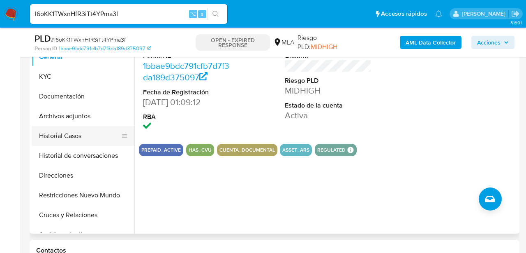
click at [86, 132] on button "Historial Casos" at bounding box center [80, 136] width 96 height 20
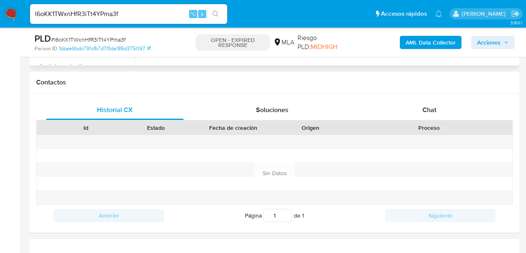
scroll to position [360, 0]
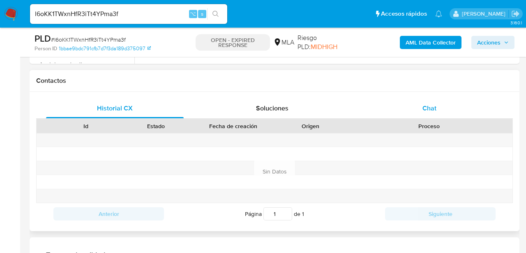
click at [409, 104] on div "Chat" at bounding box center [430, 108] width 138 height 20
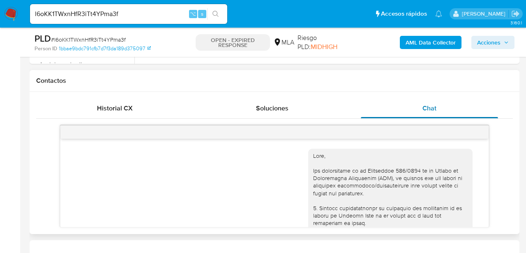
scroll to position [971, 0]
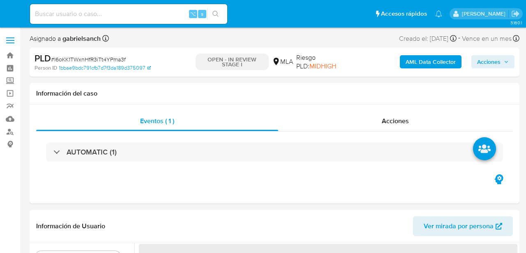
select select "10"
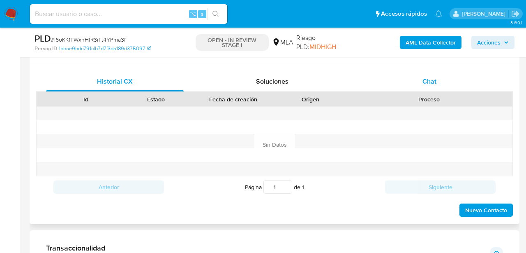
scroll to position [387, 0]
click at [393, 81] on div "Chat" at bounding box center [430, 82] width 138 height 20
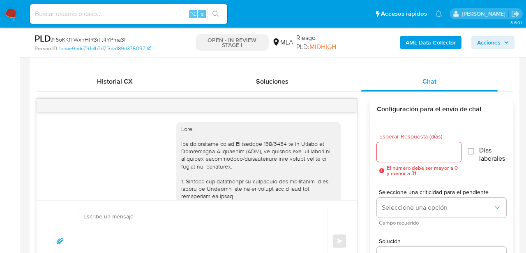
scroll to position [971, 0]
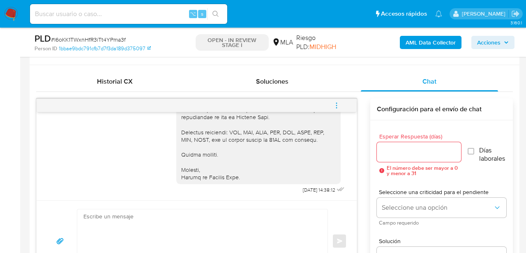
click at [339, 105] on icon "menu-action" at bounding box center [336, 105] width 7 height 7
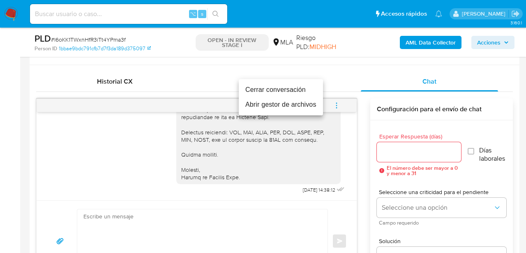
click at [306, 89] on li "Cerrar conversación" at bounding box center [281, 89] width 84 height 15
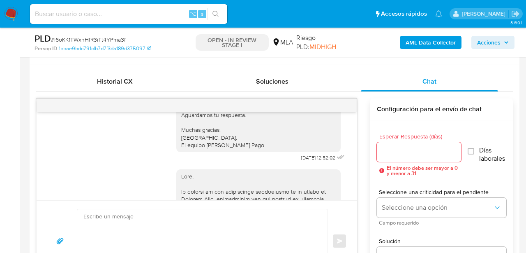
scroll to position [575, 0]
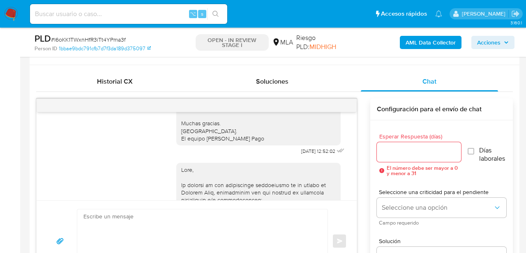
click at [430, 45] on b "AML Data Collector" at bounding box center [431, 42] width 50 height 13
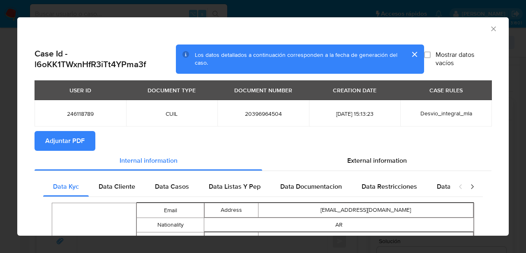
click at [493, 31] on icon "Cerrar ventana" at bounding box center [494, 29] width 8 height 8
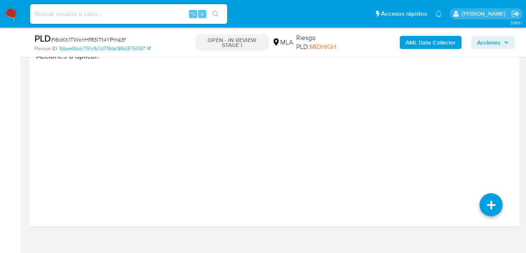
scroll to position [1379, 0]
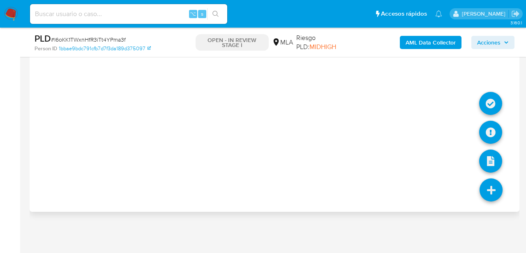
click at [494, 194] on icon at bounding box center [491, 189] width 23 height 23
click at [494, 129] on icon at bounding box center [491, 131] width 23 height 23
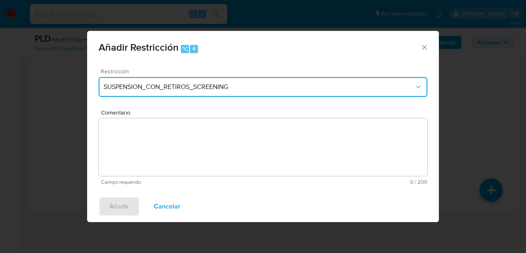
click at [243, 92] on button "SUSPENSION_CON_RETIROS_SCREENING" at bounding box center [263, 87] width 329 height 20
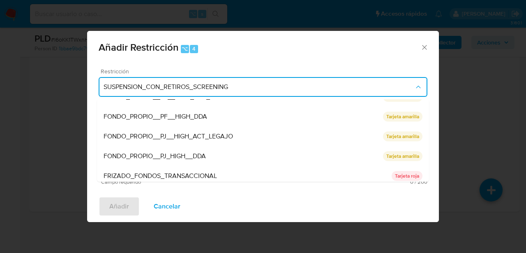
scroll to position [174, 0]
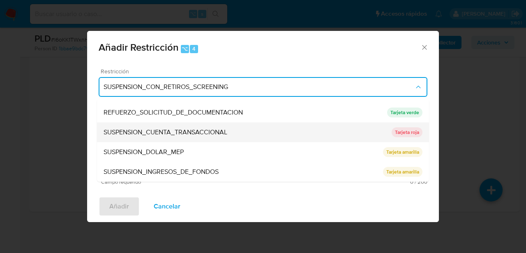
click at [206, 134] on span "SUSPENSION_CUENTA_TRANSACCIONAL" at bounding box center [166, 132] width 124 height 8
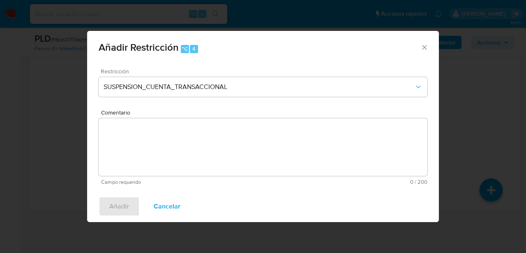
click at [206, 134] on textarea "Comentario" at bounding box center [263, 147] width 329 height 58
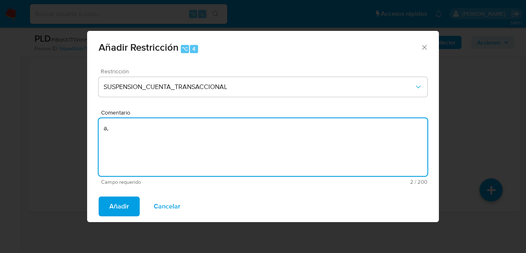
type textarea "a"
type textarea "AML"
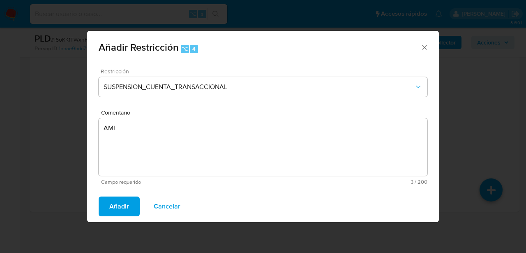
click at [104, 207] on button "Añadir" at bounding box center [119, 206] width 41 height 20
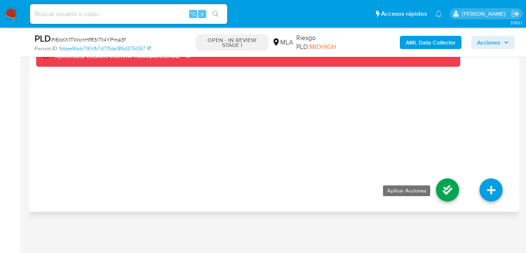
click at [451, 188] on icon at bounding box center [447, 189] width 23 height 23
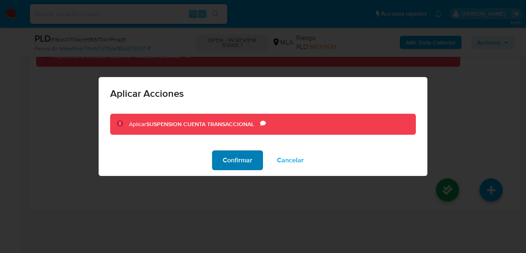
click at [218, 160] on button "Confirmar" at bounding box center [237, 160] width 51 height 20
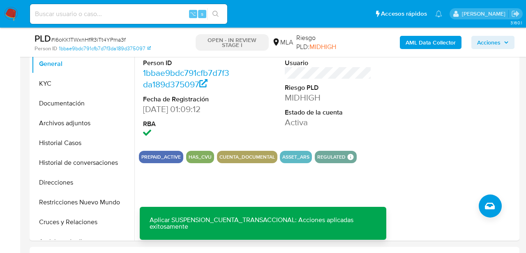
scroll to position [183, 0]
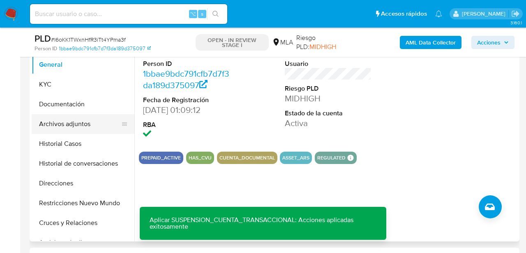
click at [74, 127] on button "Archivos adjuntos" at bounding box center [80, 124] width 96 height 20
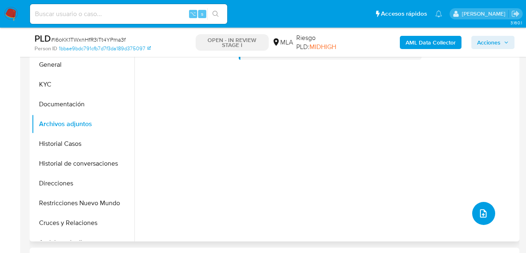
click at [483, 210] on icon "upload-file" at bounding box center [484, 213] width 10 height 10
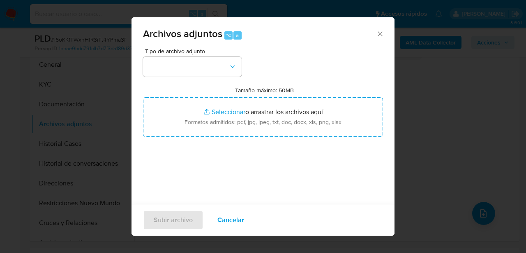
click at [379, 36] on icon "Cerrar" at bounding box center [380, 34] width 8 height 8
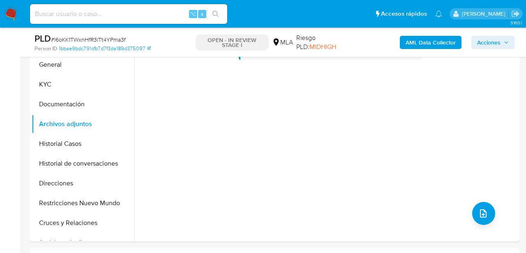
click at [400, 45] on button "AML Data Collector" at bounding box center [431, 42] width 62 height 13
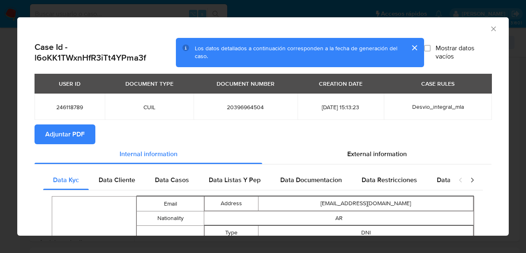
click at [70, 135] on span "Adjuntar PDF" at bounding box center [64, 134] width 39 height 18
click at [494, 30] on icon "Cerrar ventana" at bounding box center [494, 29] width 8 height 8
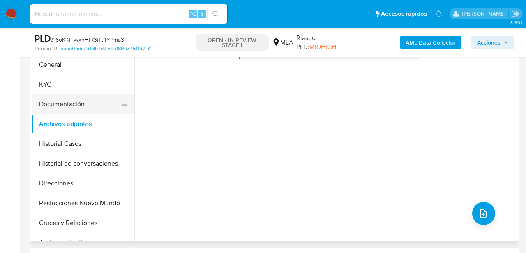
click at [80, 111] on button "Documentación" at bounding box center [80, 104] width 96 height 20
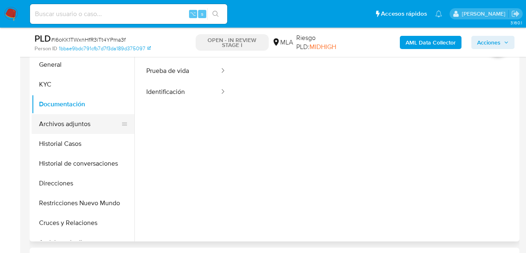
click at [76, 121] on button "Archivos adjuntos" at bounding box center [80, 124] width 96 height 20
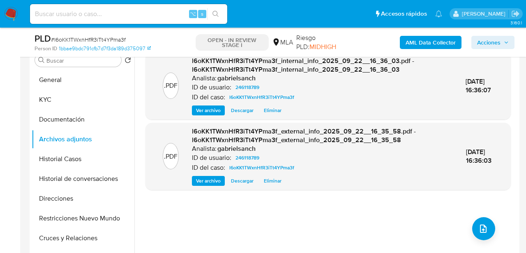
scroll to position [171, 0]
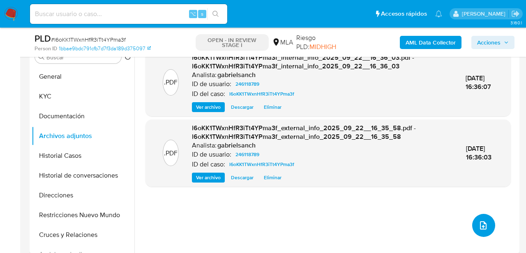
click at [475, 225] on button "upload-file" at bounding box center [484, 224] width 23 height 23
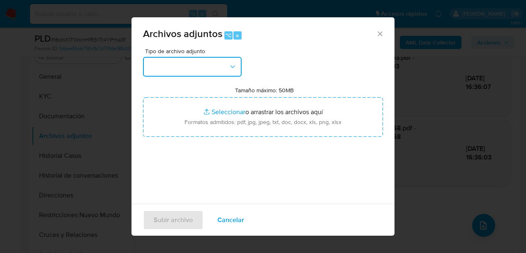
click at [208, 59] on button "button" at bounding box center [192, 67] width 99 height 20
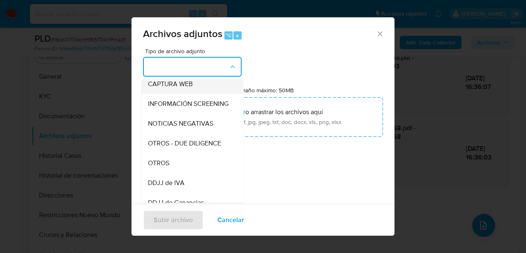
scroll to position [86, 0]
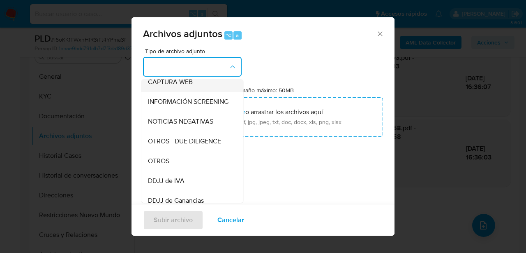
click at [192, 159] on div "OTROS" at bounding box center [190, 161] width 84 height 20
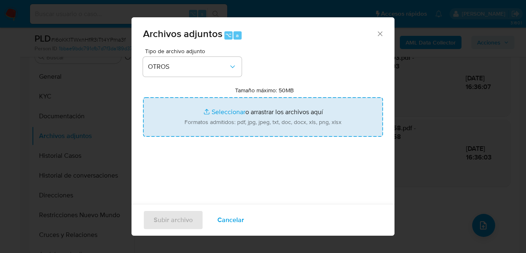
click at [235, 124] on input "Tamaño máximo: 50MB Seleccionar archivos" at bounding box center [263, 116] width 240 height 39
type input "C:\fakepath\Caselog l6oKK1TWxnHfR3iTt4YPma3f_2025_08_19_10_11_41.docx"
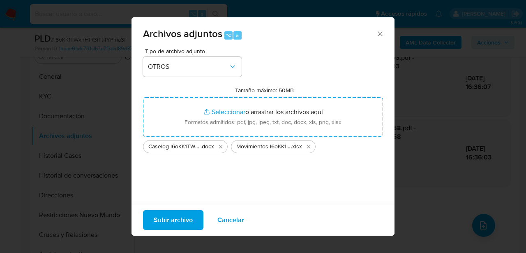
click at [169, 223] on span "Subir archivo" at bounding box center [173, 220] width 39 height 18
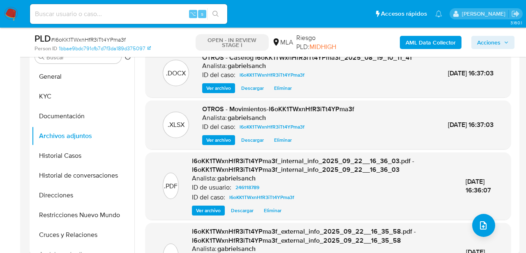
click at [510, 36] on button "Acciones" at bounding box center [493, 42] width 43 height 13
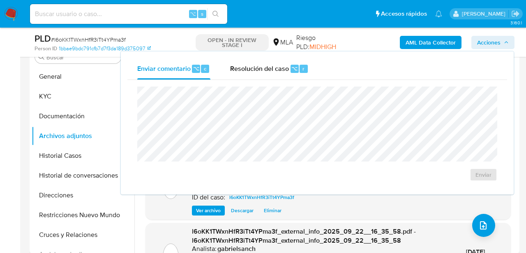
click at [496, 48] on span "Acciones" at bounding box center [488, 42] width 23 height 13
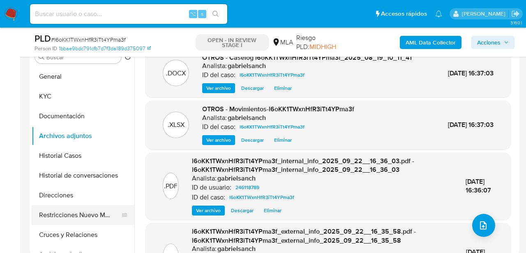
click at [89, 211] on button "Restricciones Nuevo Mundo" at bounding box center [80, 215] width 96 height 20
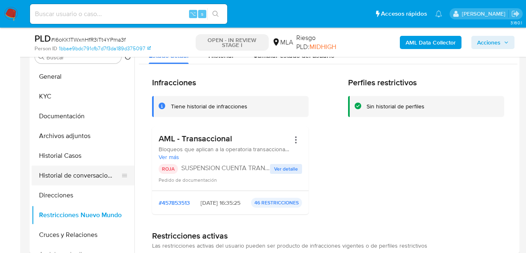
click at [64, 180] on button "Historial de conversaciones" at bounding box center [80, 175] width 96 height 20
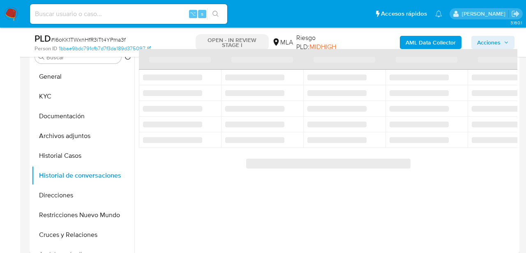
click at [491, 44] on span "Acciones" at bounding box center [488, 42] width 23 height 13
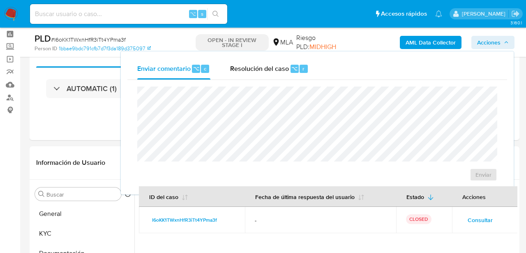
scroll to position [0, 0]
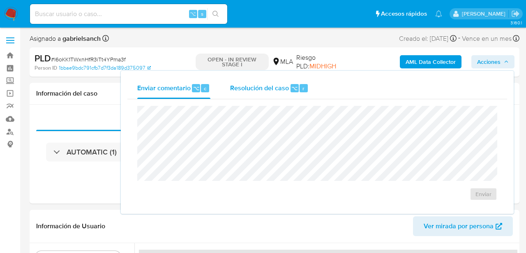
click at [262, 91] on span "Resolución del caso" at bounding box center [259, 87] width 59 height 9
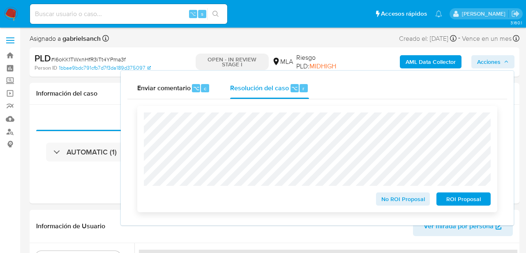
click at [453, 202] on span "ROI Proposal" at bounding box center [464, 199] width 43 height 12
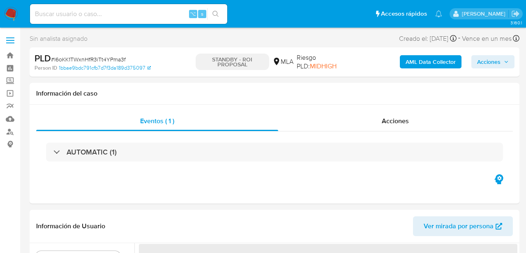
select select "10"
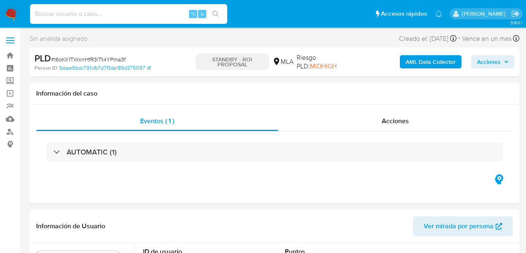
click at [120, 12] on input at bounding box center [128, 14] width 197 height 11
paste input "jnEhVvZJV51g6pzt5vMXAyvf"
type input "jnEhVvZJV51g6pzt5vMXAyvf"
click at [217, 14] on icon "search-icon" at bounding box center [216, 14] width 6 height 6
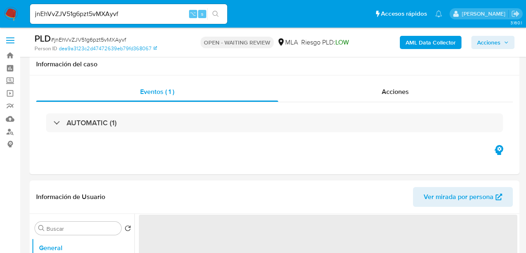
select select "10"
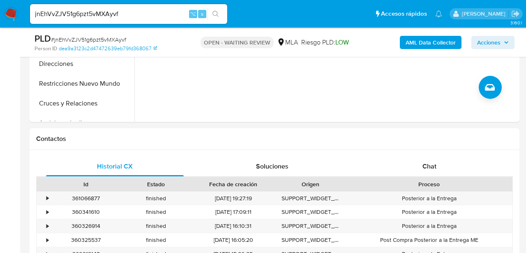
scroll to position [308, 0]
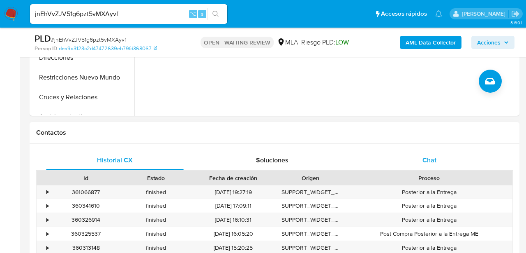
click at [408, 153] on div "Chat" at bounding box center [430, 160] width 138 height 20
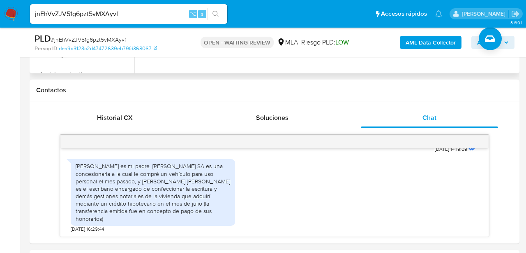
scroll to position [363, 0]
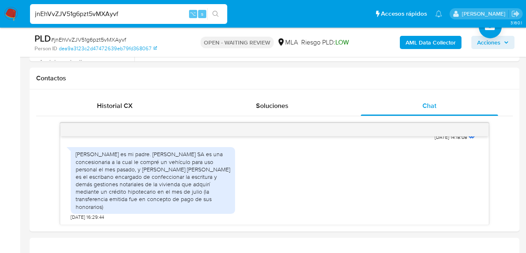
click at [102, 17] on input "jnEhVvZJV51g6pzt5vMXAyvf" at bounding box center [128, 14] width 197 height 11
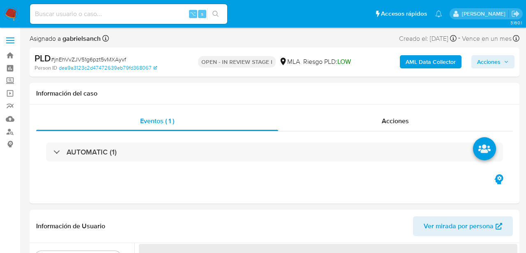
select select "10"
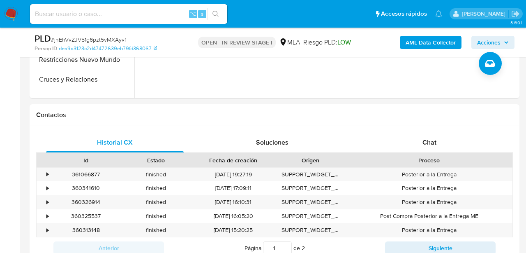
scroll to position [336, 0]
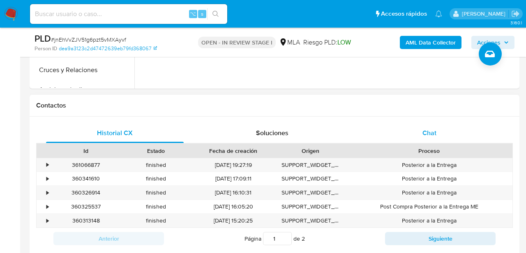
click at [435, 134] on span "Chat" at bounding box center [430, 132] width 14 height 9
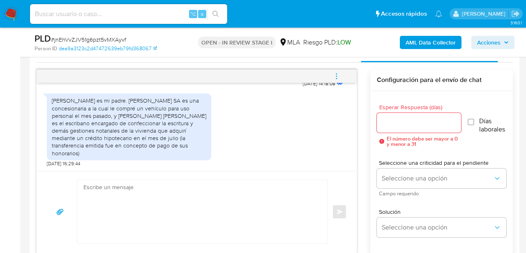
scroll to position [422, 0]
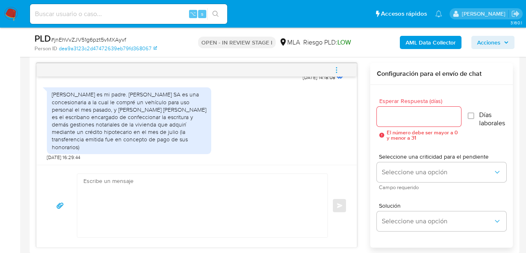
click at [156, 183] on textarea at bounding box center [200, 205] width 234 height 63
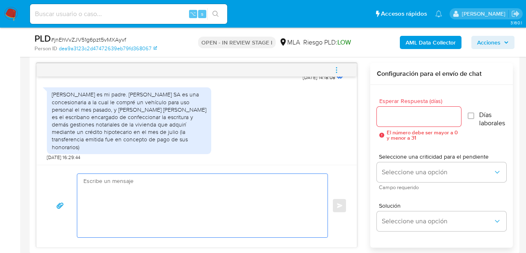
paste textarea "Hola, muchas gracias por tu respuesta. En este caso, necesitamos que nos compar…"
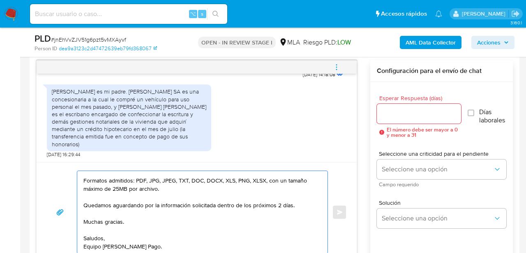
scroll to position [0, 0]
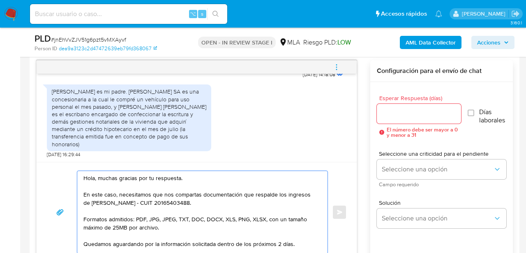
type textarea "Hola, muchas gracias por tu respuesta. En este caso, necesitamos que nos compar…"
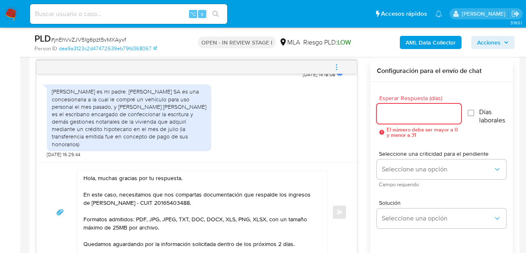
click at [389, 116] on input "Esperar Respuesta (días)" at bounding box center [419, 113] width 84 height 11
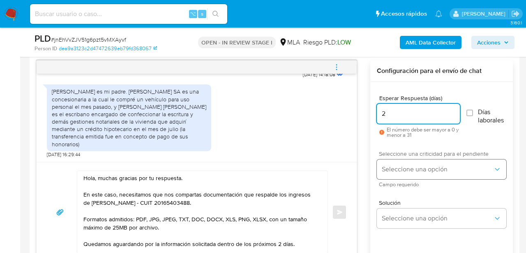
type input "2"
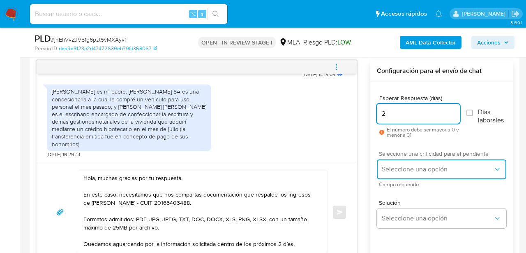
click at [381, 174] on button "Seleccione una opción" at bounding box center [442, 169] width 130 height 20
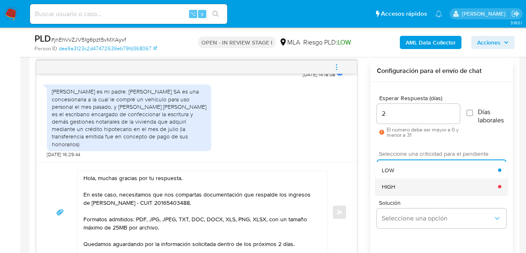
click at [403, 190] on div "HIGH" at bounding box center [440, 186] width 116 height 16
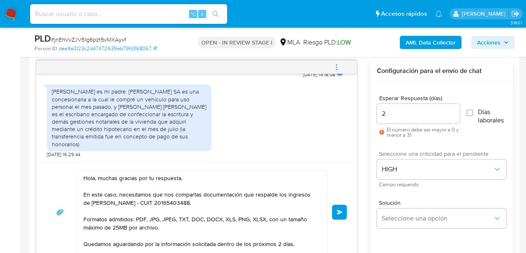
click at [338, 211] on span "Enviar" at bounding box center [340, 211] width 6 height 5
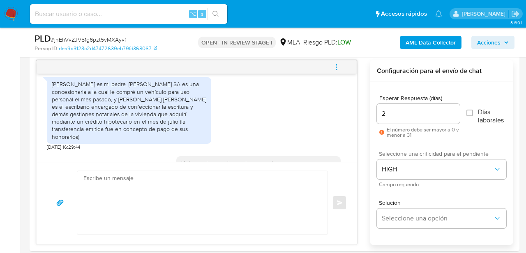
scroll to position [977, 0]
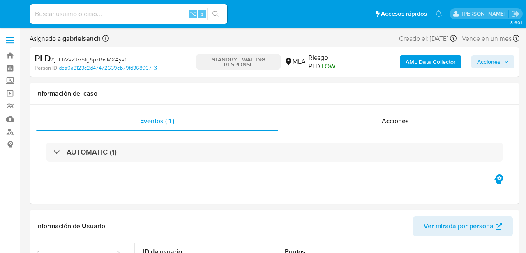
select select "10"
click at [105, 11] on input at bounding box center [128, 14] width 197 height 11
paste input "R1Cb3ZlxDlk1XEP5mibHXA10"
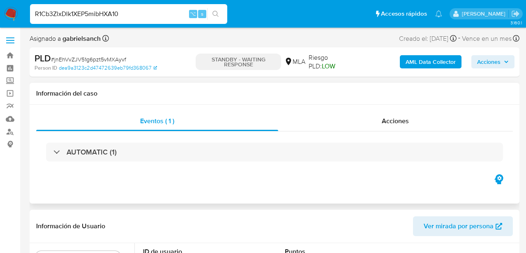
type input "R1Cb3ZlxDlk1XEP5mibHXA10"
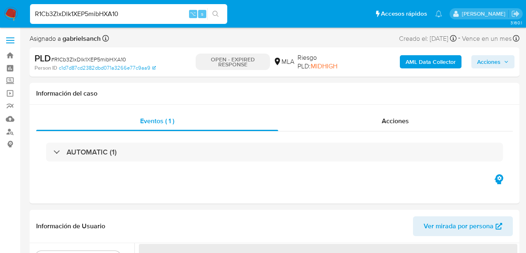
select select "10"
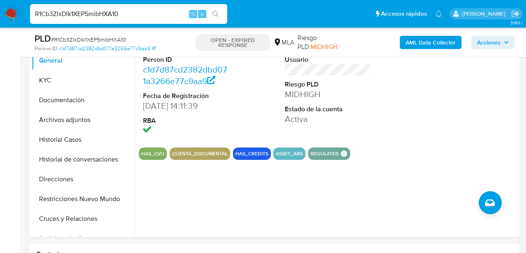
scroll to position [188, 0]
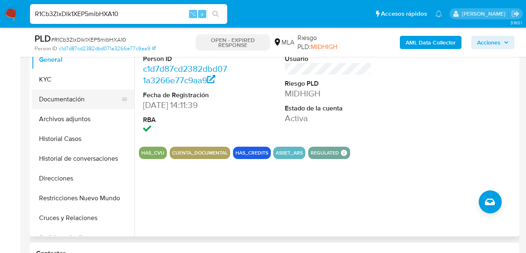
click at [80, 96] on button "Documentación" at bounding box center [80, 99] width 96 height 20
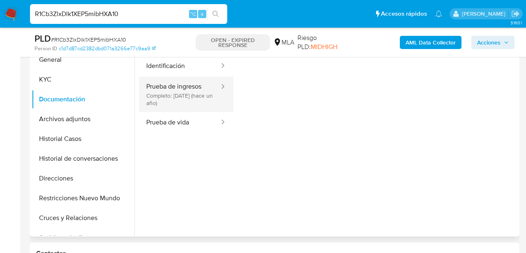
click at [184, 107] on button "Prueba de ingresos Completo: [DATE] (hace un año)" at bounding box center [179, 93] width 81 height 35
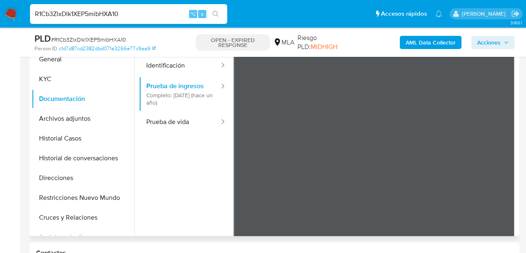
scroll to position [186, 0]
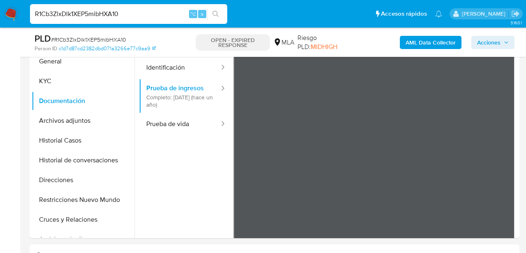
click at [105, 13] on input "R1Cb3ZlxDlk1XEP5mibHXA10" at bounding box center [128, 14] width 197 height 11
paste input "zA6uurYjsghh9BfCmVQrwE2K"
type input "zA6uurYjsghh9BfCmVQrwE2K"
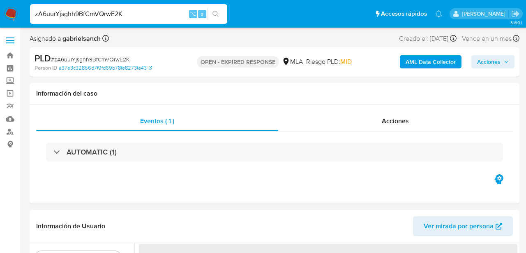
select select "10"
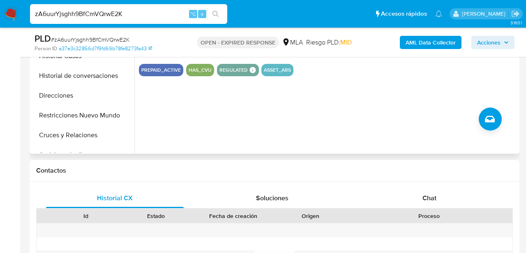
scroll to position [276, 0]
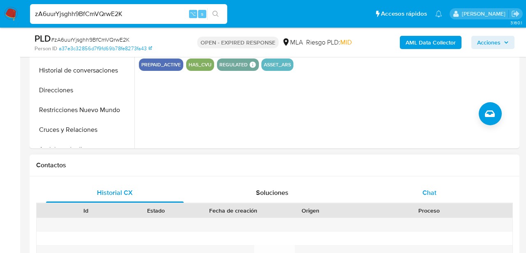
click at [400, 190] on div "Chat" at bounding box center [430, 193] width 138 height 20
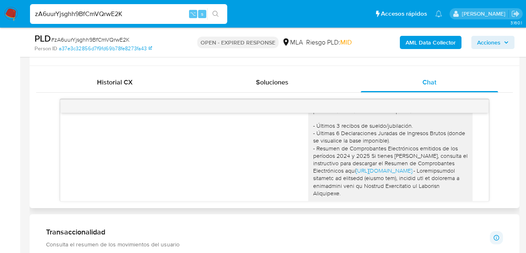
scroll to position [987, 0]
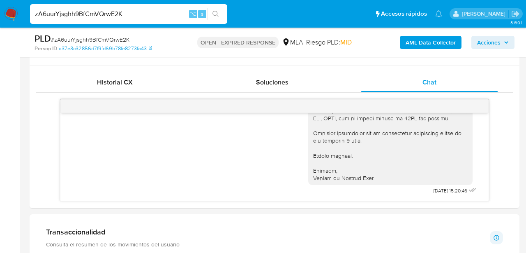
click at [107, 9] on input "zA6uurYjsghh9BfCmVQrwE2K" at bounding box center [128, 14] width 197 height 11
paste input "2ruOZxMpsqceFUvE1T1ZVPfx"
type input "2ruOZxMpsqceFUvE1T1ZVPfx"
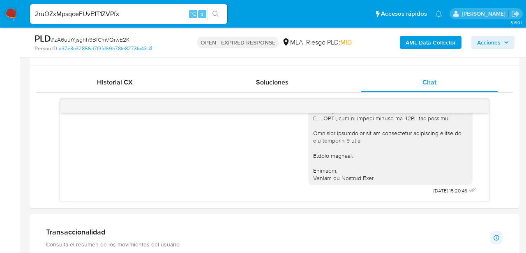
click at [219, 13] on icon "search-icon" at bounding box center [216, 14] width 7 height 7
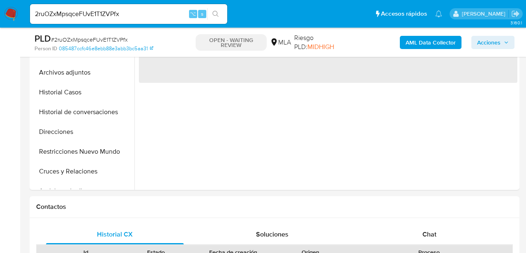
select select "10"
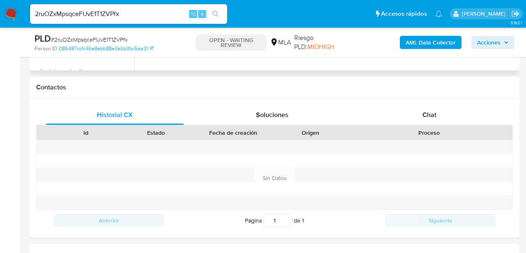
scroll to position [356, 0]
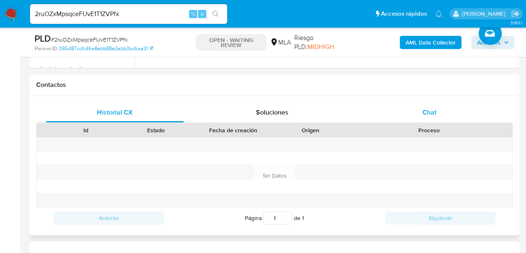
click at [394, 115] on div "Chat" at bounding box center [430, 112] width 138 height 20
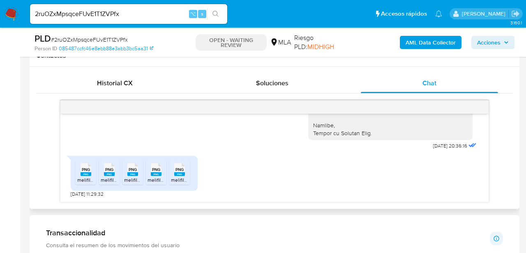
scroll to position [391, 0]
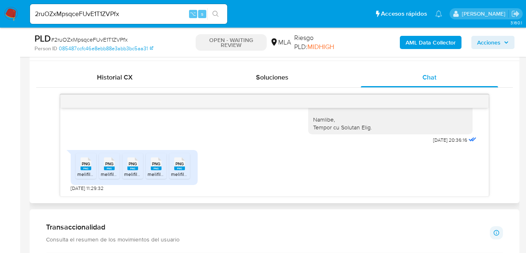
click at [91, 165] on icon at bounding box center [86, 163] width 11 height 13
click at [107, 165] on span "PNG" at bounding box center [109, 163] width 8 height 5
click at [130, 165] on span "PNG" at bounding box center [133, 163] width 8 height 5
click at [157, 164] on span "PNG" at bounding box center [156, 163] width 8 height 5
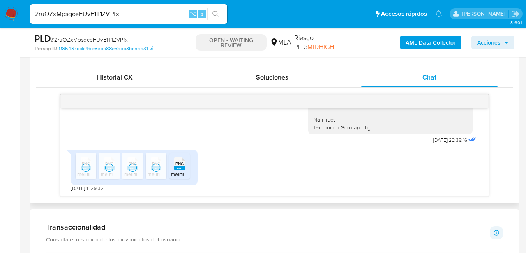
click at [184, 164] on icon at bounding box center [179, 163] width 11 height 13
